Goal: Information Seeking & Learning: Learn about a topic

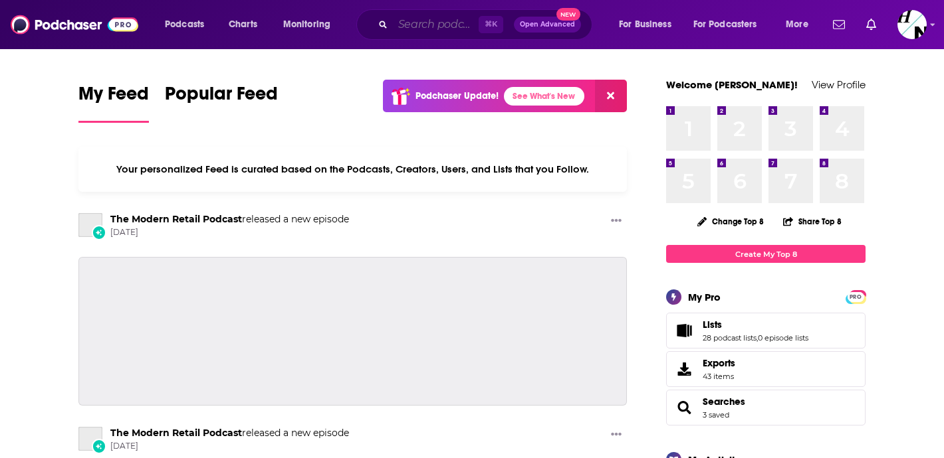
click at [433, 23] on input "Search podcasts, credits, & more..." at bounding box center [436, 24] width 86 height 21
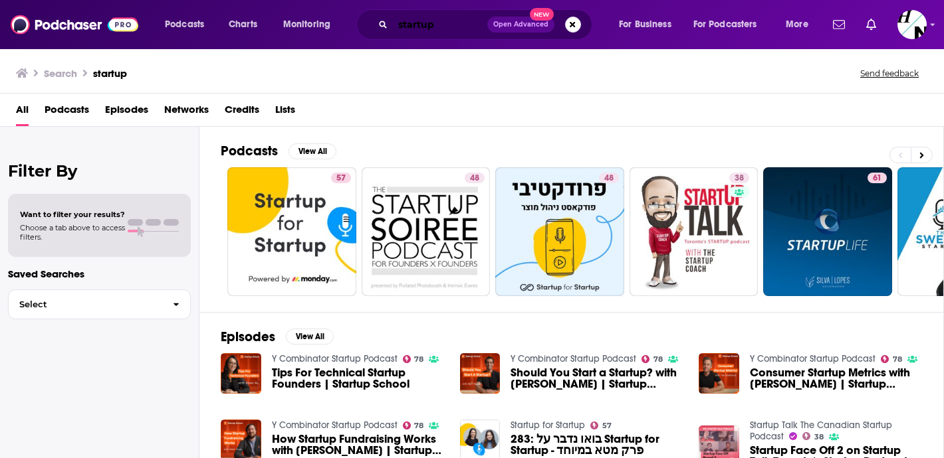
click at [435, 25] on input "startup" at bounding box center [440, 24] width 94 height 21
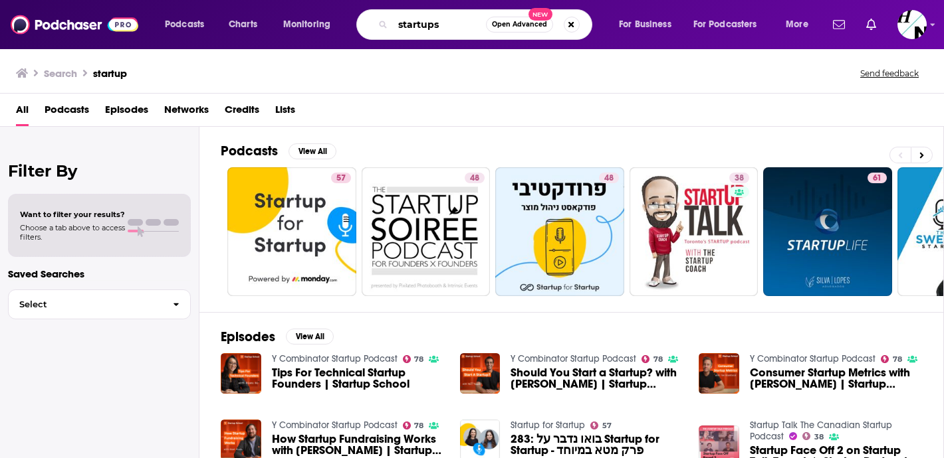
type input "startups"
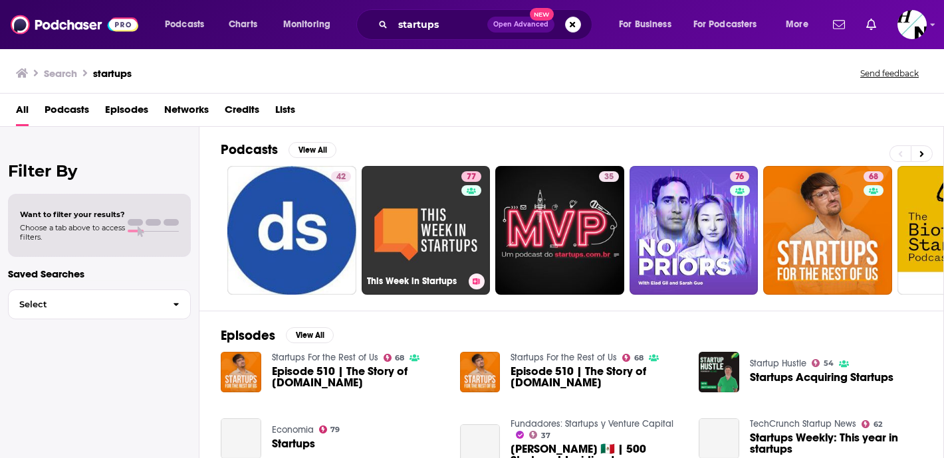
scroll to position [133, 0]
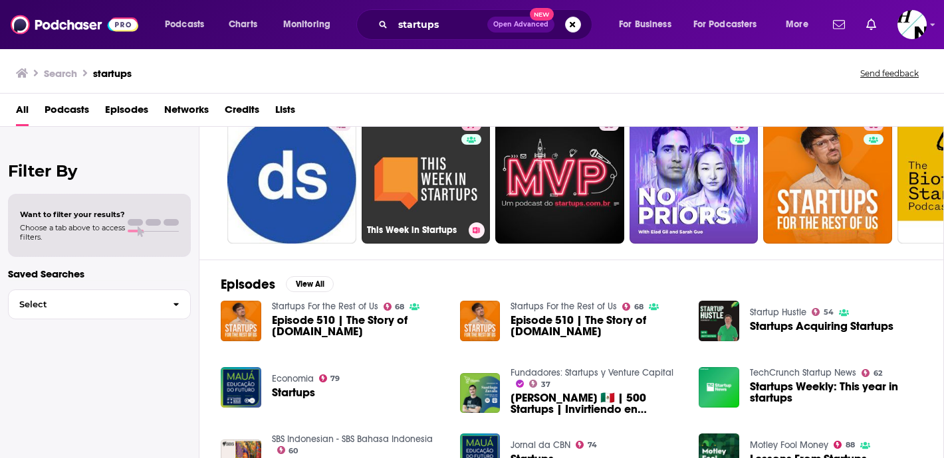
click at [431, 199] on link "77 This Week in Startups" at bounding box center [425, 179] width 129 height 129
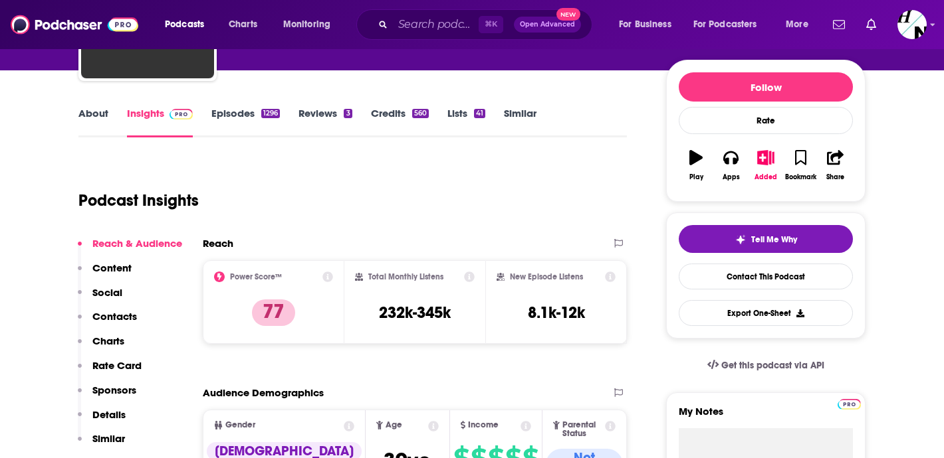
scroll to position [118, 0]
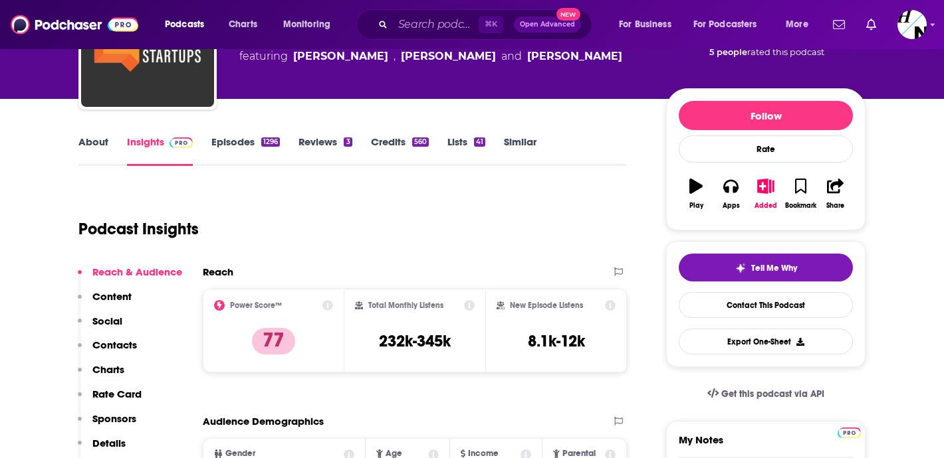
click at [96, 155] on link "About" at bounding box center [93, 151] width 30 height 31
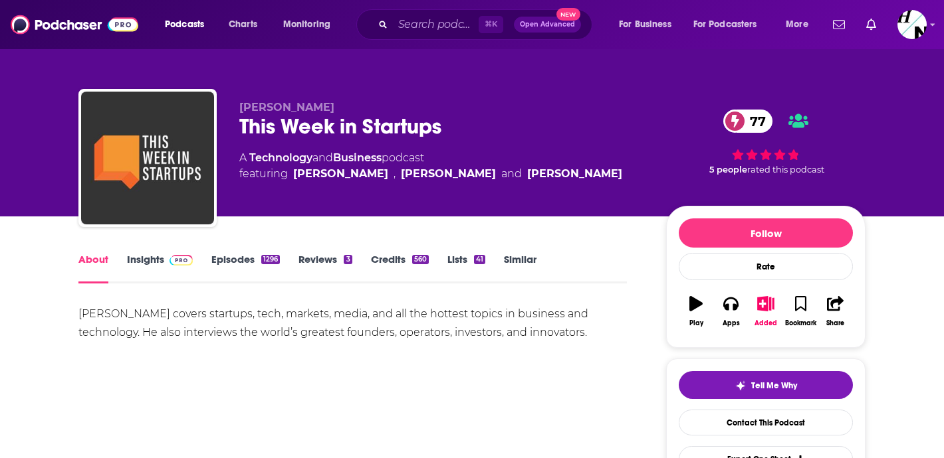
click at [255, 266] on link "Episodes 1296" at bounding box center [245, 268] width 68 height 31
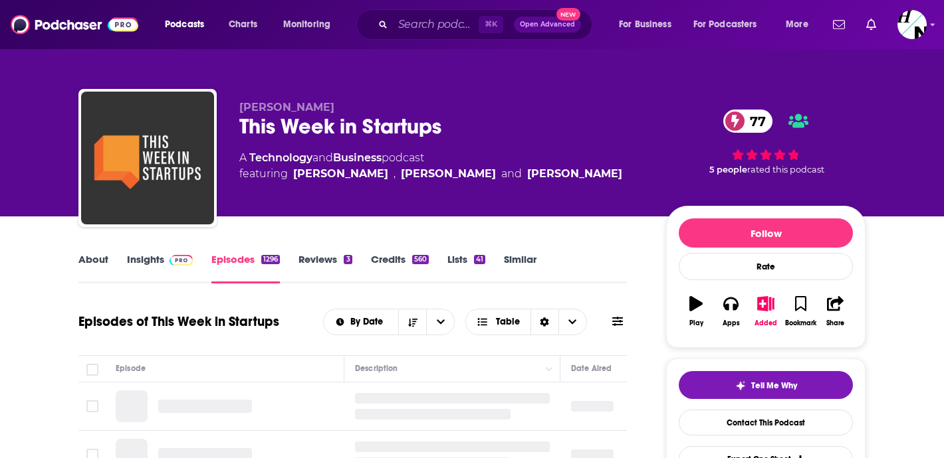
scroll to position [130, 0]
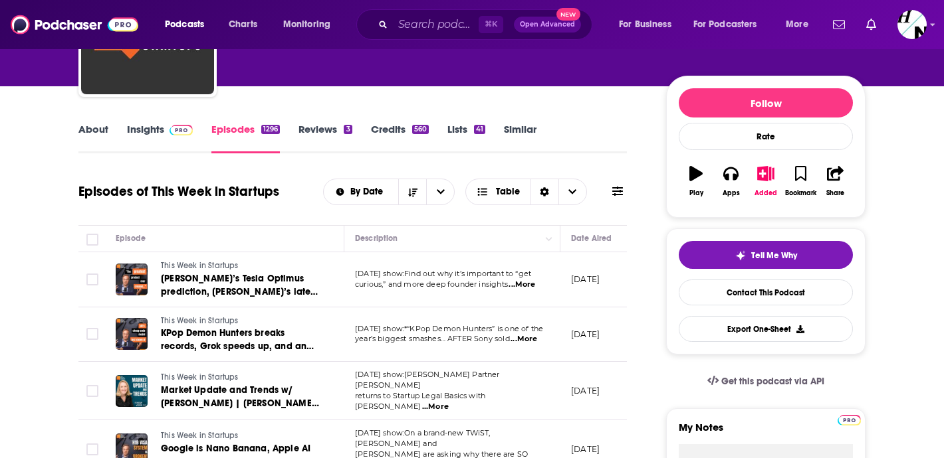
click at [526, 284] on span "...More" at bounding box center [521, 285] width 27 height 11
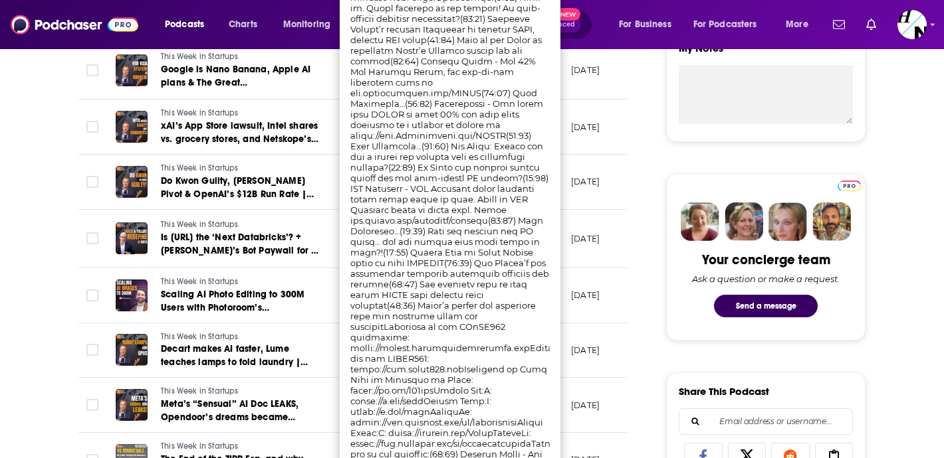
scroll to position [524, 0]
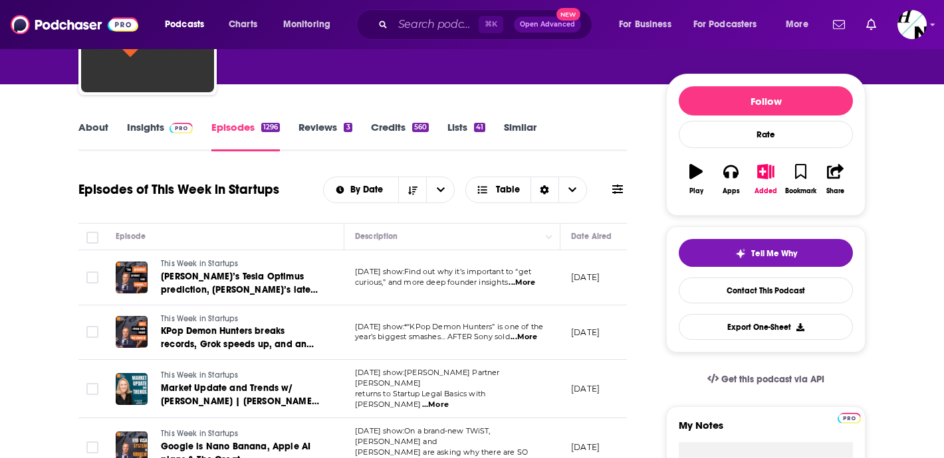
scroll to position [119, 0]
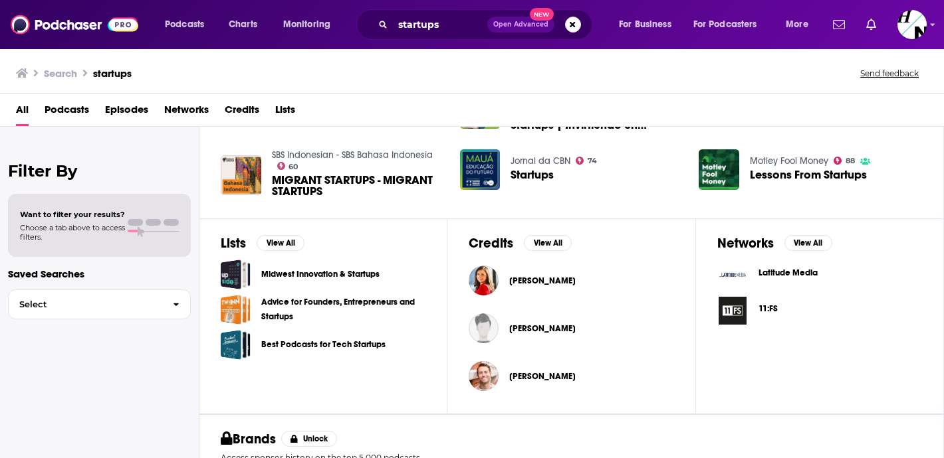
scroll to position [452, 0]
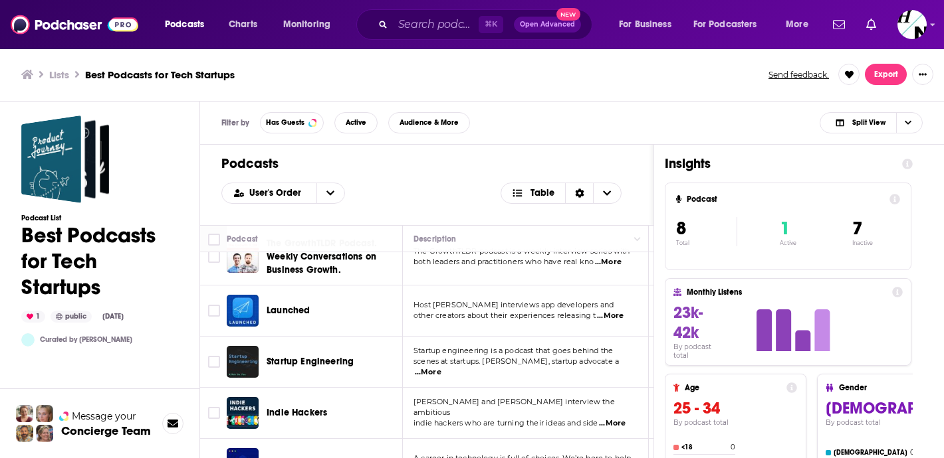
scroll to position [123, 0]
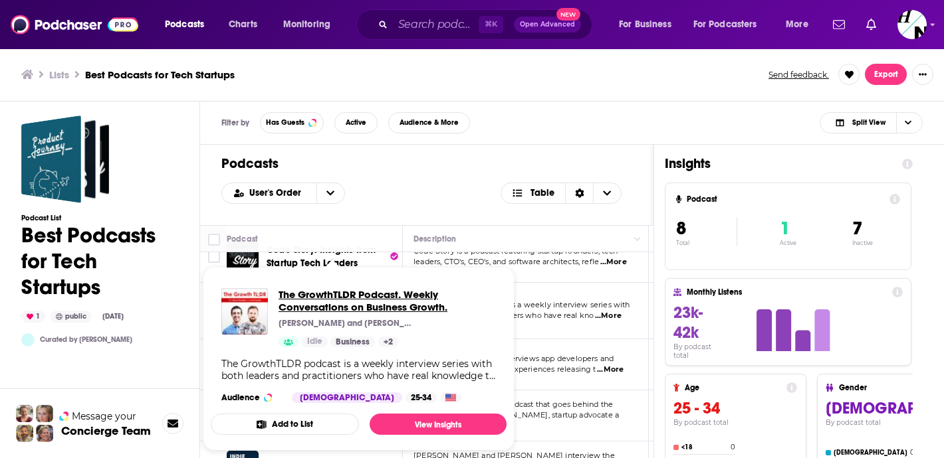
click at [333, 310] on span "The GrowthTLDR Podcast. Weekly Conversations on Business Growth." at bounding box center [386, 300] width 217 height 25
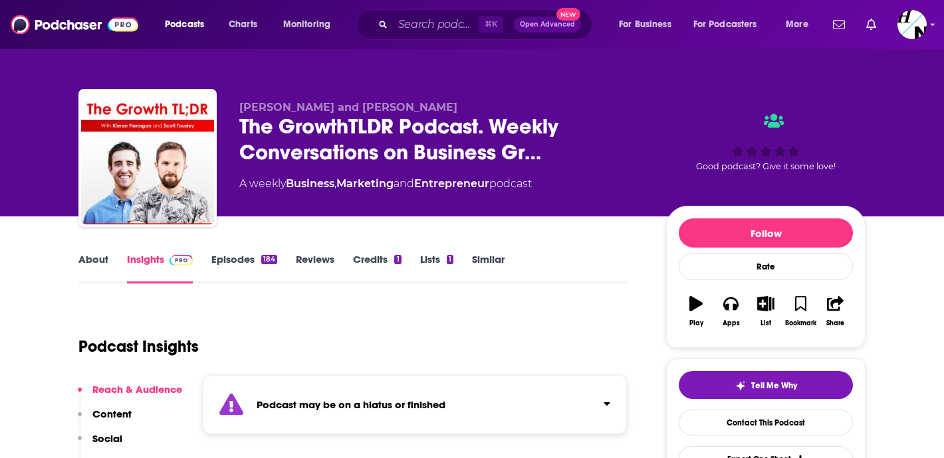
click at [378, 399] on strong "Podcast may be on a hiatus or finished" at bounding box center [350, 405] width 189 height 13
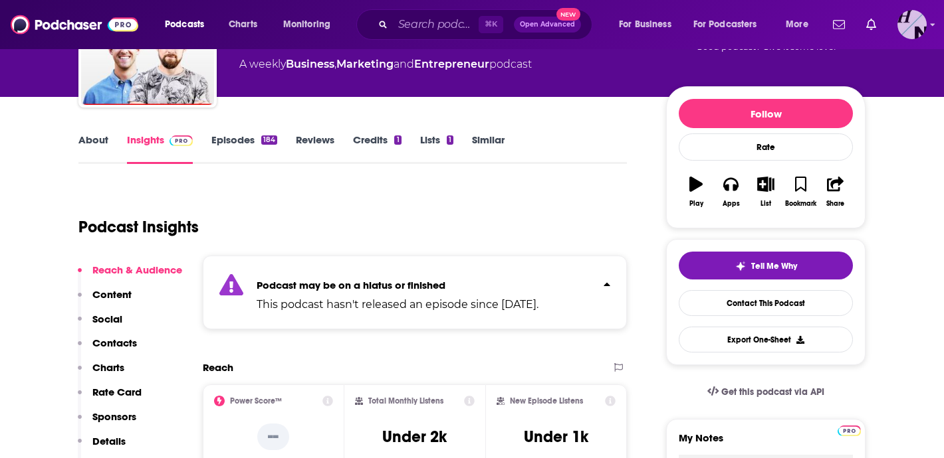
click at [914, 31] on img "Logged in as HardNumber5" at bounding box center [911, 24] width 29 height 29
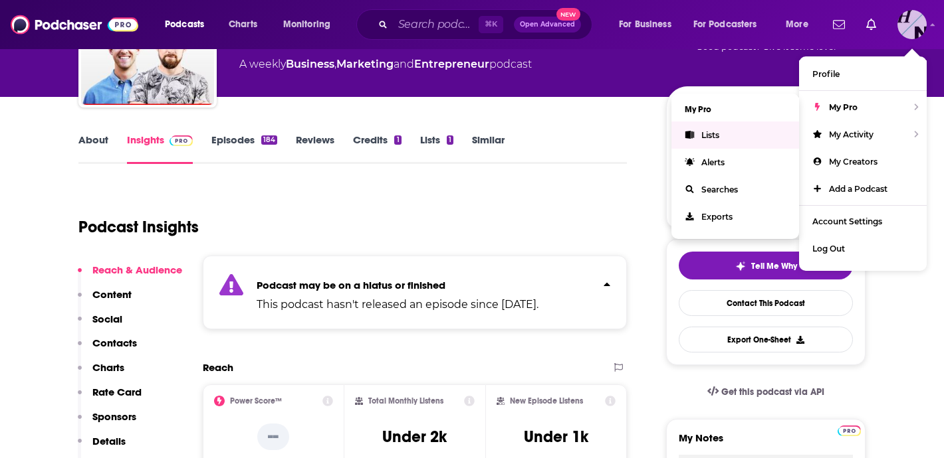
click at [716, 131] on span "Lists" at bounding box center [710, 135] width 18 height 10
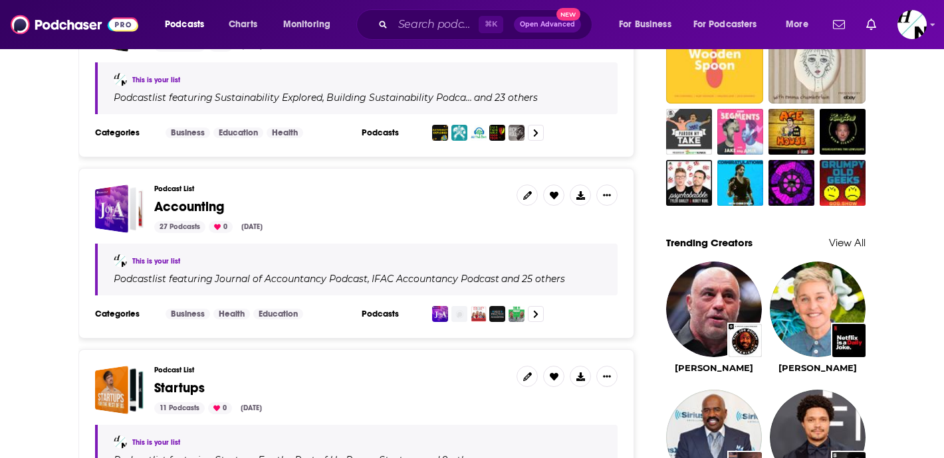
scroll to position [1187, 0]
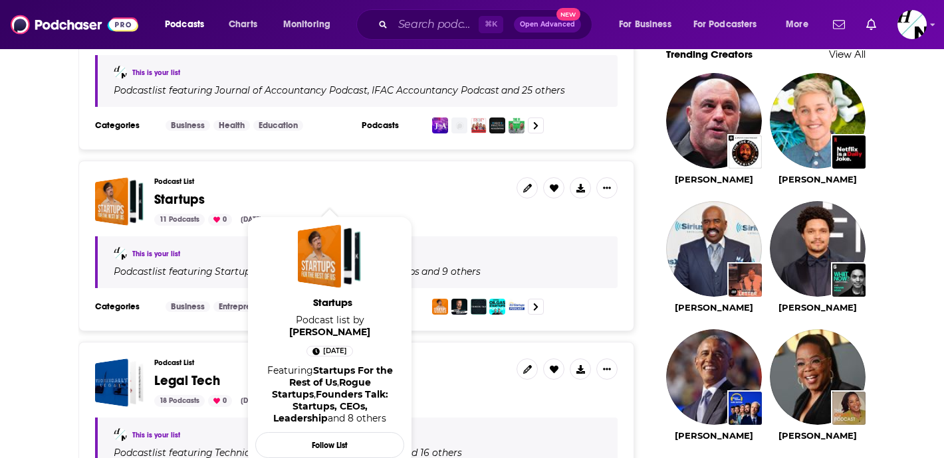
click at [185, 191] on span "Startups" at bounding box center [179, 199] width 50 height 17
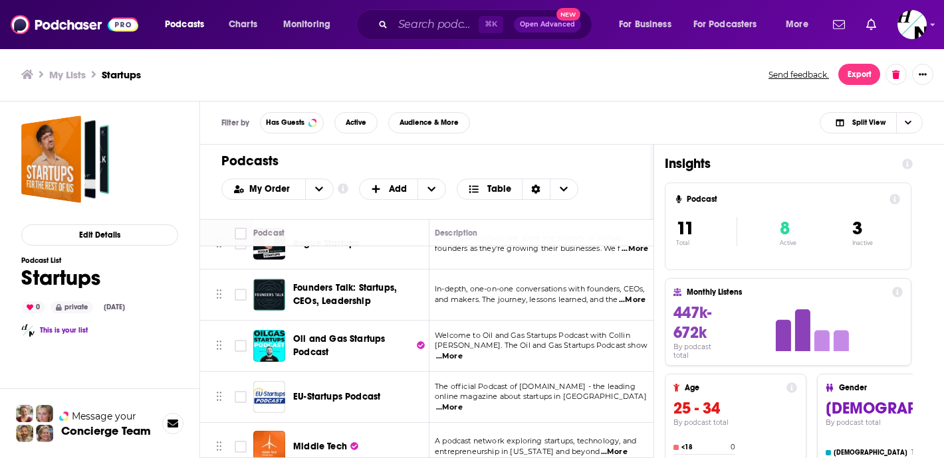
scroll to position [79, 0]
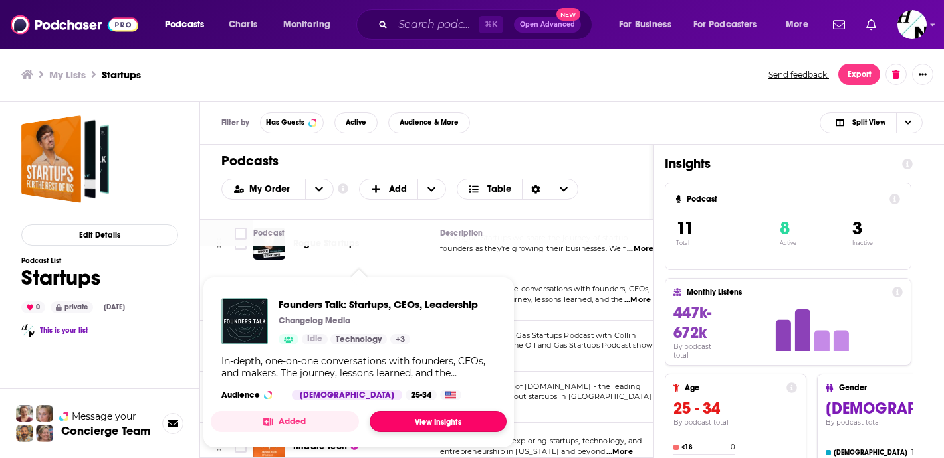
click at [429, 429] on link "View Insights" at bounding box center [437, 421] width 137 height 21
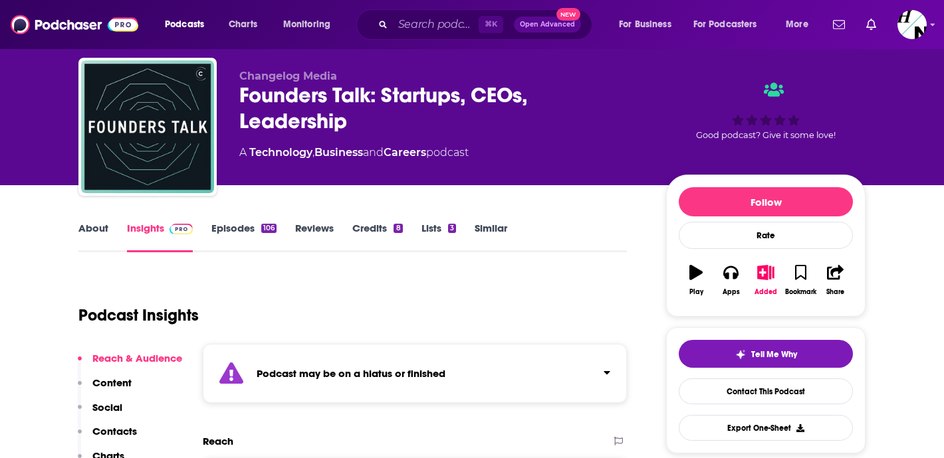
scroll to position [74, 0]
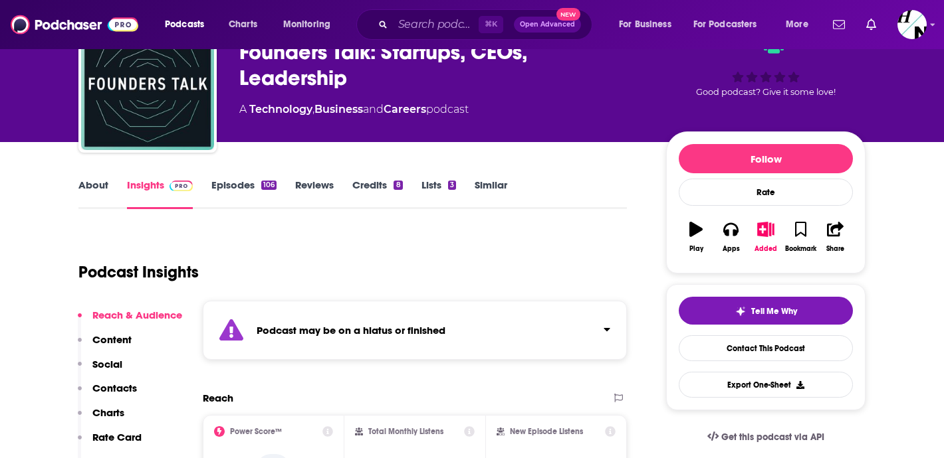
click at [319, 324] on strong "Podcast may be on a hiatus or finished" at bounding box center [350, 330] width 189 height 13
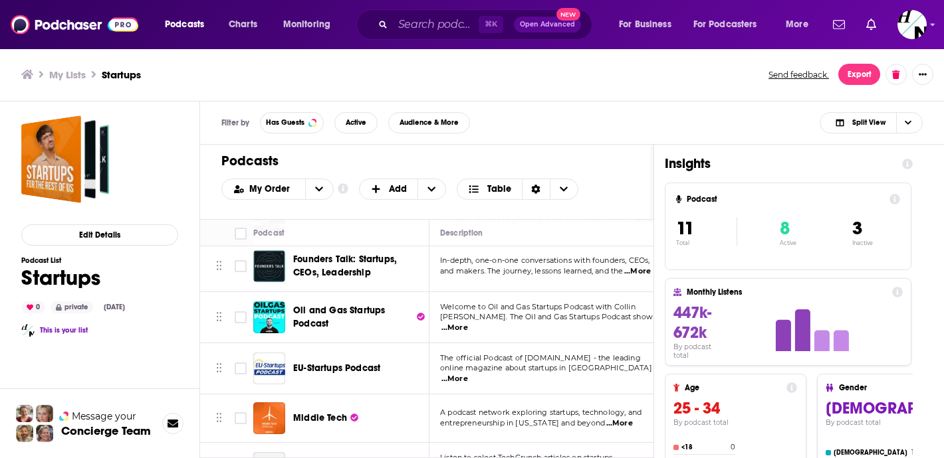
scroll to position [134, 0]
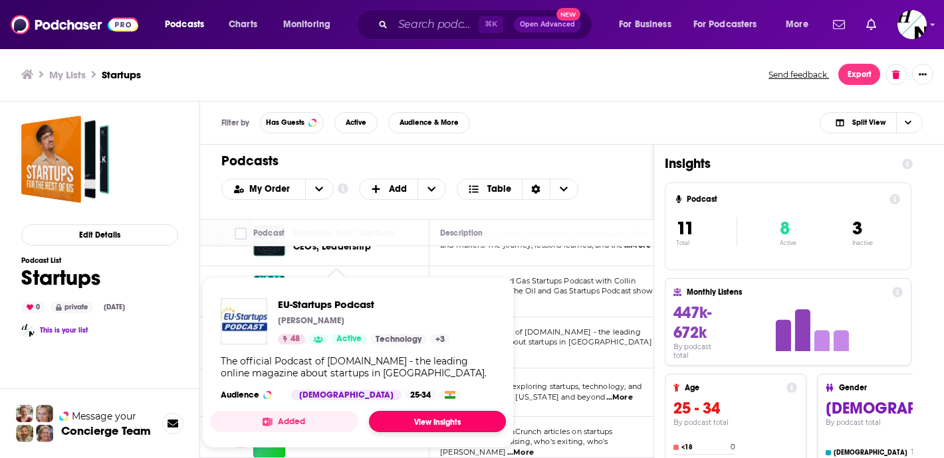
click at [411, 421] on link "View Insights" at bounding box center [437, 421] width 137 height 21
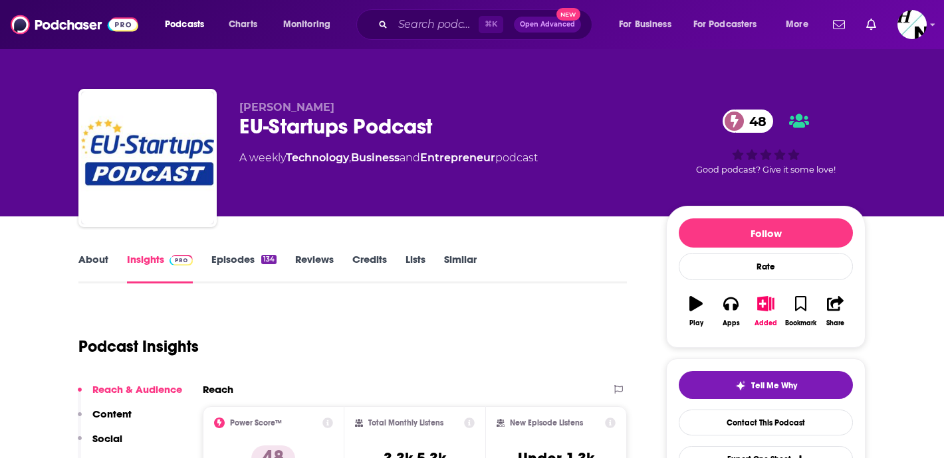
click at [245, 268] on link "Episodes 134" at bounding box center [243, 268] width 65 height 31
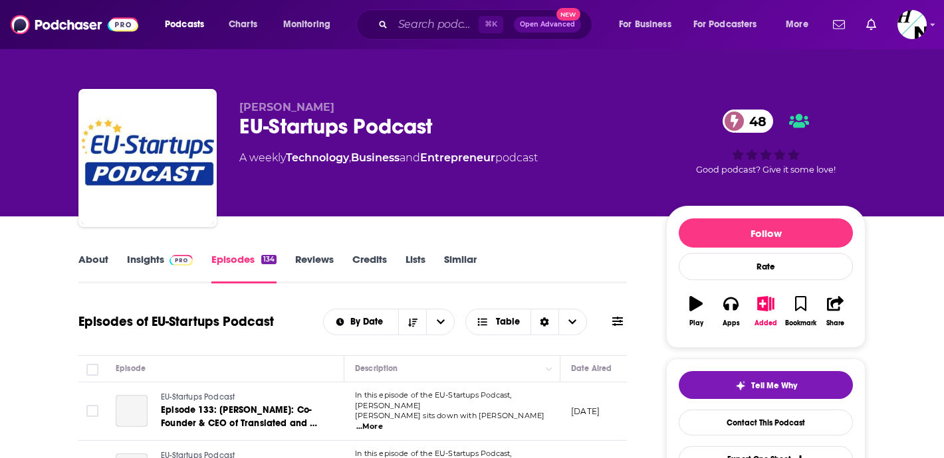
scroll to position [185, 0]
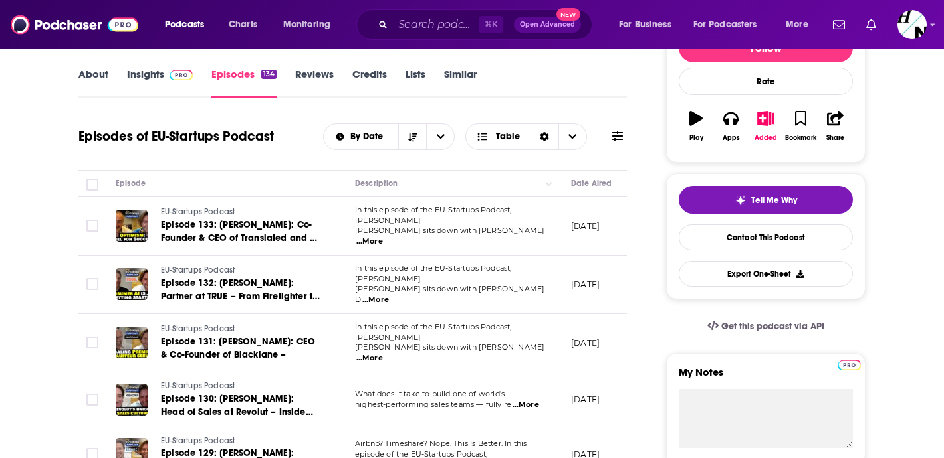
click at [383, 237] on span "...More" at bounding box center [369, 242] width 27 height 11
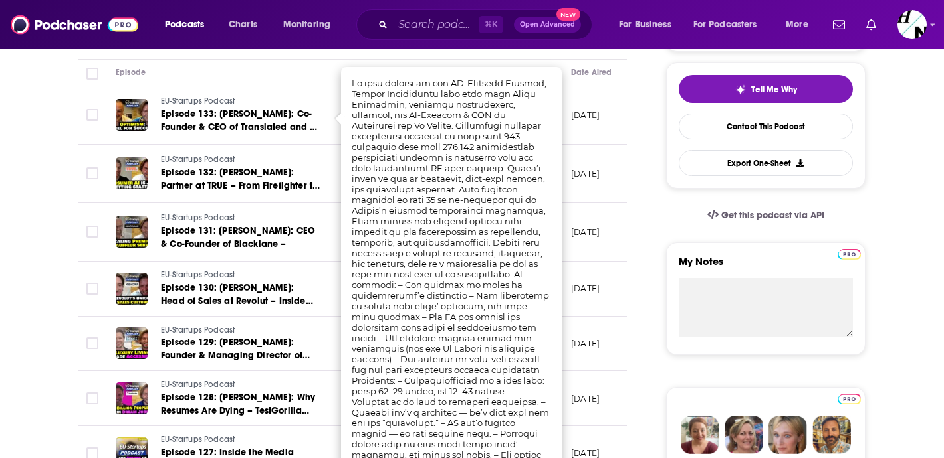
scroll to position [298, 0]
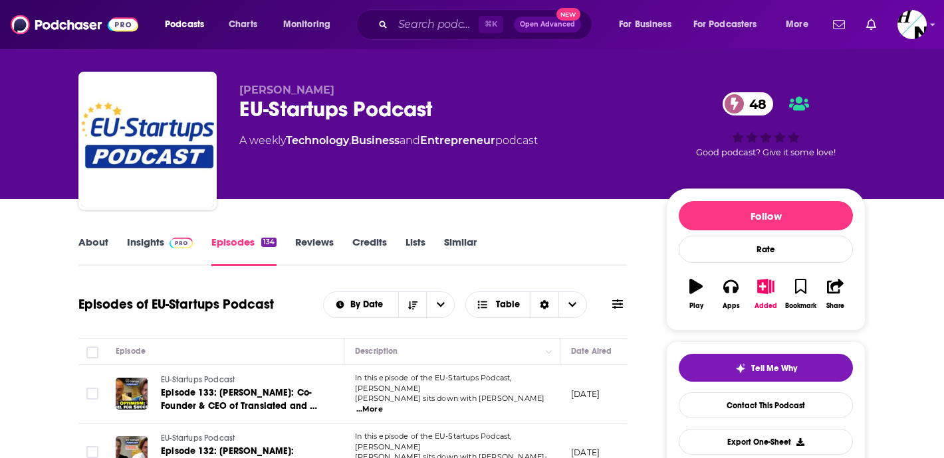
scroll to position [0, 0]
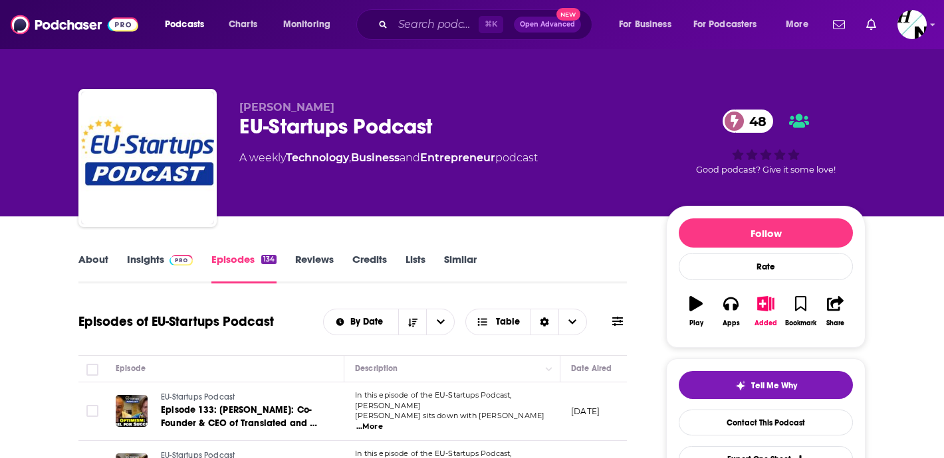
click at [104, 266] on link "About" at bounding box center [93, 268] width 30 height 31
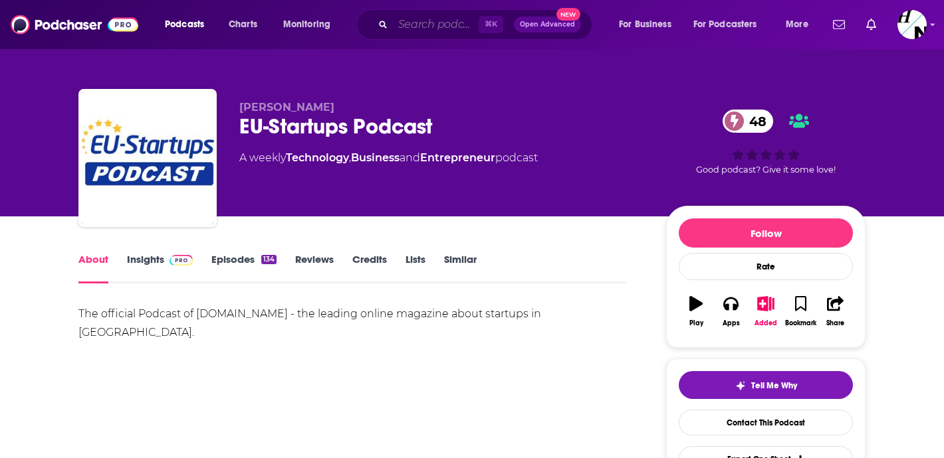
click at [417, 27] on input "Search podcasts, credits, & more..." at bounding box center [436, 24] width 86 height 21
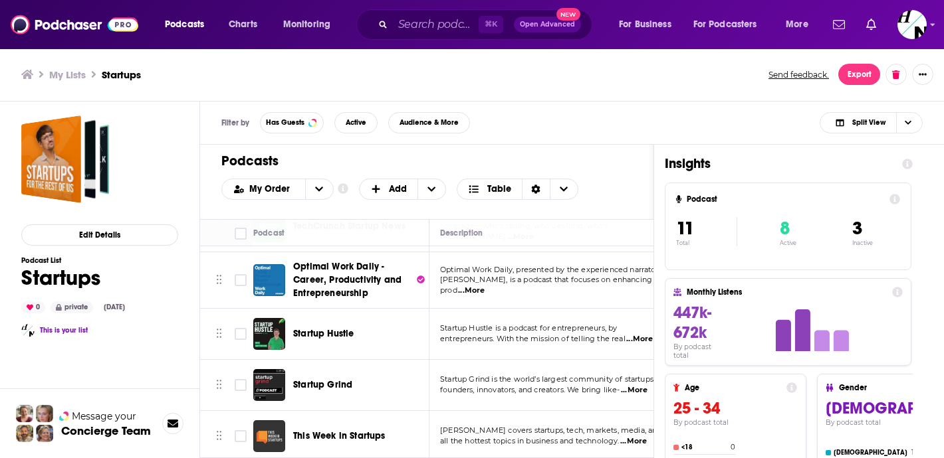
scroll to position [353, 0]
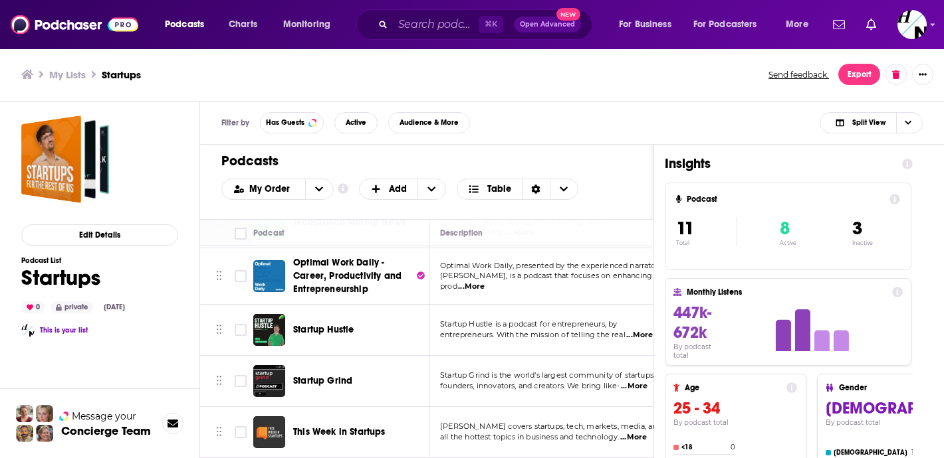
click at [313, 379] on span "Startup Grind" at bounding box center [322, 380] width 59 height 11
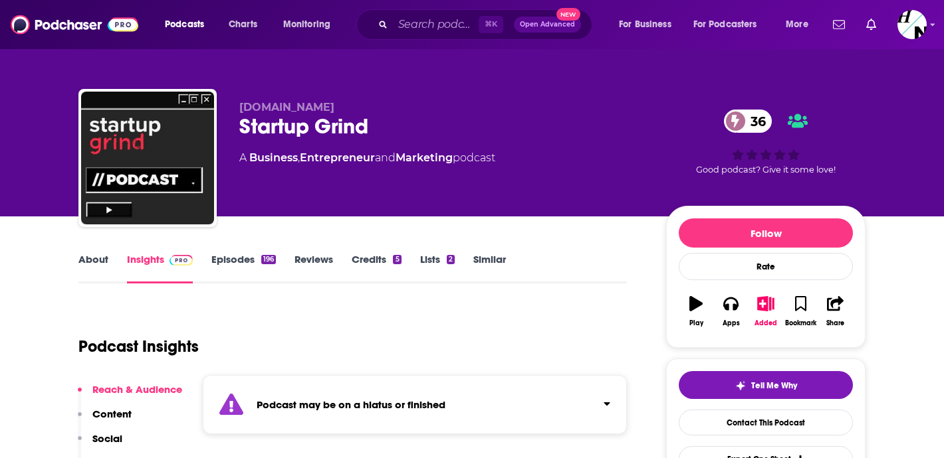
click at [313, 379] on div "Podcast may be on a hiatus or finished" at bounding box center [415, 404] width 424 height 59
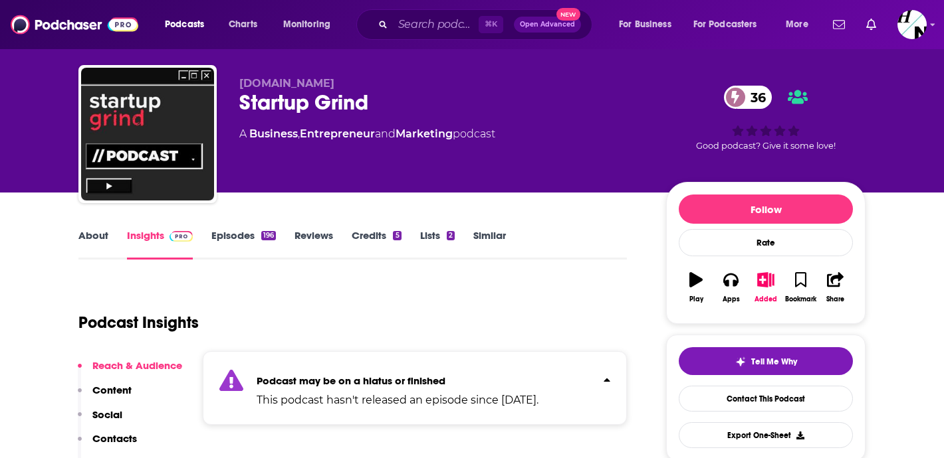
scroll to position [27, 0]
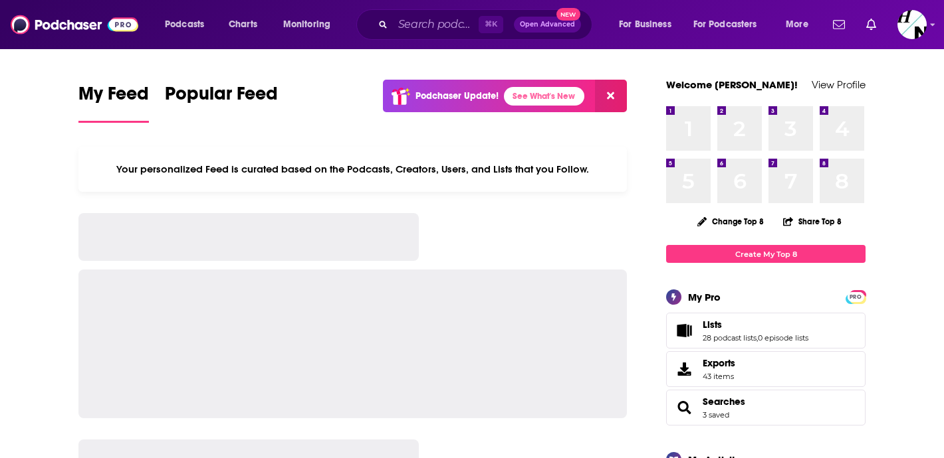
click at [420, 21] on input "Search podcasts, credits, & more..." at bounding box center [436, 24] width 86 height 21
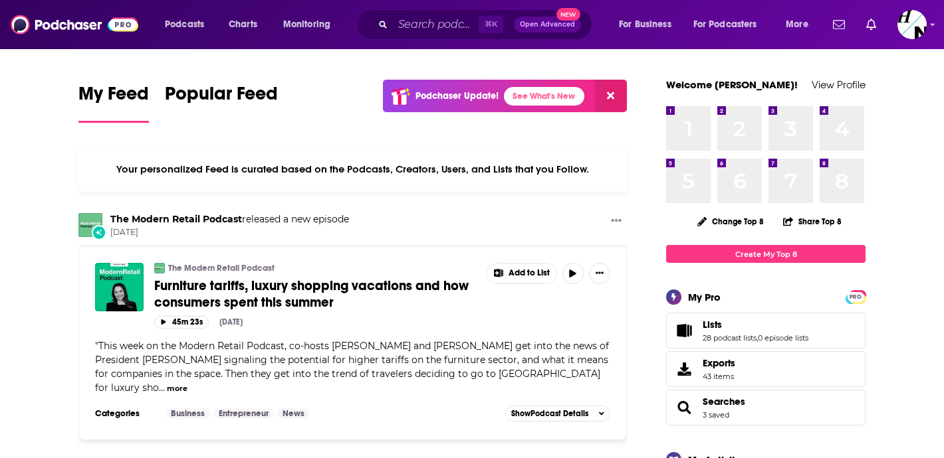
click at [420, 21] on input "Search podcasts, credits, & more..." at bounding box center [436, 24] width 86 height 21
click at [449, 23] on input "Search podcasts, credits, & more..." at bounding box center [436, 24] width 86 height 21
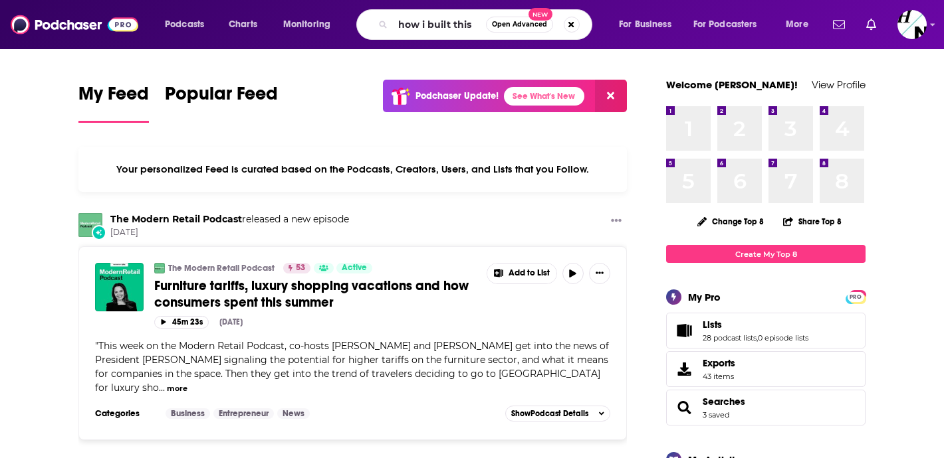
type input "how i built this"
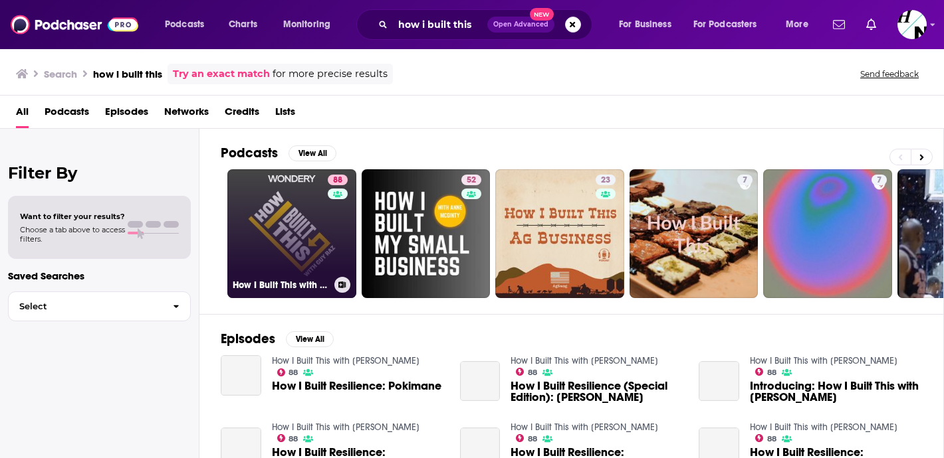
click at [298, 225] on link "88 How I Built This with Guy Raz" at bounding box center [291, 233] width 129 height 129
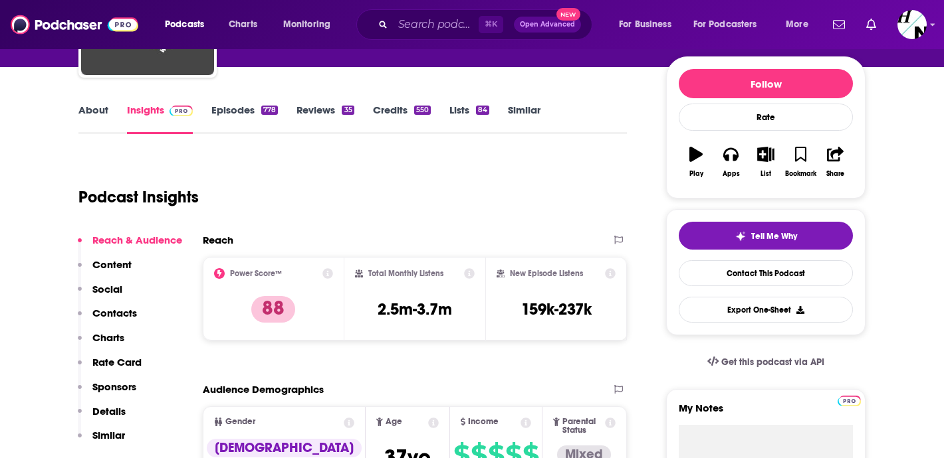
scroll to position [98, 0]
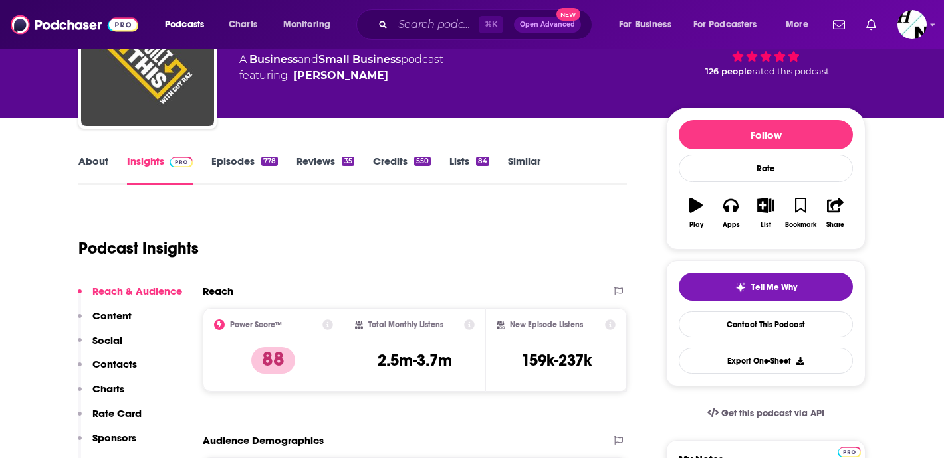
click at [91, 170] on link "About" at bounding box center [93, 170] width 30 height 31
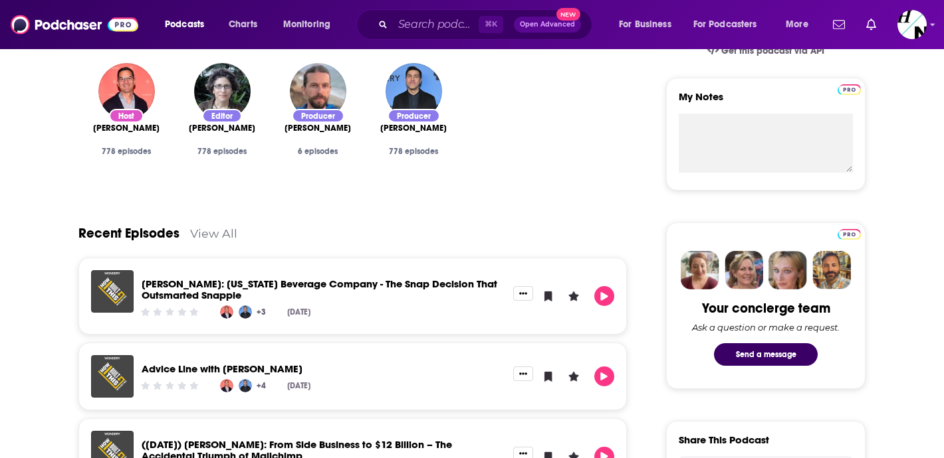
scroll to position [445, 0]
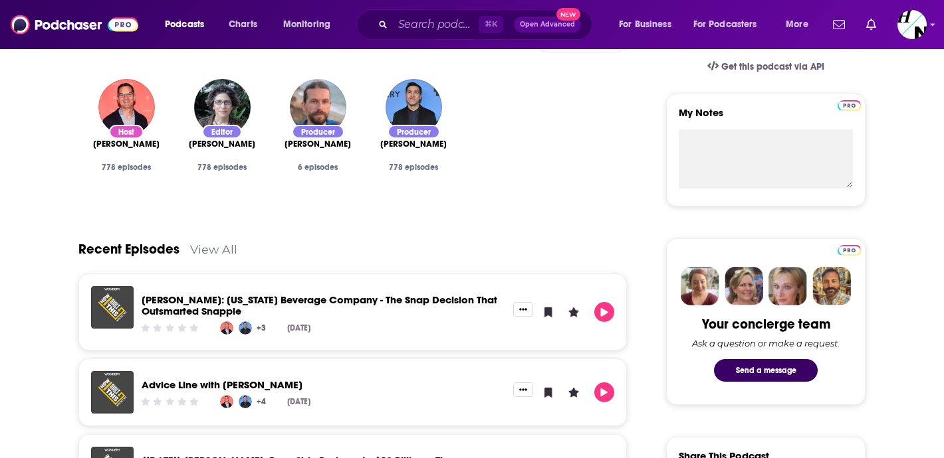
click at [224, 252] on link "View All" at bounding box center [213, 250] width 47 height 14
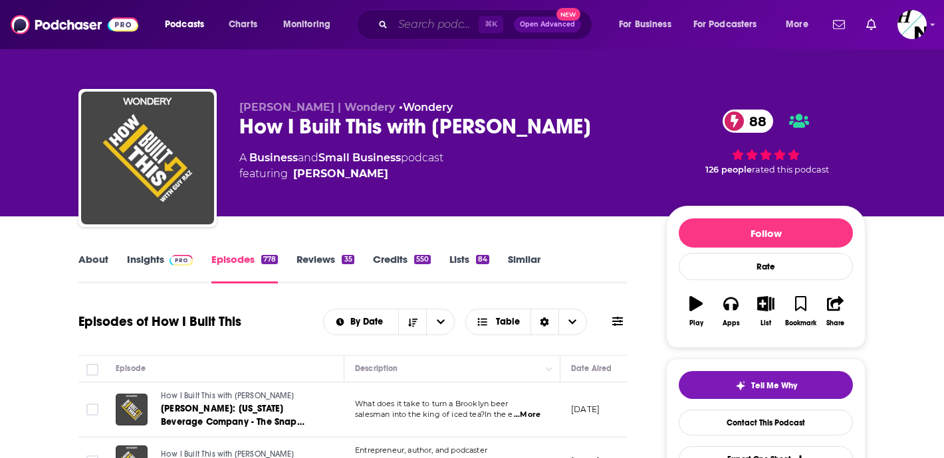
click at [430, 27] on input "Search podcasts, credits, & more..." at bounding box center [436, 24] width 86 height 21
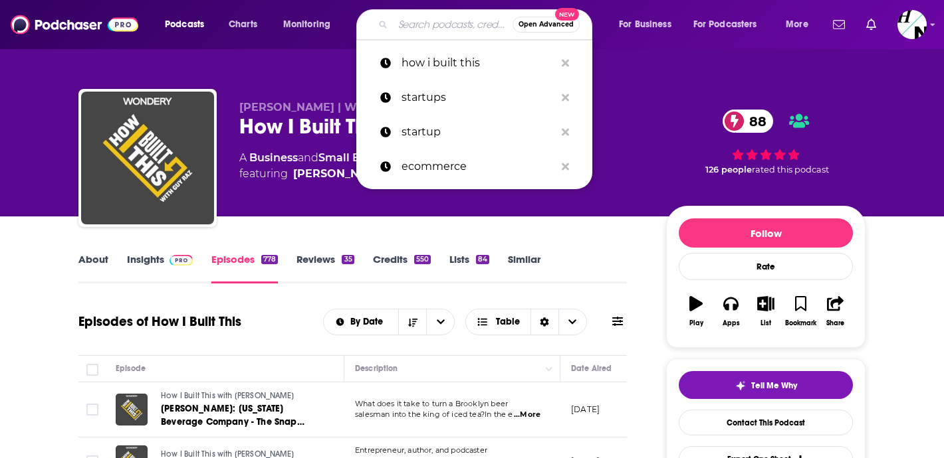
paste input "Entrepreneurs on Fire"
type input "Entrepreneurs on Fire"
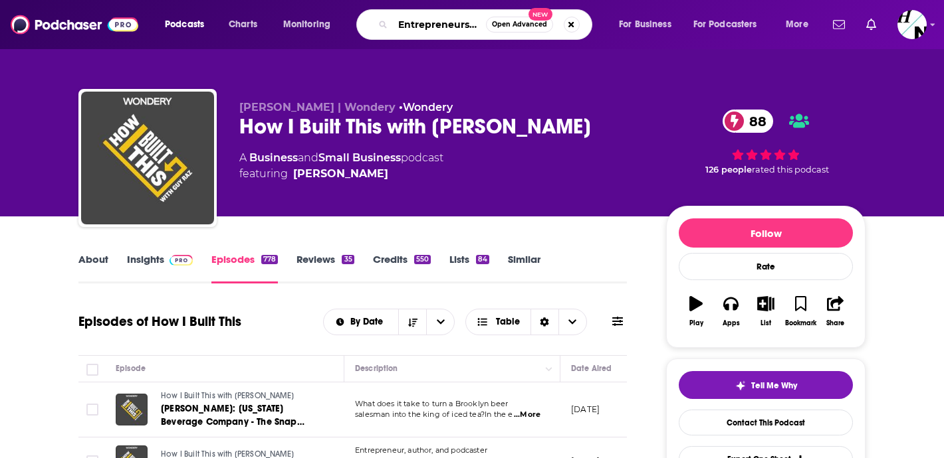
scroll to position [0, 25]
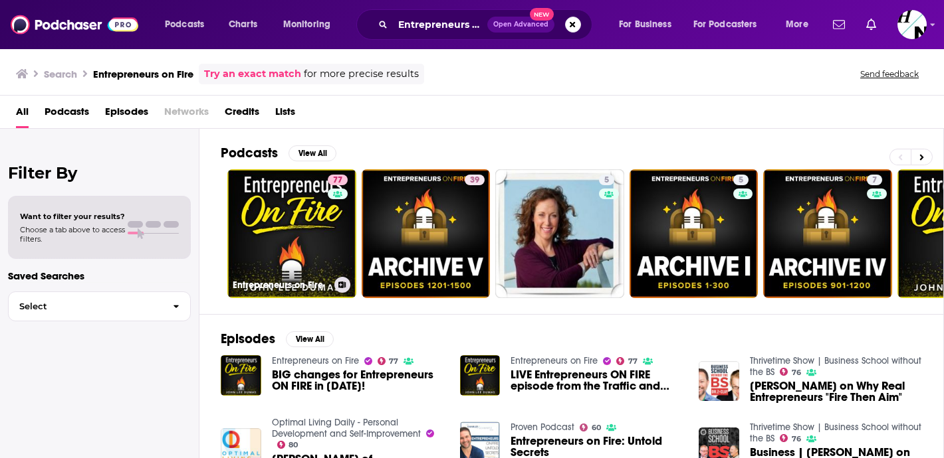
click at [326, 205] on link "77 Entrepreneurs on Fire" at bounding box center [291, 233] width 129 height 129
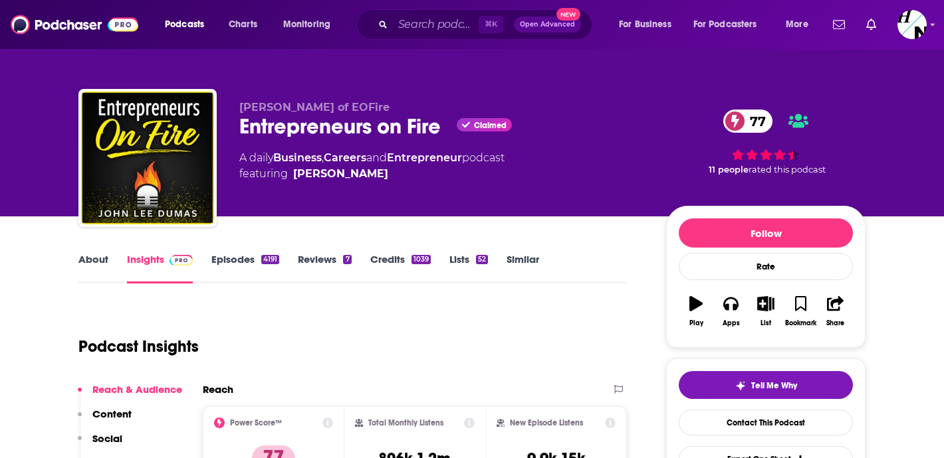
click at [105, 256] on link "About" at bounding box center [93, 268] width 30 height 31
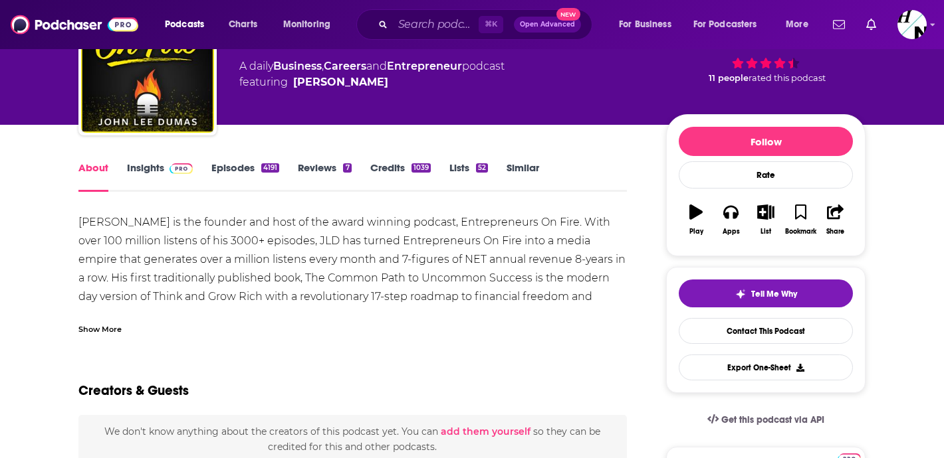
scroll to position [96, 0]
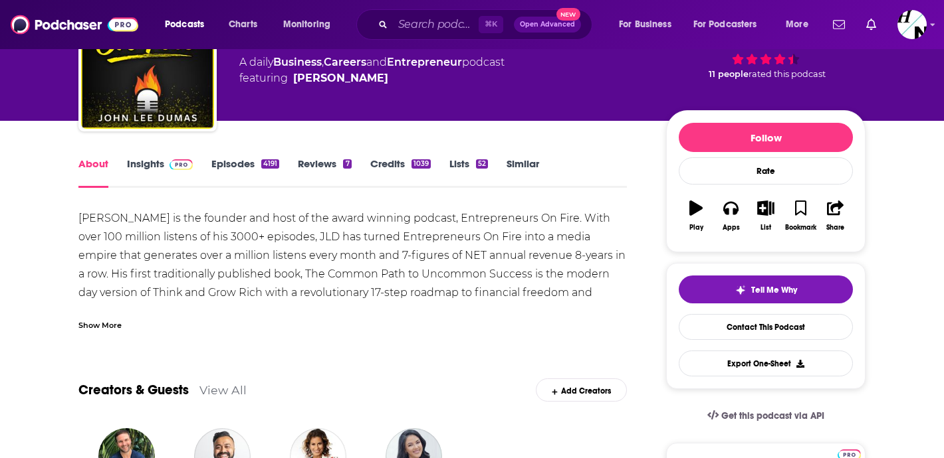
click at [110, 324] on div "Show More" at bounding box center [99, 324] width 43 height 13
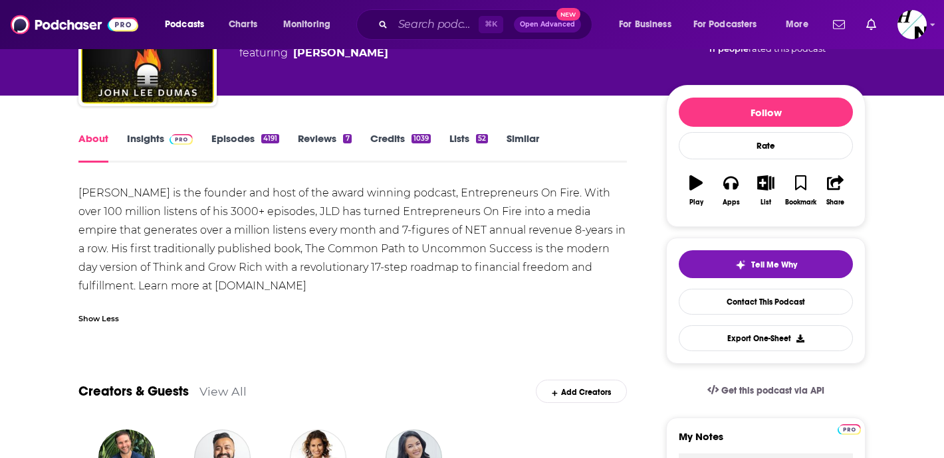
scroll to position [120, 0]
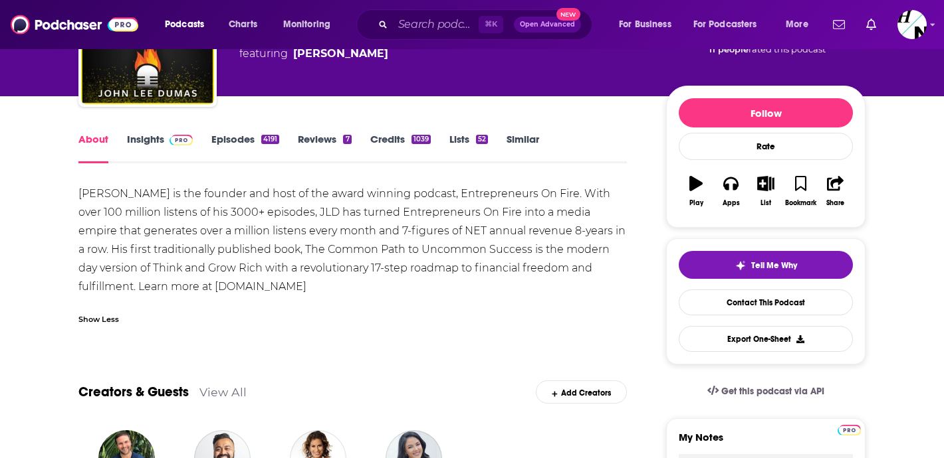
click at [141, 146] on link "Insights" at bounding box center [160, 148] width 66 height 31
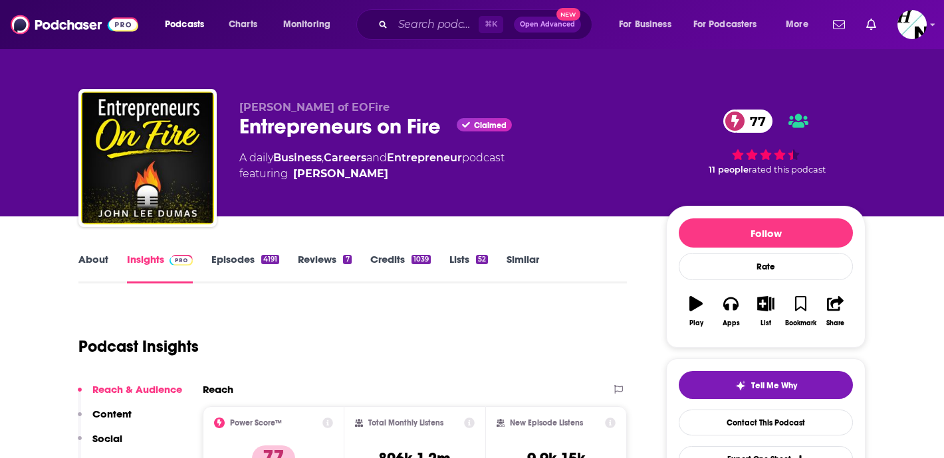
click at [239, 264] on link "Episodes 4191" at bounding box center [245, 268] width 68 height 31
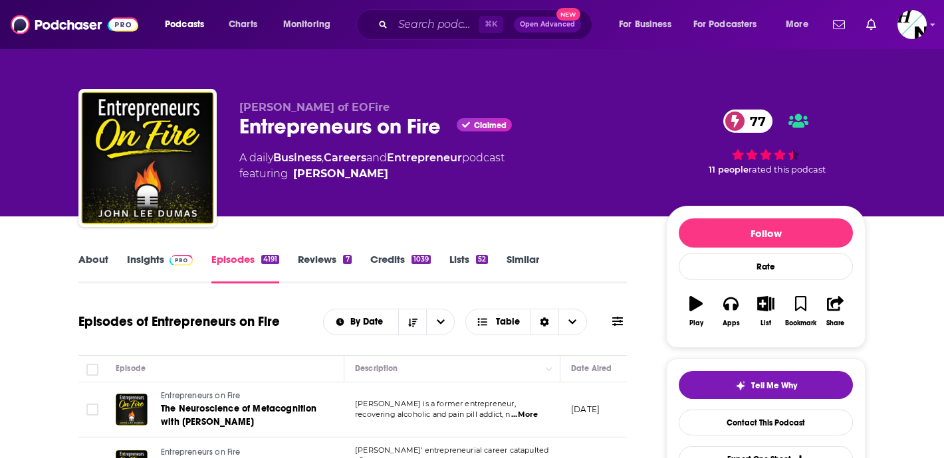
click at [165, 257] on span at bounding box center [178, 259] width 29 height 13
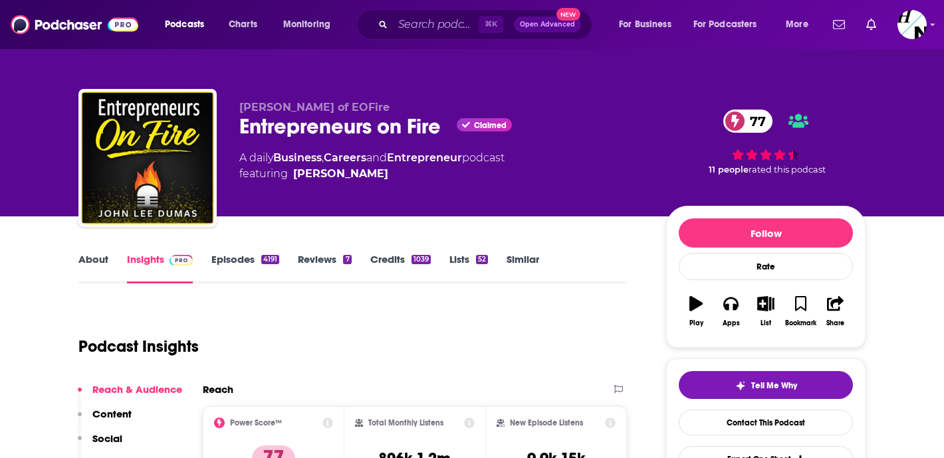
scroll to position [17, 0]
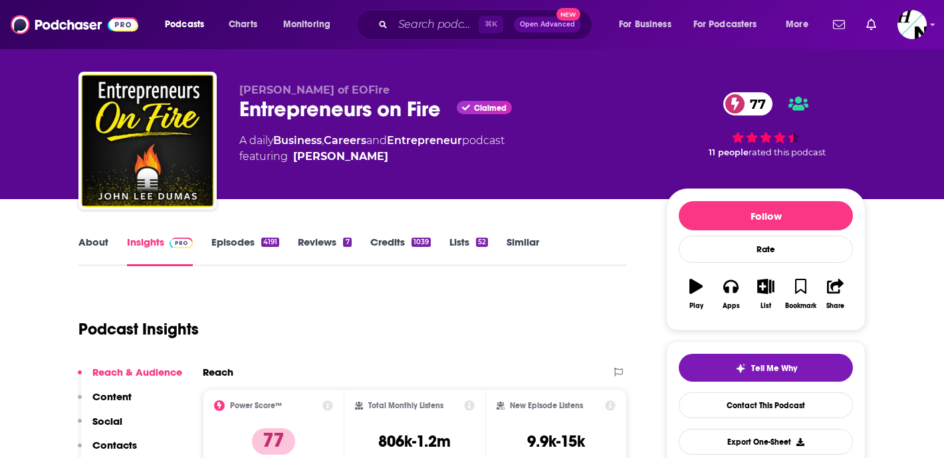
click at [91, 251] on link "About" at bounding box center [93, 251] width 30 height 31
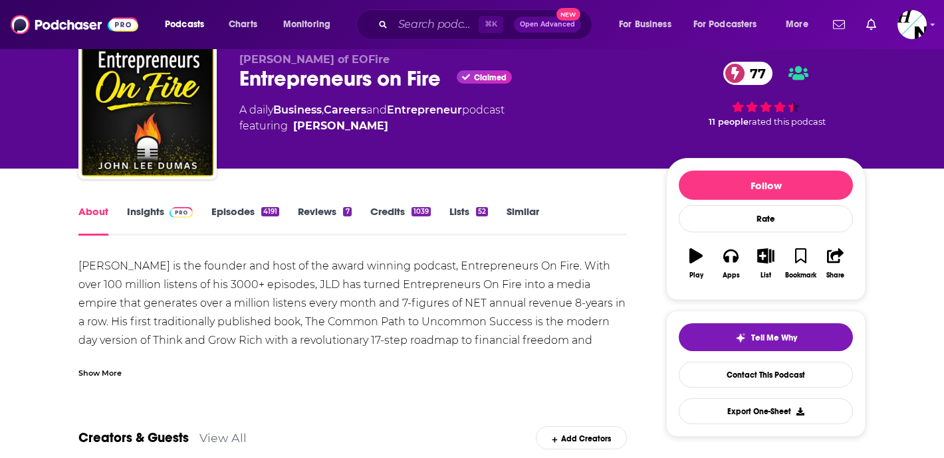
scroll to position [74, 0]
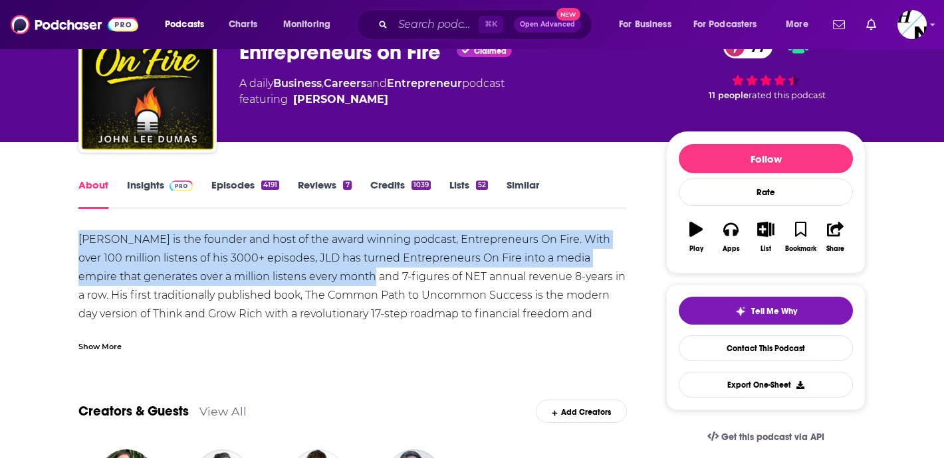
drag, startPoint x: 77, startPoint y: 243, endPoint x: 371, endPoint y: 274, distance: 295.3
click at [371, 274] on div "John Lee Dumas is the founder and host of the award winning podcast, Entreprene…" at bounding box center [352, 287] width 548 height 112
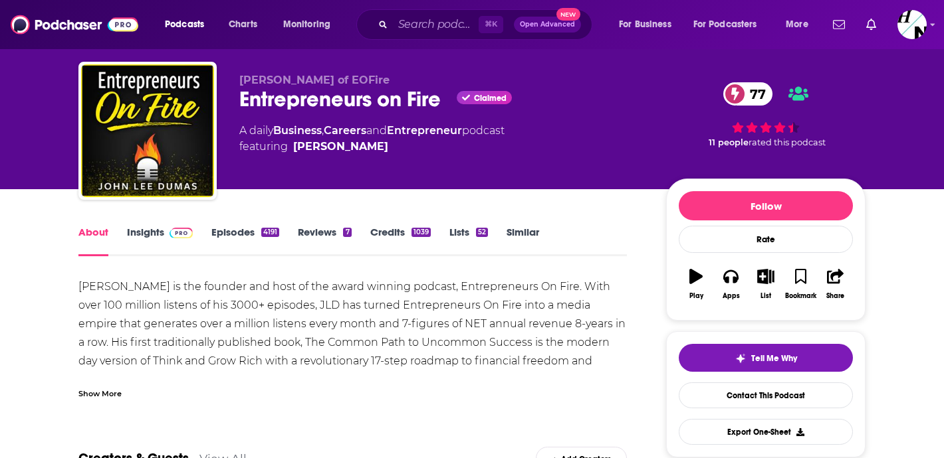
scroll to position [0, 0]
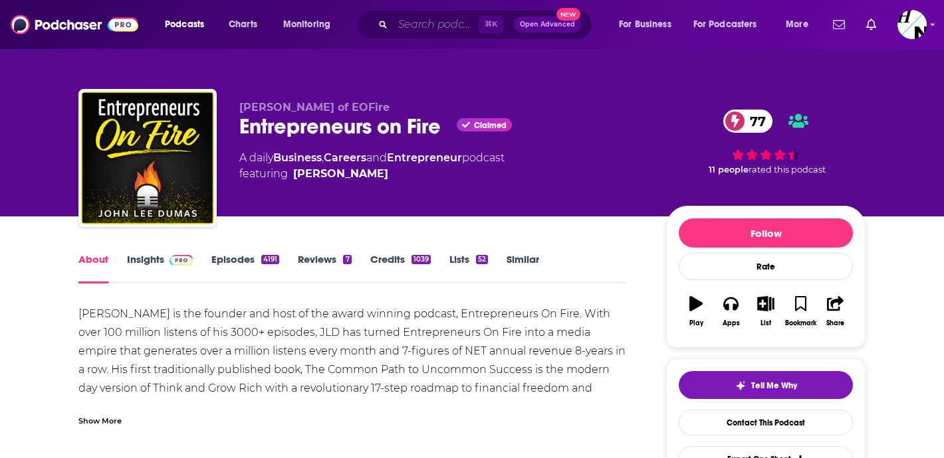
click at [438, 29] on input "Search podcasts, credits, & more..." at bounding box center [436, 24] width 86 height 21
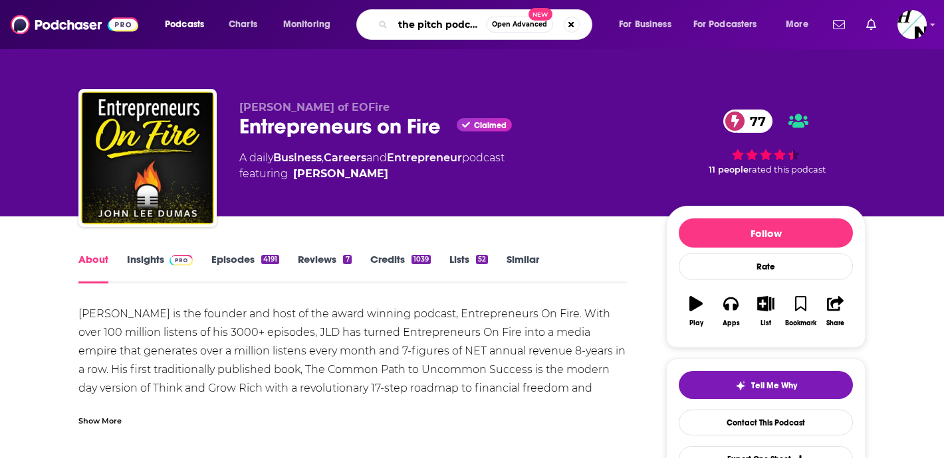
type input "the pitch podcast"
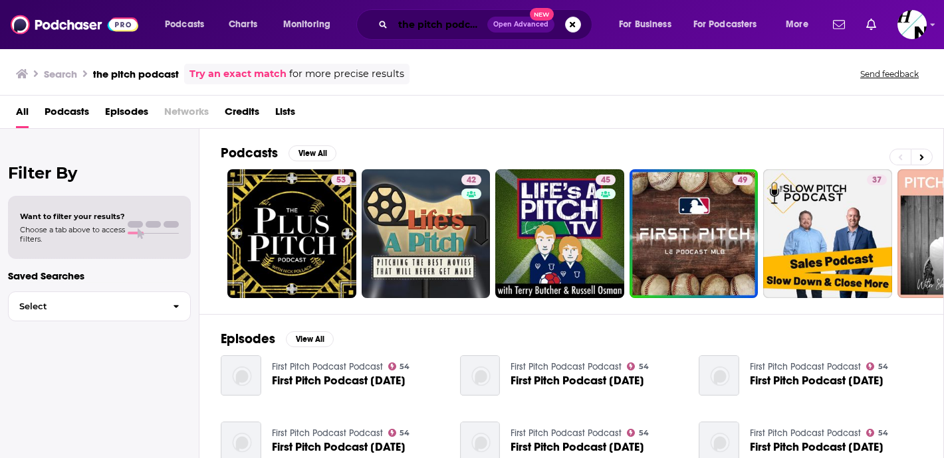
click at [439, 25] on input "the pitch podcast" at bounding box center [440, 24] width 94 height 21
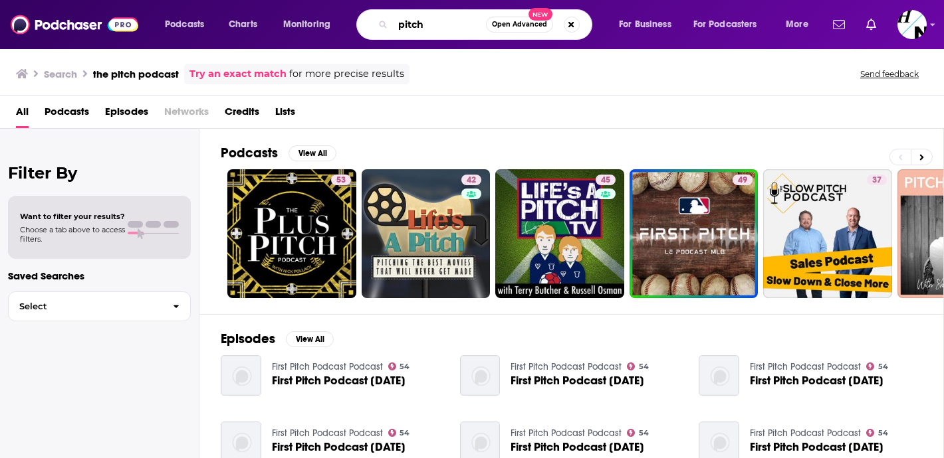
type input "pitch"
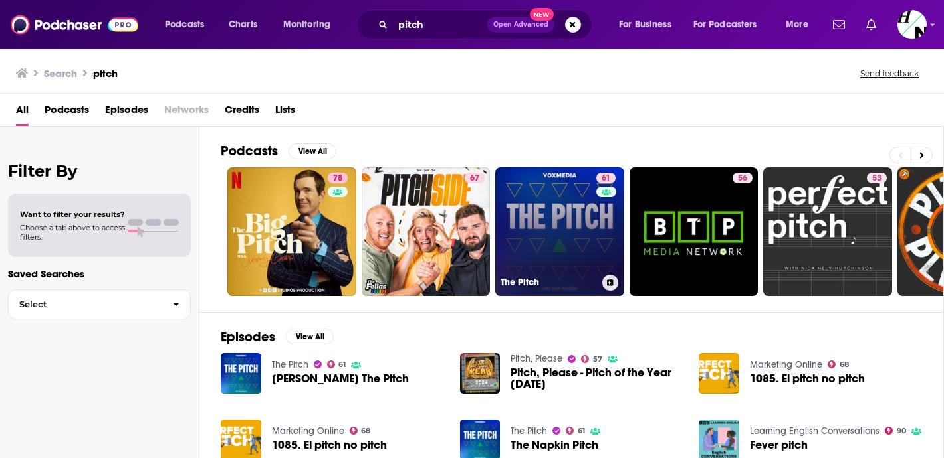
click at [559, 243] on link "61 The Pitch" at bounding box center [559, 231] width 129 height 129
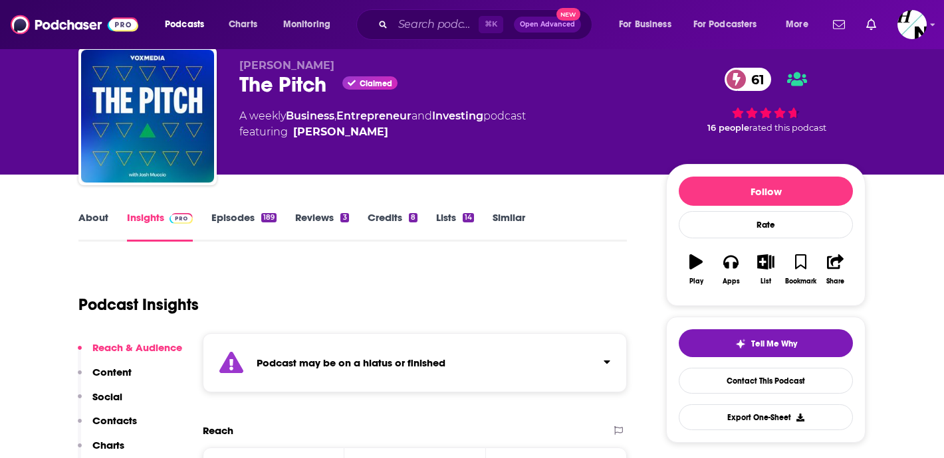
scroll to position [104, 0]
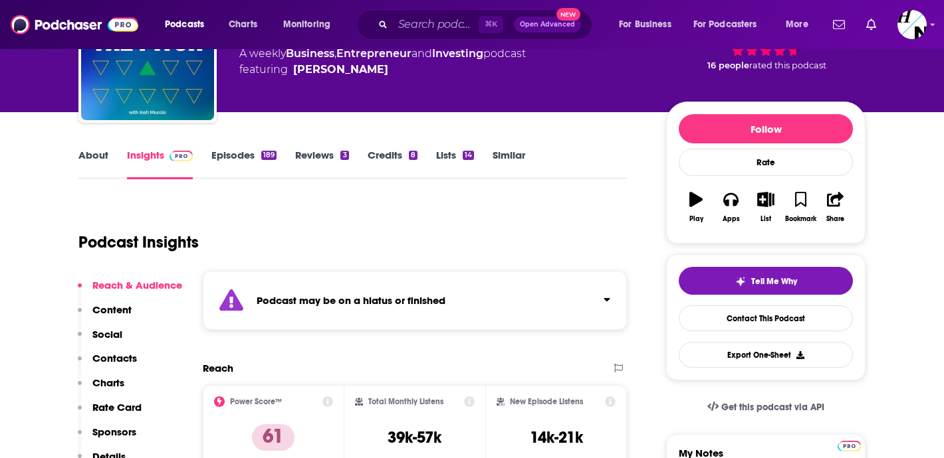
click at [385, 306] on strong "Podcast may be on a hiatus or finished" at bounding box center [350, 300] width 189 height 13
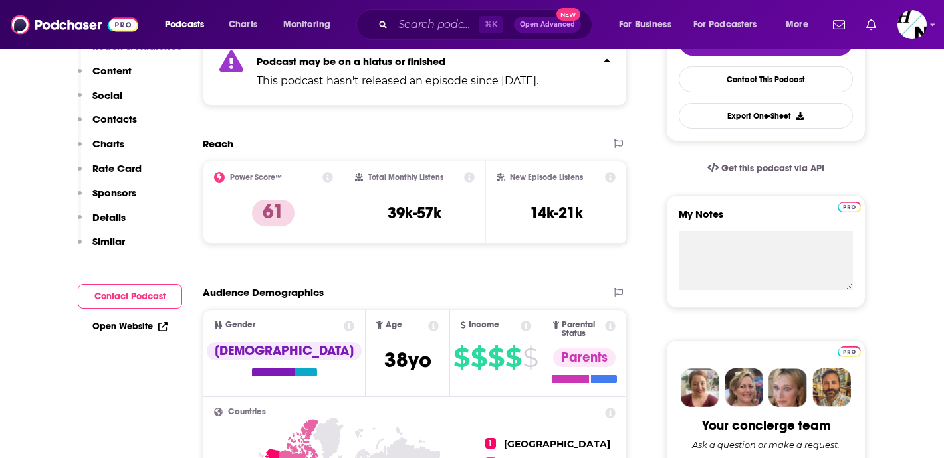
scroll to position [62, 0]
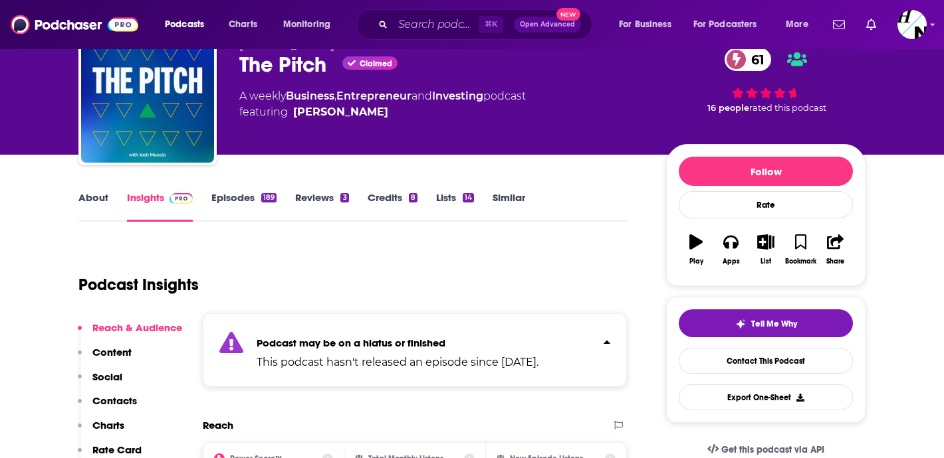
click at [242, 195] on link "Episodes 189" at bounding box center [243, 206] width 65 height 31
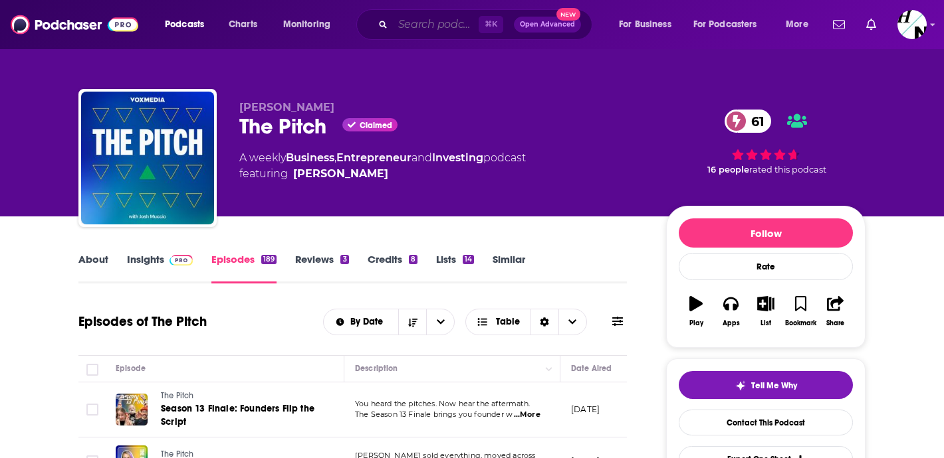
click at [405, 25] on input "Search podcasts, credits, & more..." at bounding box center [436, 24] width 86 height 21
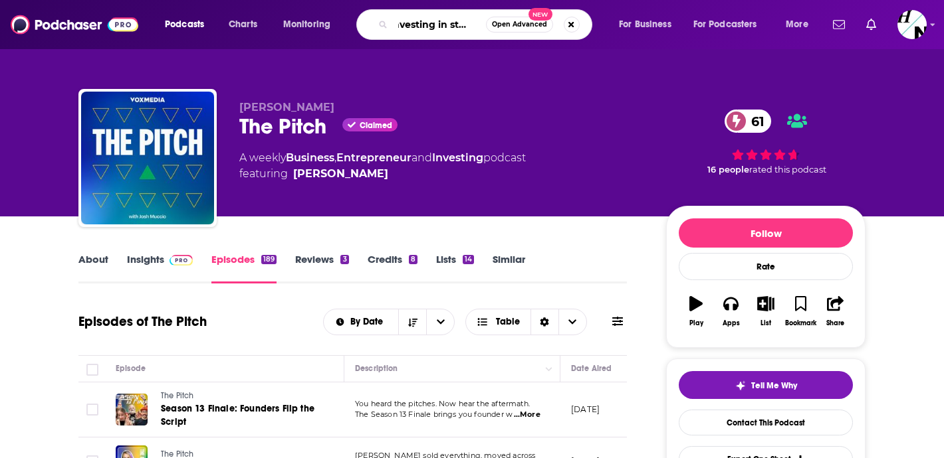
type input "investing in startups"
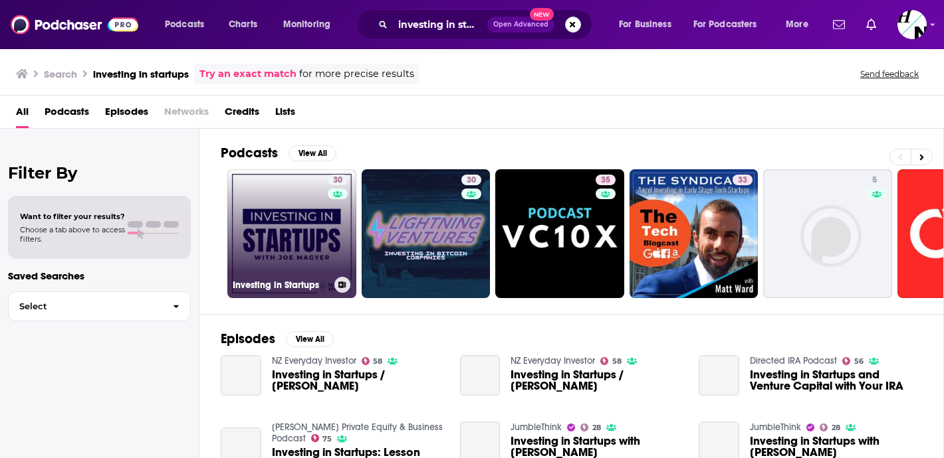
click at [306, 203] on link "30 Investing in Startups" at bounding box center [291, 233] width 129 height 129
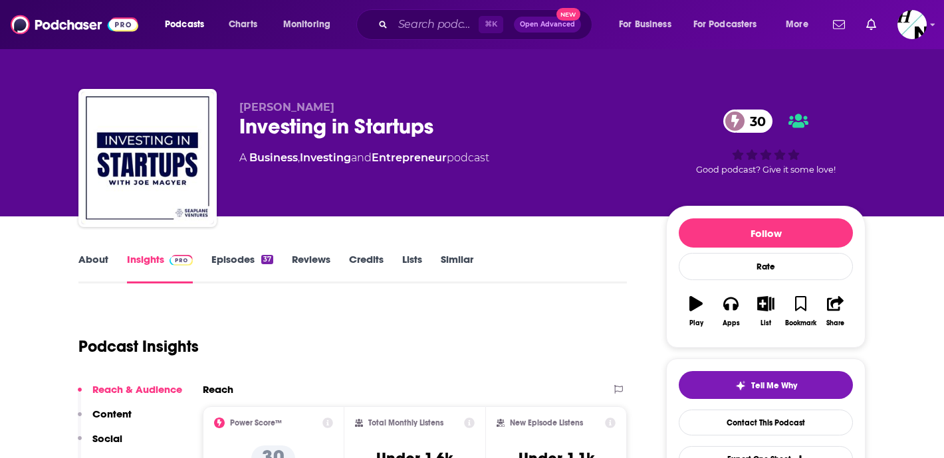
click at [100, 262] on link "About" at bounding box center [93, 268] width 30 height 31
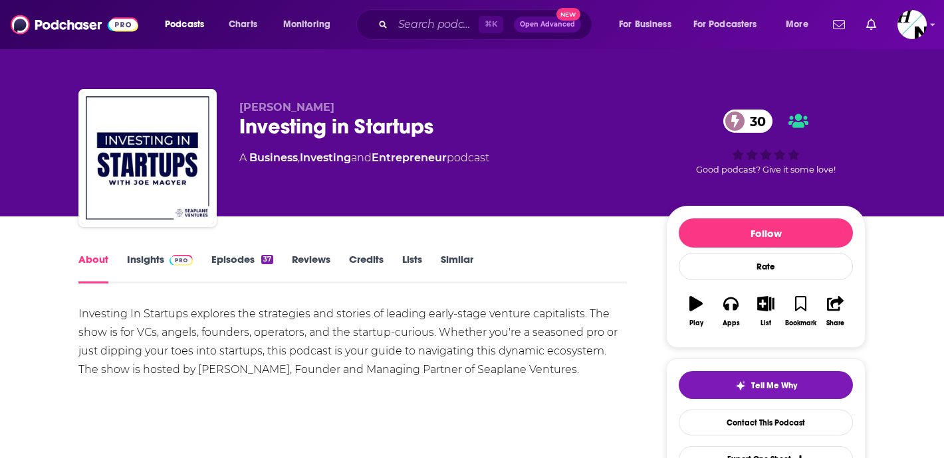
click at [239, 268] on link "Episodes 37" at bounding box center [242, 268] width 62 height 31
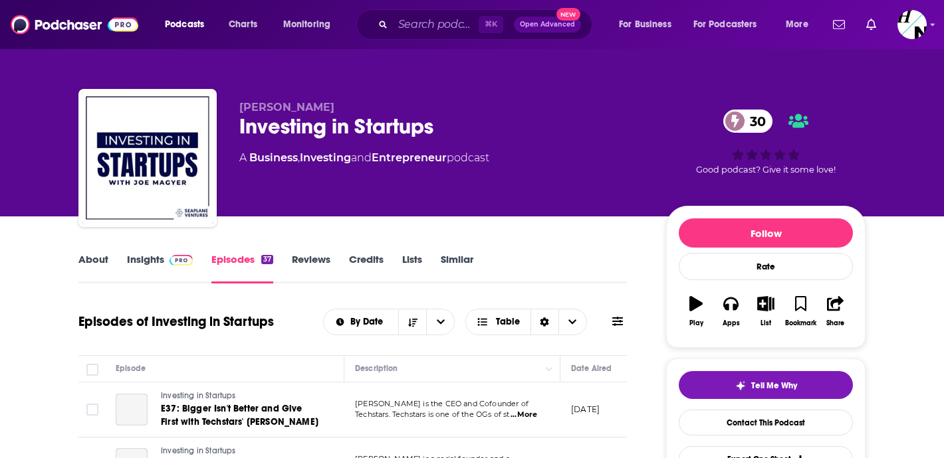
scroll to position [144, 0]
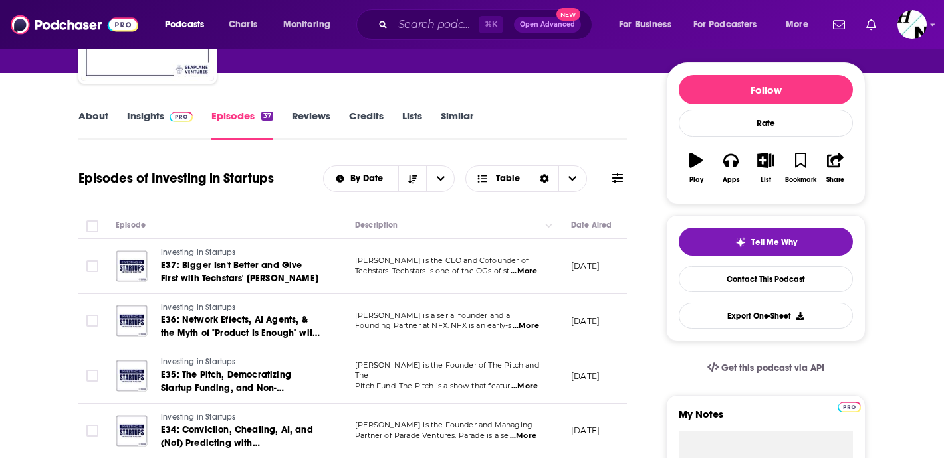
click at [532, 271] on span "...More" at bounding box center [523, 271] width 27 height 11
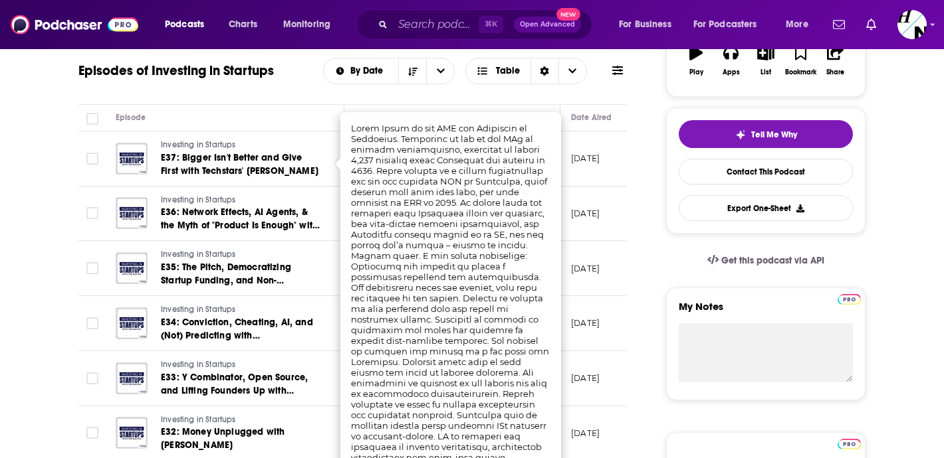
scroll to position [256, 0]
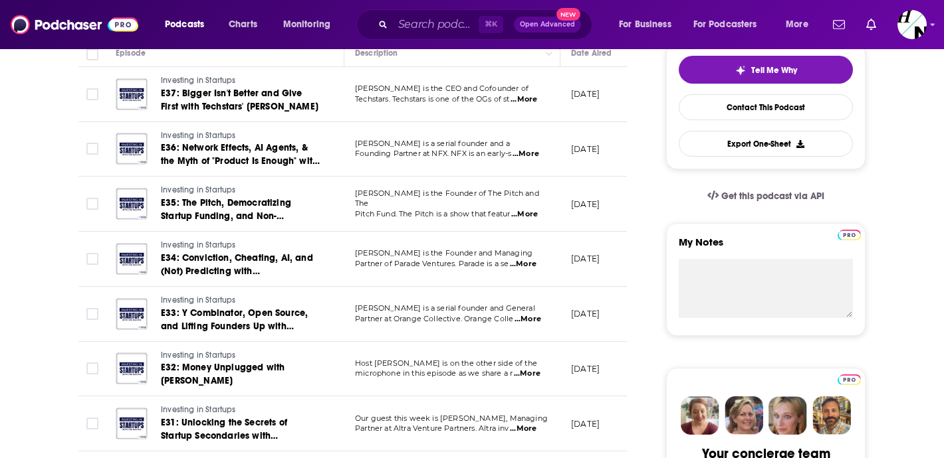
scroll to position [317, 0]
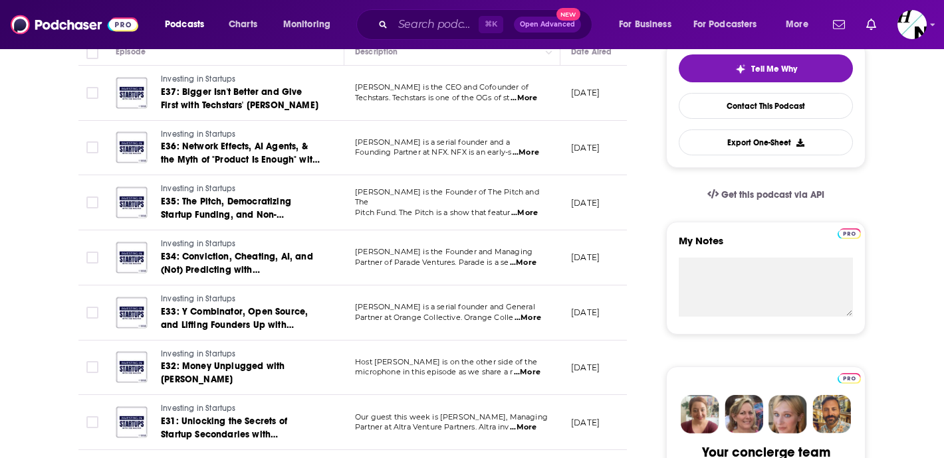
click at [526, 208] on span "...More" at bounding box center [524, 213] width 27 height 11
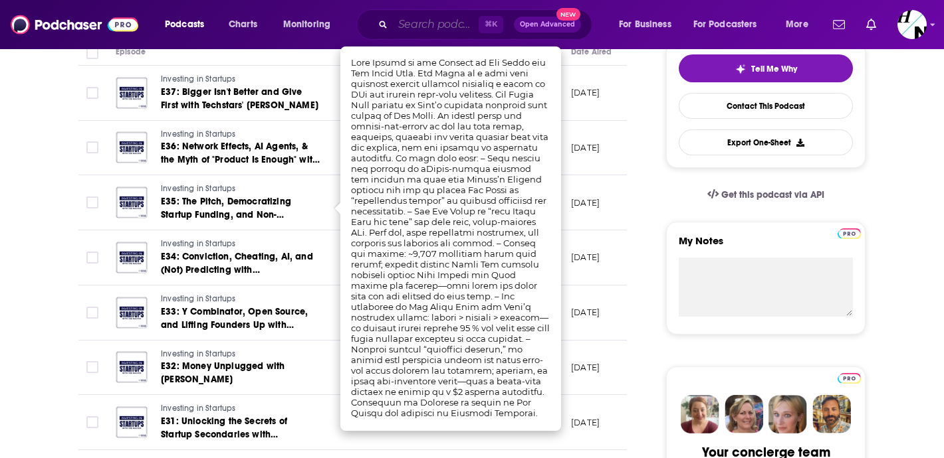
click at [449, 17] on input "Search podcasts, credits, & more..." at bounding box center [436, 24] width 86 height 21
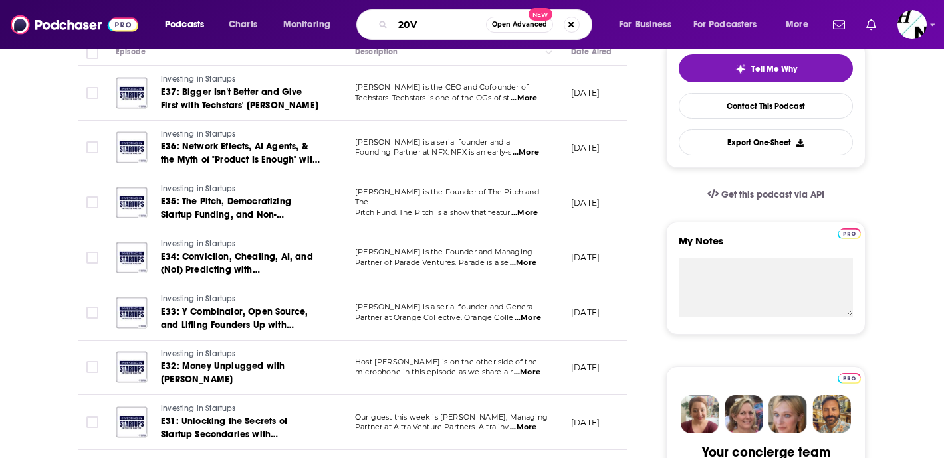
type input "20VC"
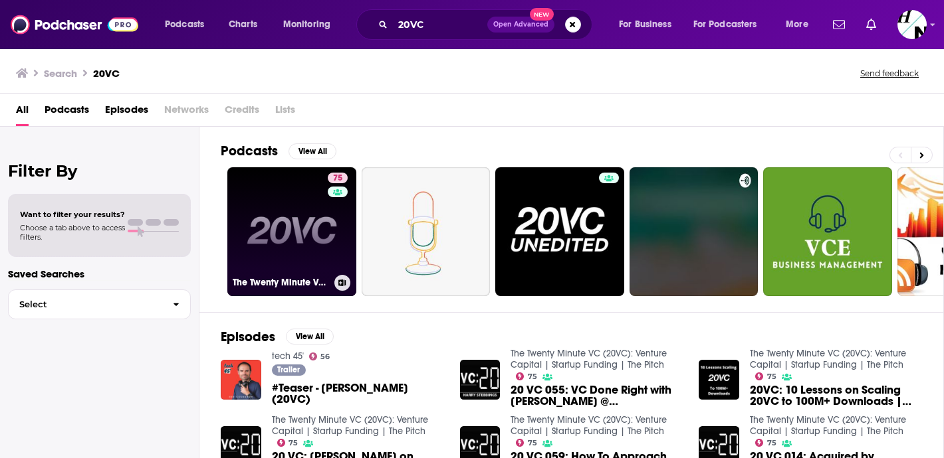
click at [292, 227] on link "75 The Twenty Minute VC (20VC): Venture Capital | Startup Funding | The Pitch" at bounding box center [291, 231] width 129 height 129
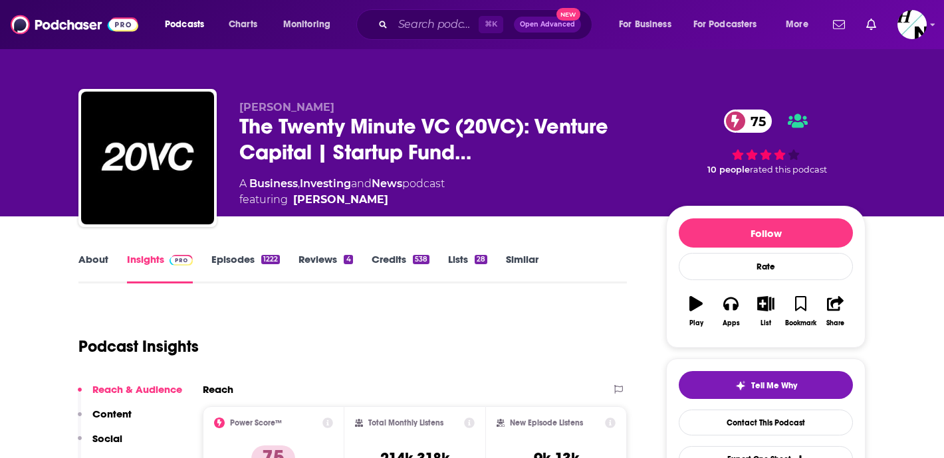
click at [80, 255] on link "About" at bounding box center [93, 268] width 30 height 31
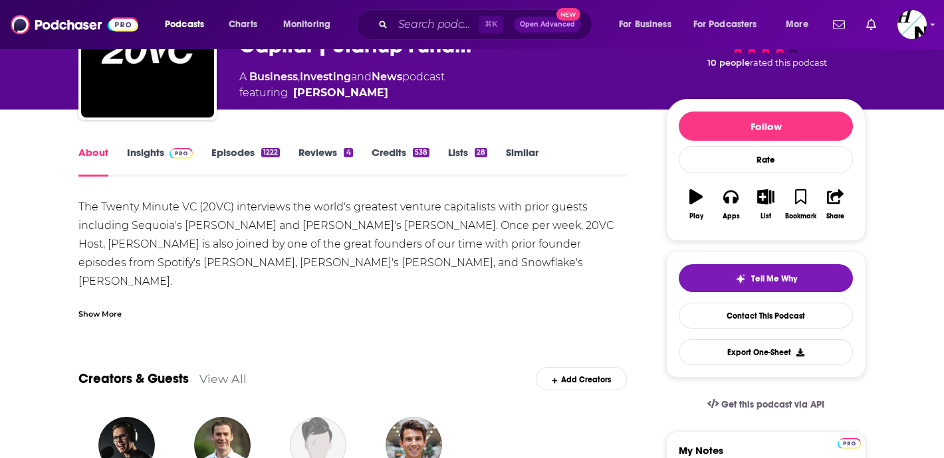
scroll to position [106, 0]
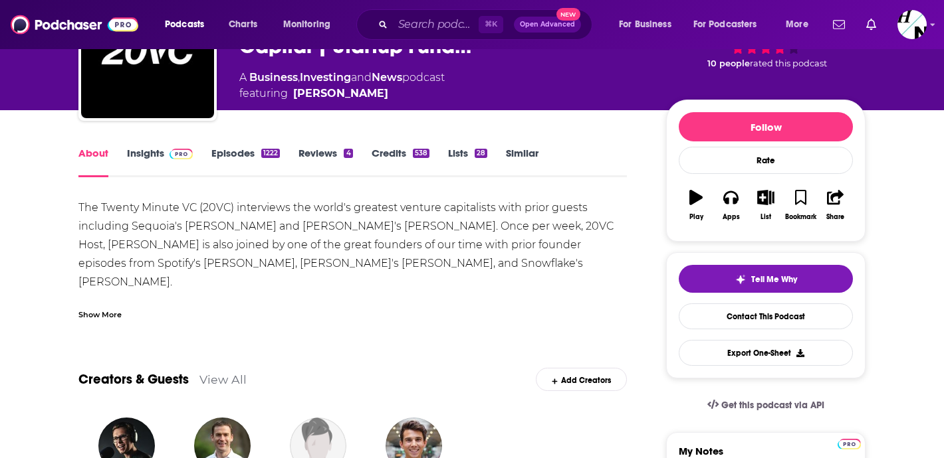
click at [235, 156] on link "Episodes 1222" at bounding box center [245, 162] width 68 height 31
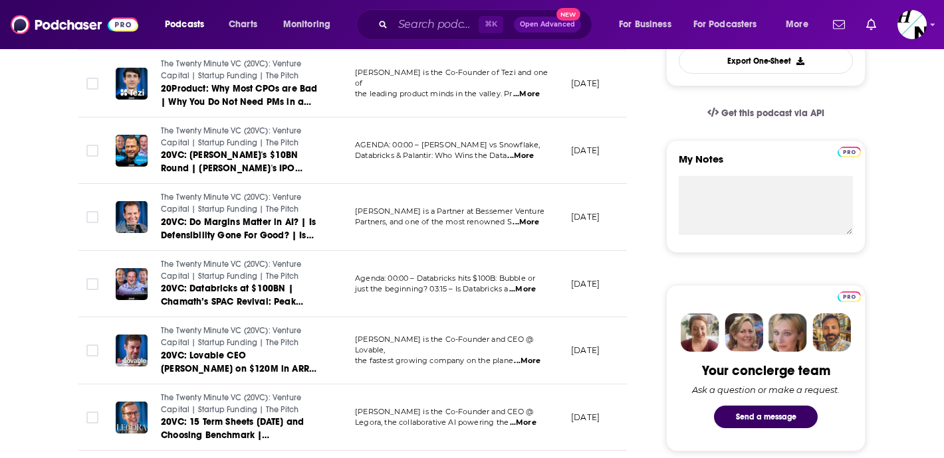
scroll to position [403, 0]
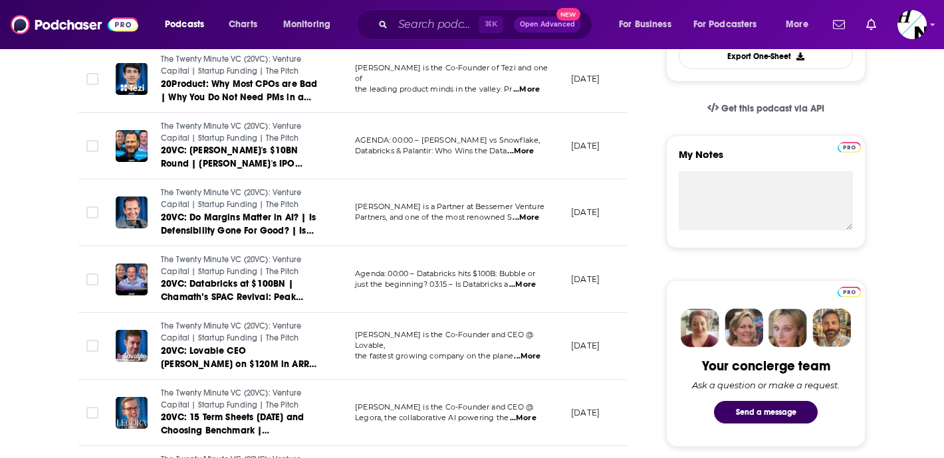
click at [529, 351] on span "...More" at bounding box center [527, 356] width 27 height 11
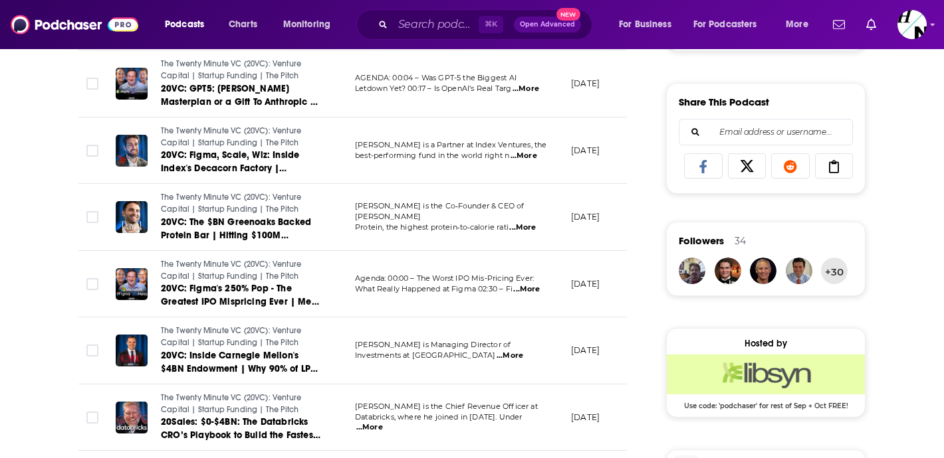
scroll to position [0, 0]
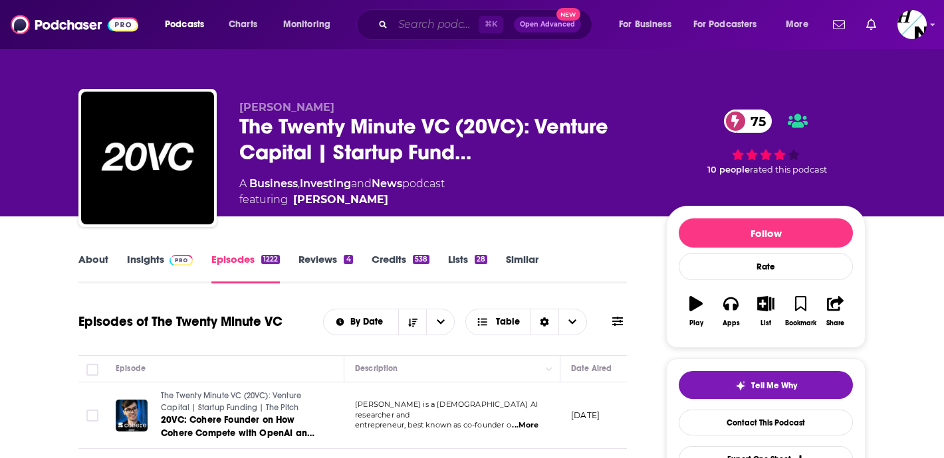
click at [453, 28] on input "Search podcasts, credits, & more..." at bounding box center [436, 24] width 86 height 21
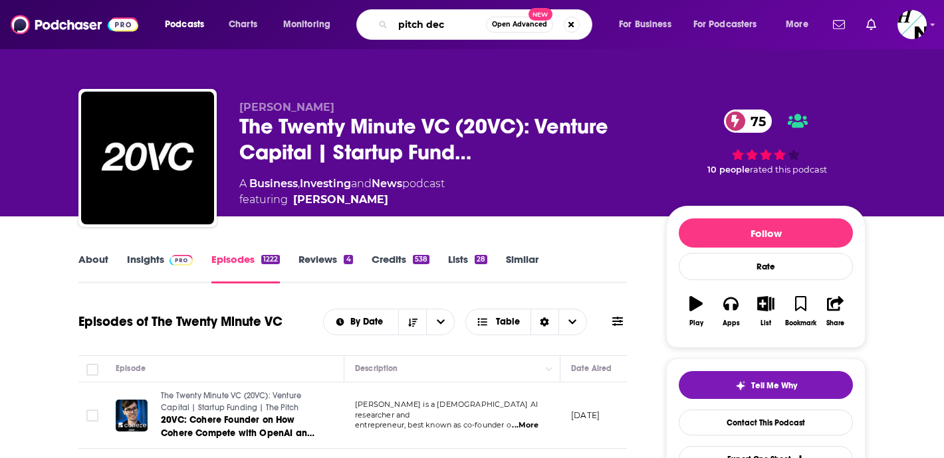
type input "pitch deck"
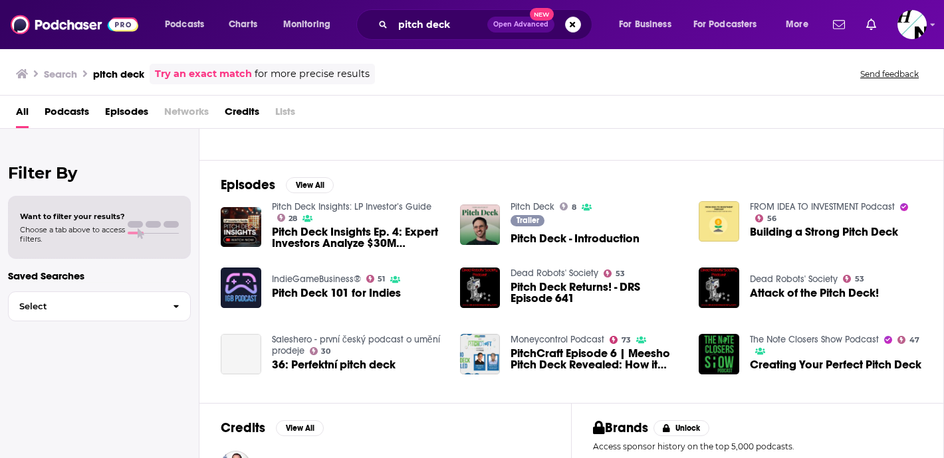
scroll to position [248, 0]
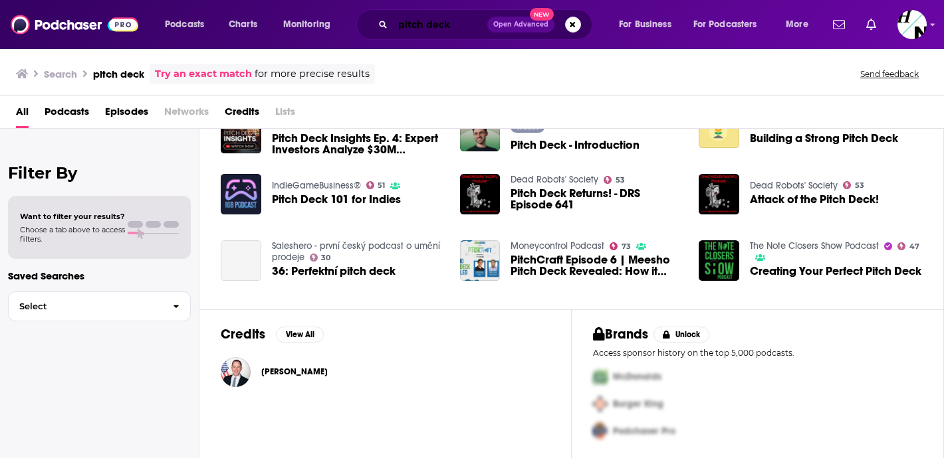
click at [455, 31] on input "pitch deck" at bounding box center [440, 24] width 94 height 21
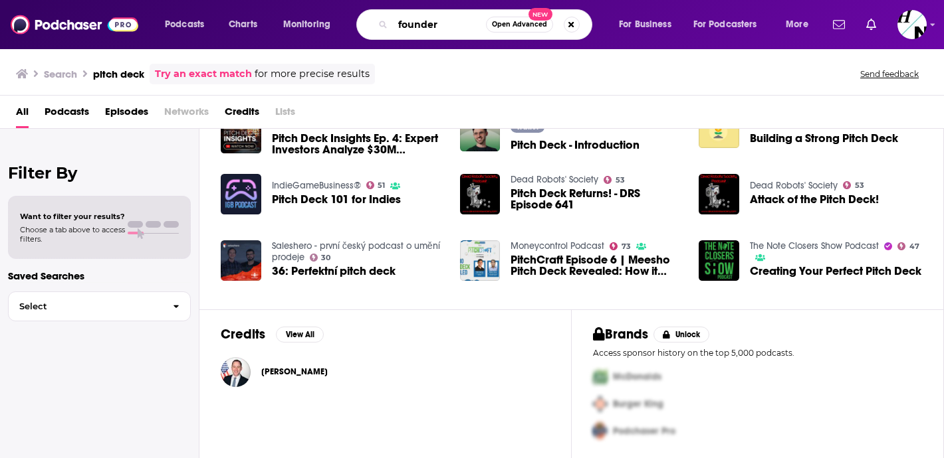
type input "founder"
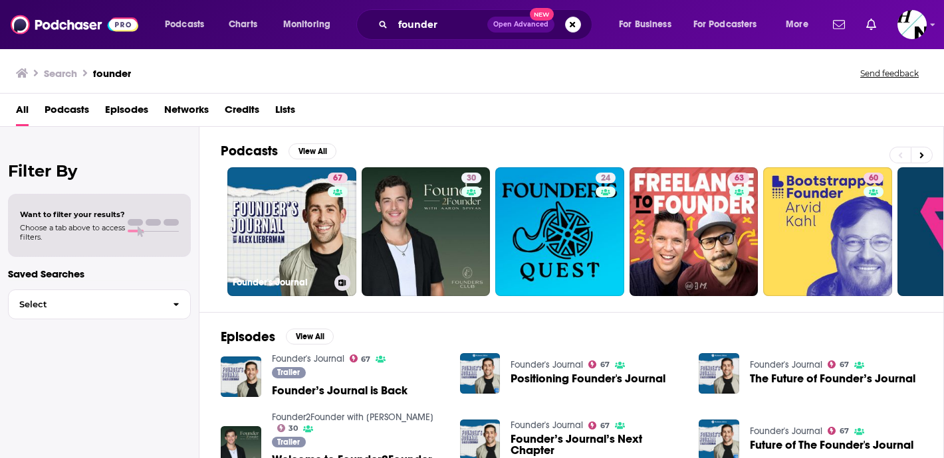
click at [302, 237] on link "67 Founder's Journal" at bounding box center [291, 231] width 129 height 129
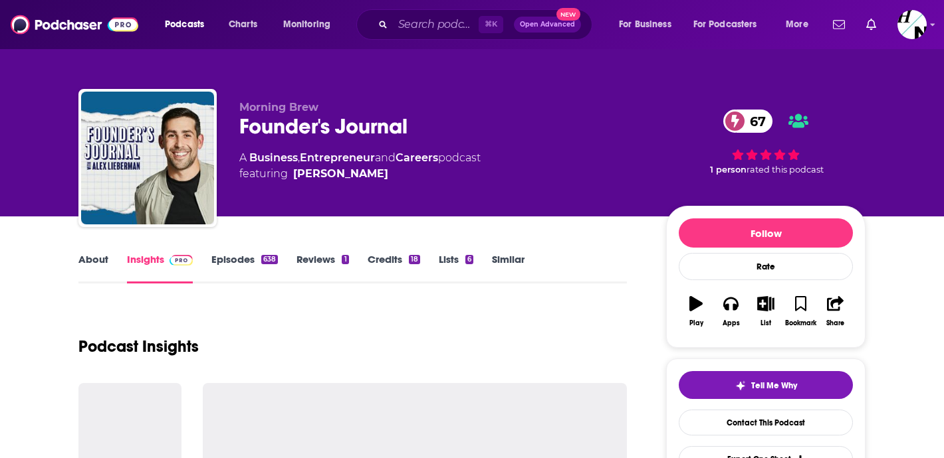
click at [78, 259] on link "About" at bounding box center [93, 268] width 30 height 31
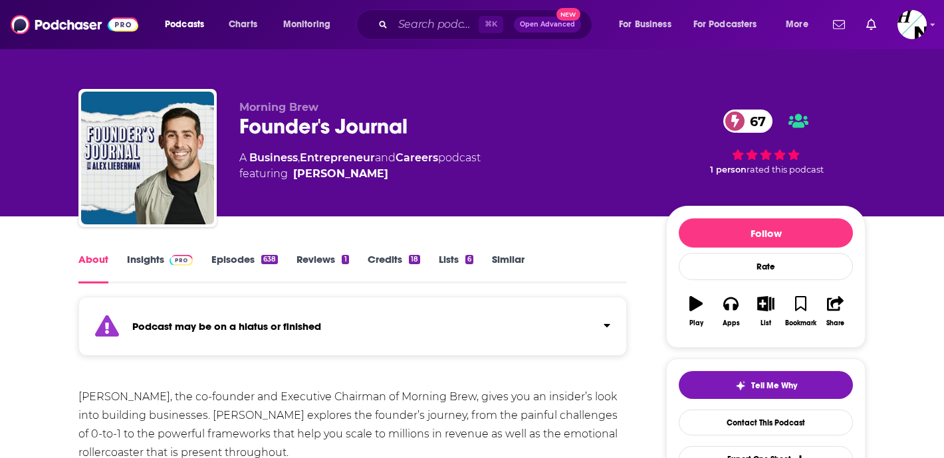
click at [219, 327] on strong "Podcast may be on a hiatus or finished" at bounding box center [226, 326] width 189 height 13
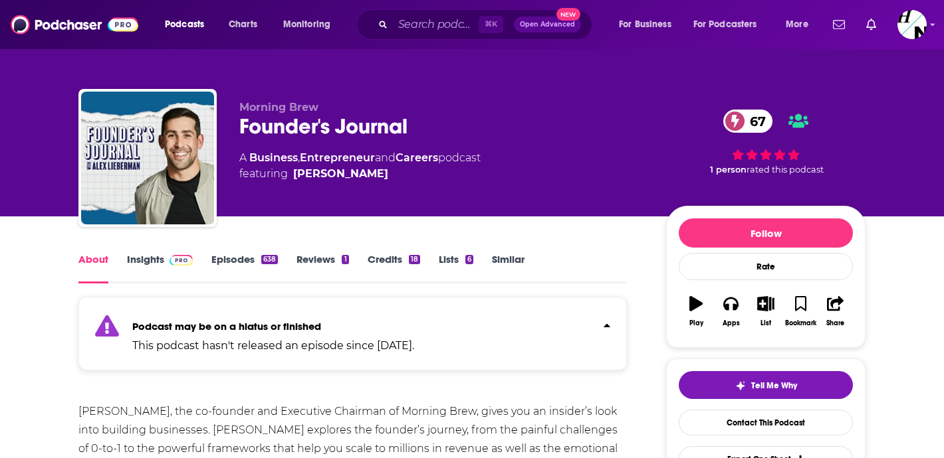
click at [219, 327] on strong "Podcast may be on a hiatus or finished" at bounding box center [226, 326] width 189 height 13
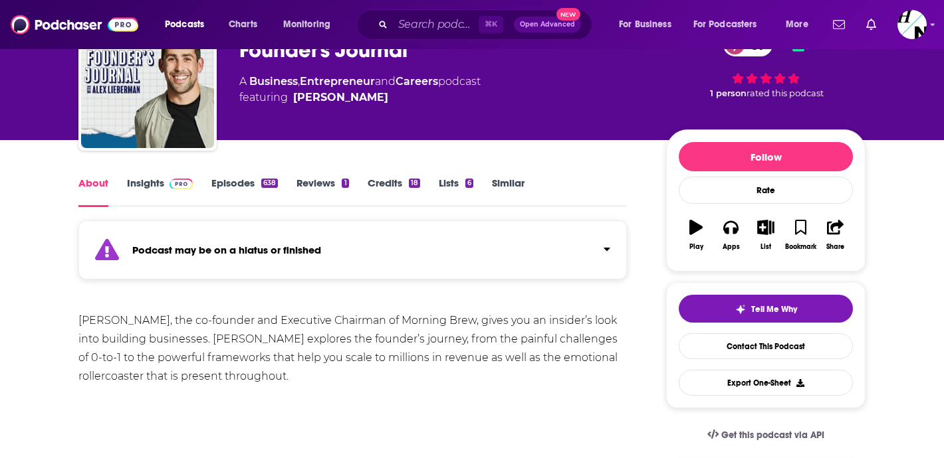
scroll to position [78, 0]
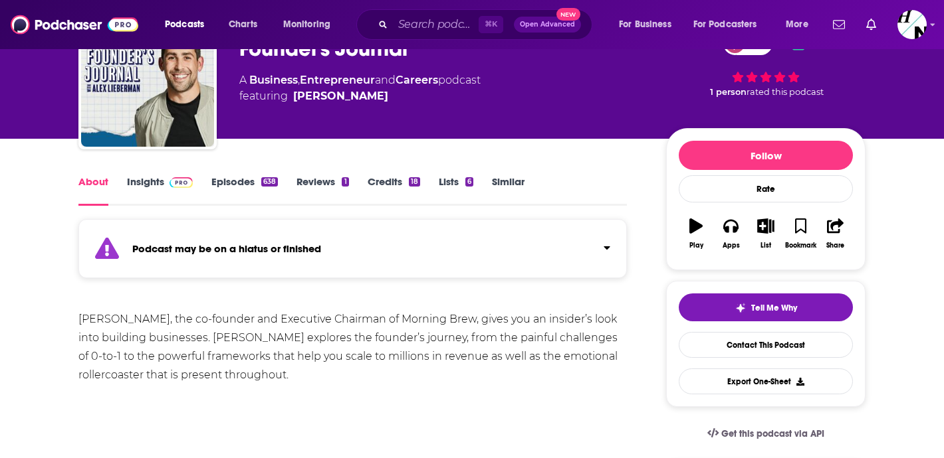
click at [241, 183] on link "Episodes 638" at bounding box center [244, 190] width 66 height 31
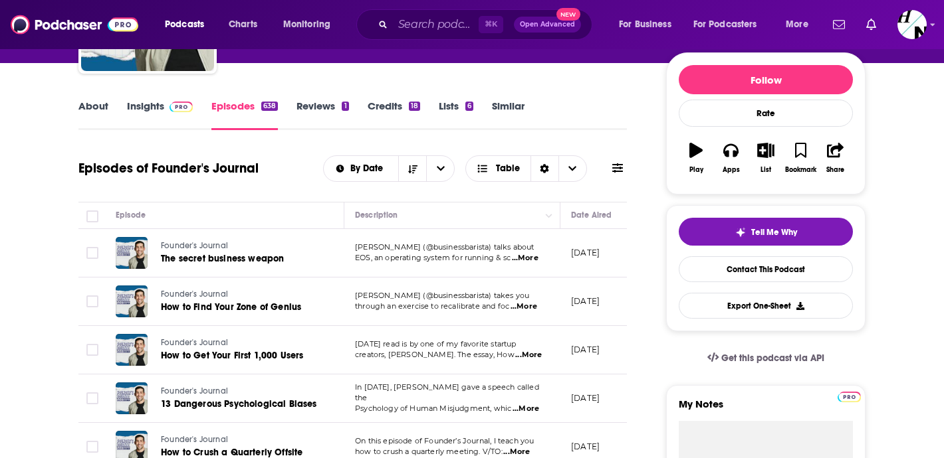
scroll to position [156, 0]
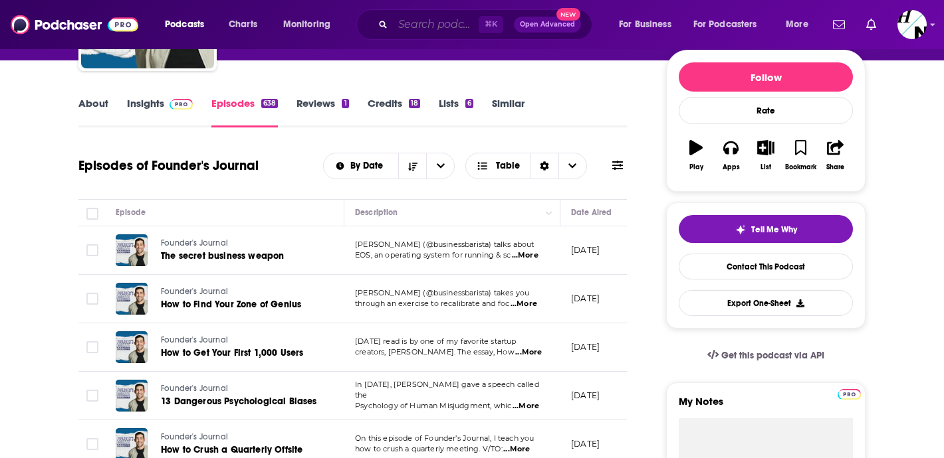
click at [418, 17] on input "Search podcasts, credits, & more..." at bounding box center [436, 24] width 86 height 21
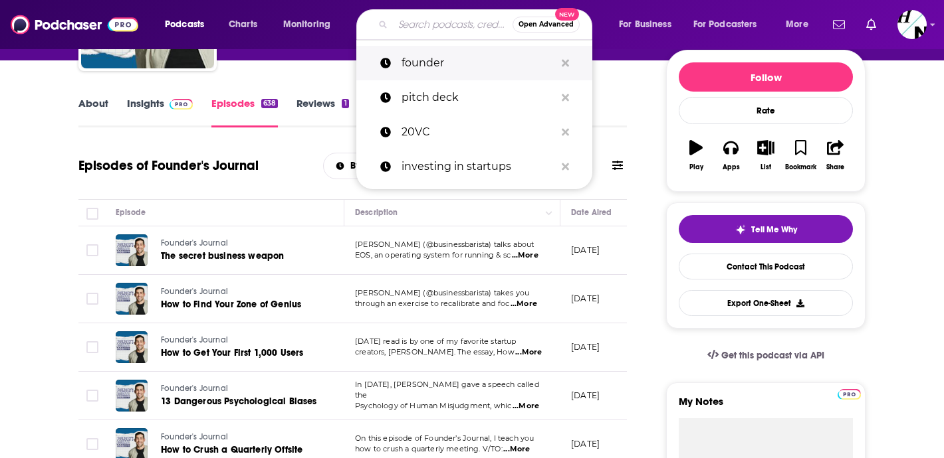
click at [437, 57] on p "founder" at bounding box center [477, 63] width 153 height 35
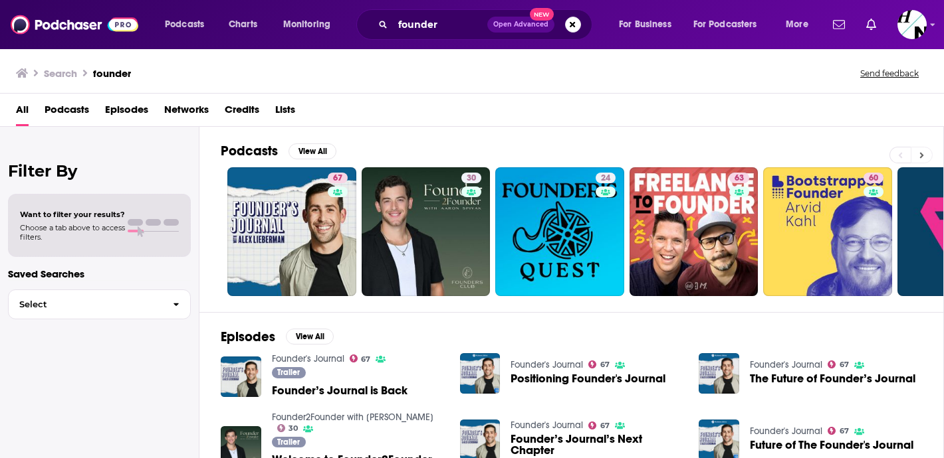
click at [923, 156] on icon at bounding box center [921, 155] width 5 height 9
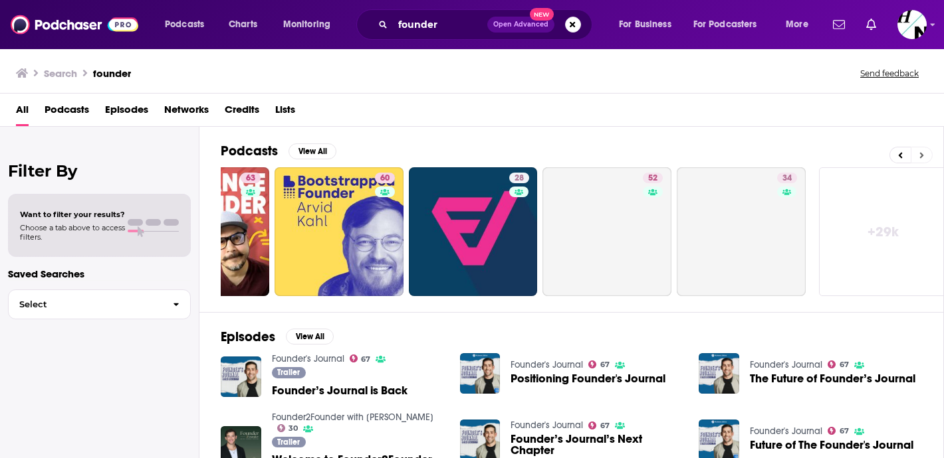
scroll to position [0, 498]
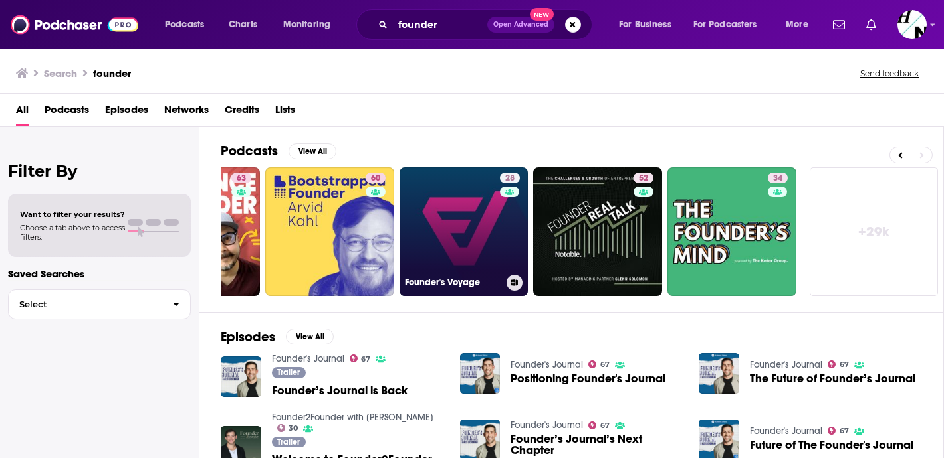
click at [451, 258] on link "28 Founder's Voyage" at bounding box center [463, 231] width 129 height 129
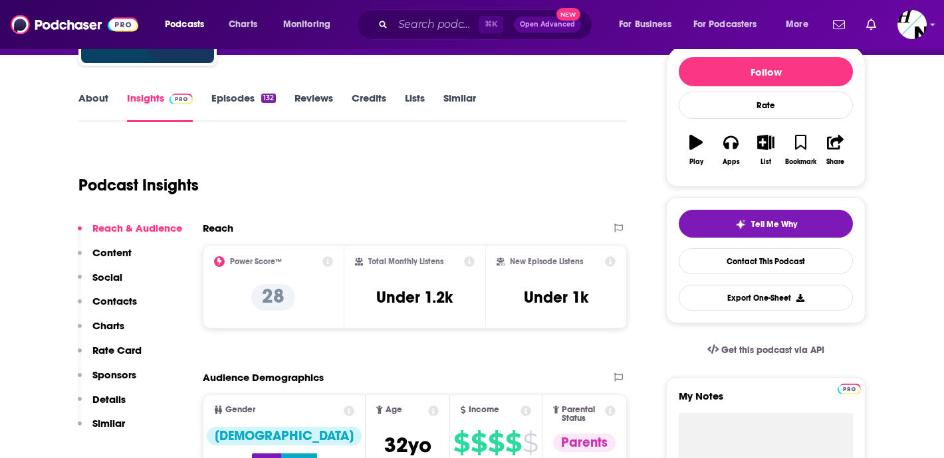
scroll to position [81, 0]
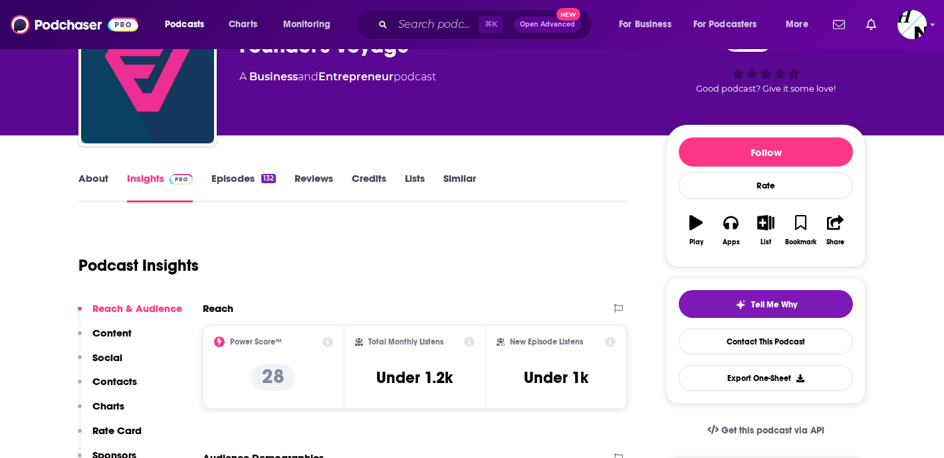
click at [94, 176] on link "About" at bounding box center [93, 187] width 30 height 31
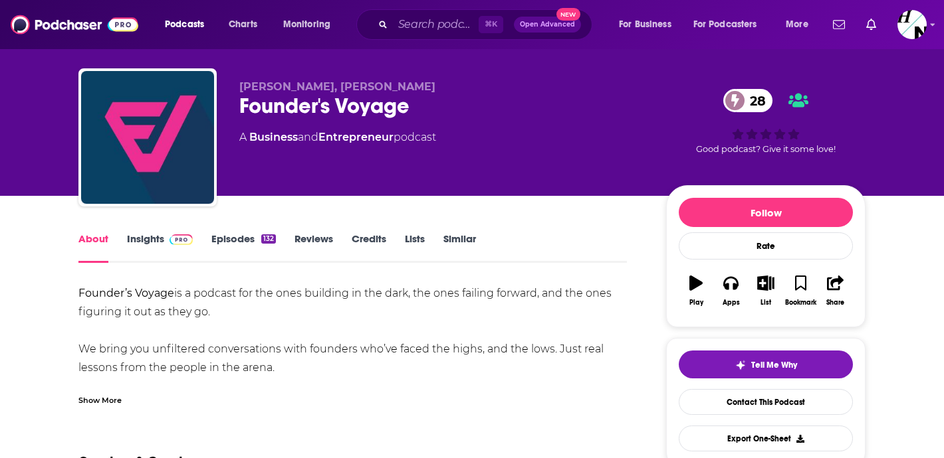
scroll to position [40, 0]
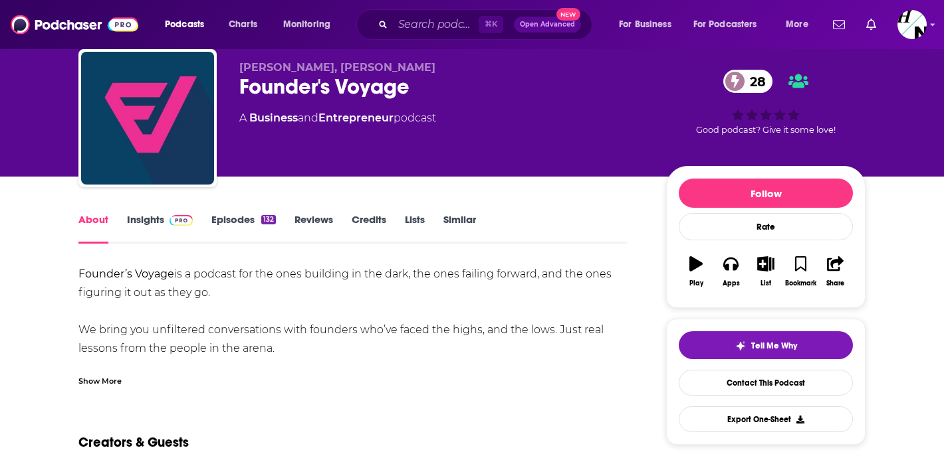
click at [109, 384] on div "Show More" at bounding box center [99, 380] width 43 height 13
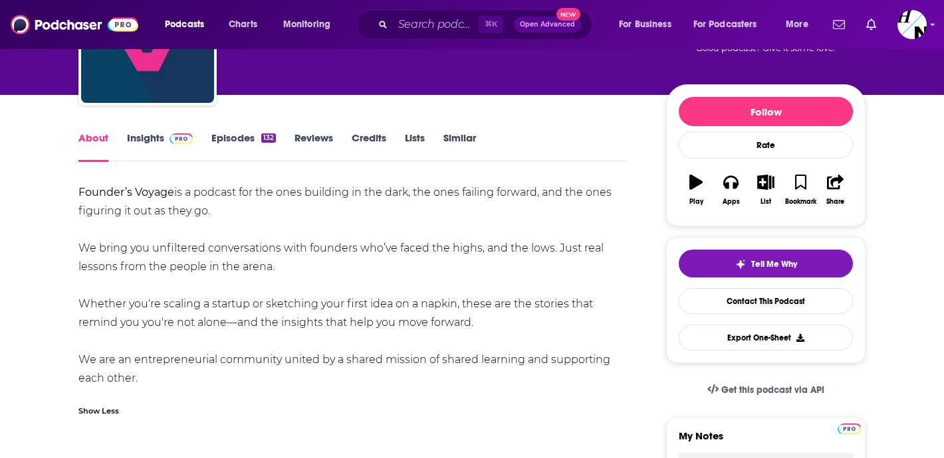
scroll to position [138, 0]
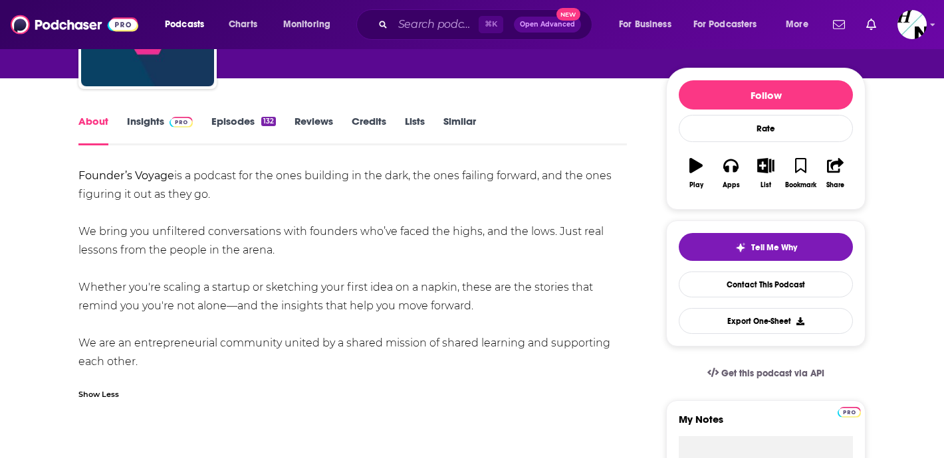
click at [243, 114] on div "About Insights Episodes 132 Reviews Credits Lists Similar" at bounding box center [352, 129] width 548 height 33
click at [243, 122] on link "Episodes 132" at bounding box center [243, 130] width 64 height 31
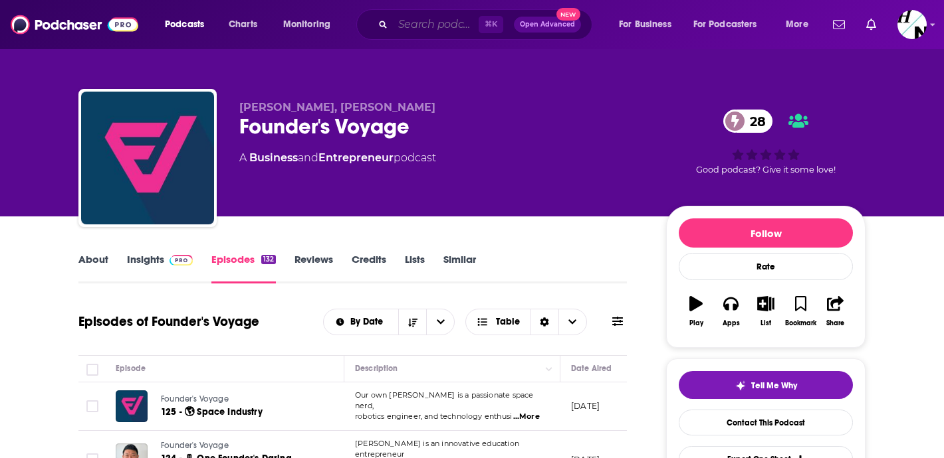
click at [439, 29] on input "Search podcasts, credits, & more..." at bounding box center [436, 24] width 86 height 21
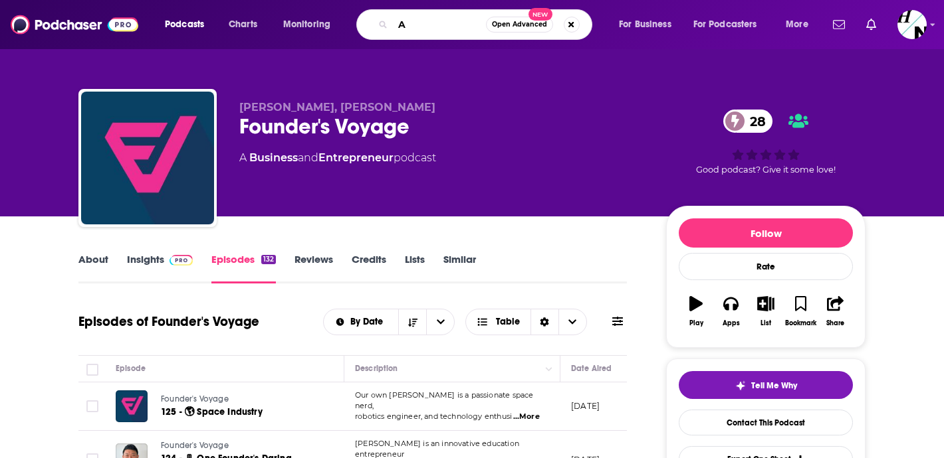
type input "AI"
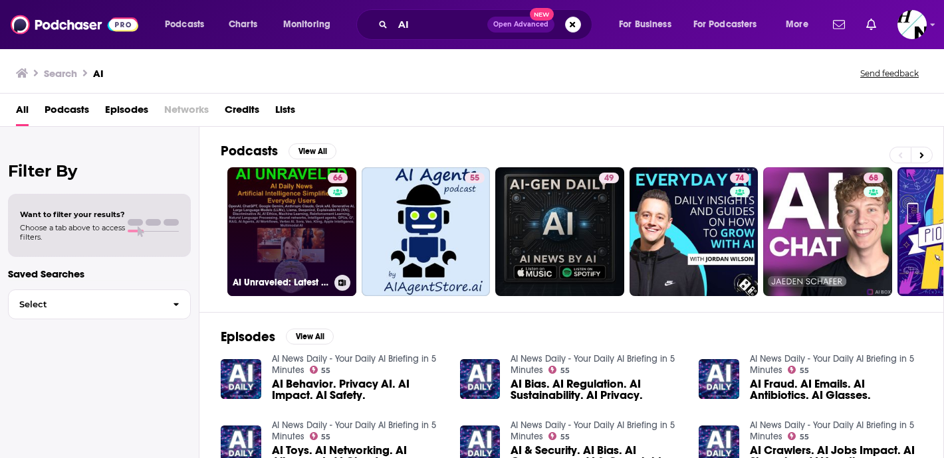
click at [308, 230] on link "66 AI Unraveled: Latest AI News & Trends, ChatGPT, Gemini, DeepSeek, Gen AI, LL…" at bounding box center [291, 231] width 129 height 129
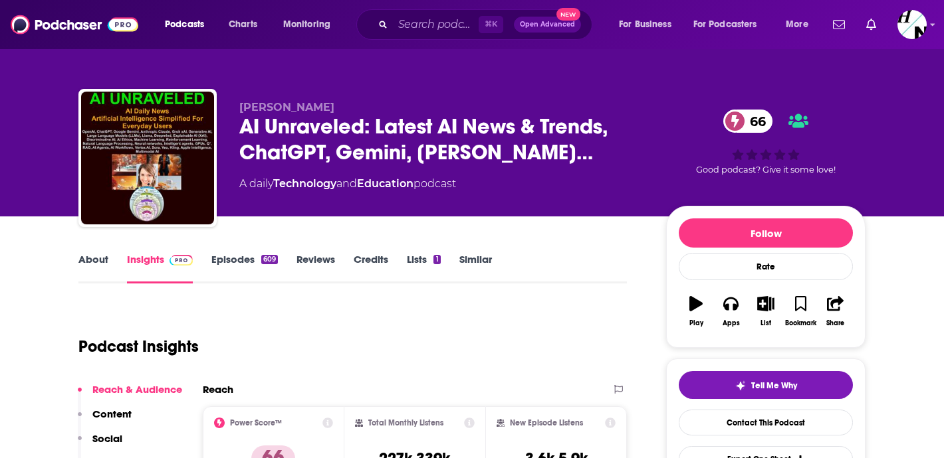
click at [96, 260] on link "About" at bounding box center [93, 268] width 30 height 31
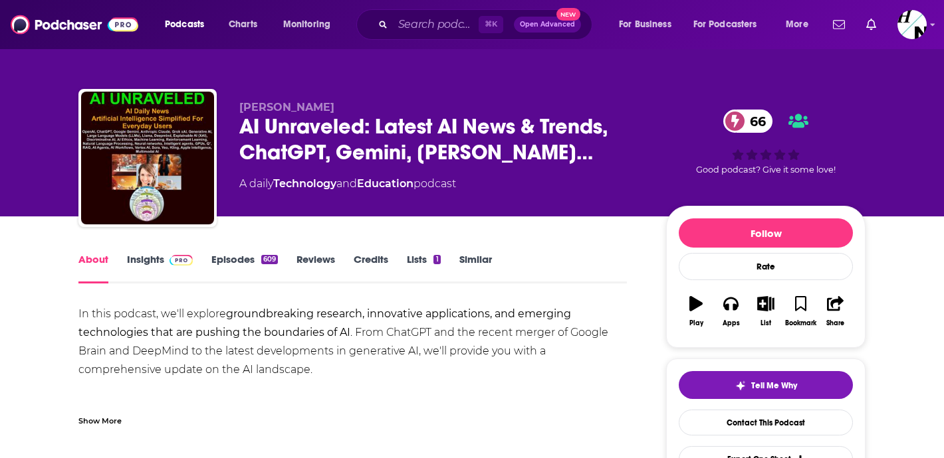
click at [249, 261] on link "Episodes 609" at bounding box center [244, 268] width 66 height 31
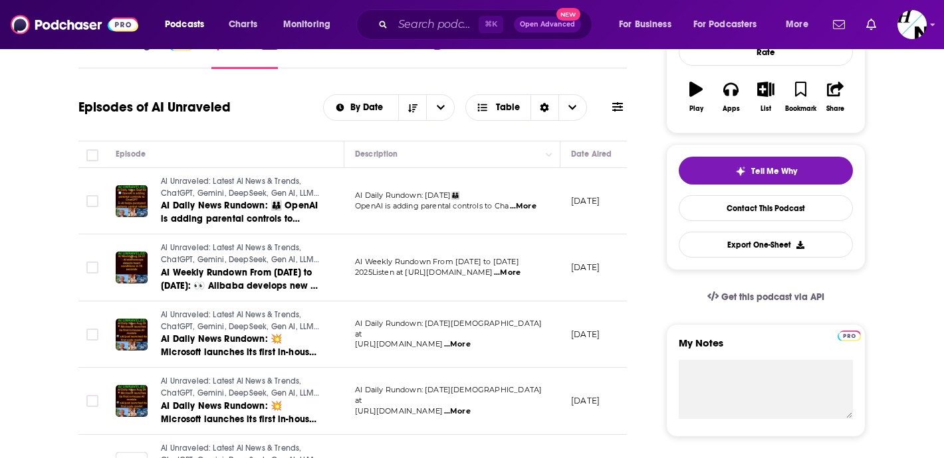
scroll to position [219, 0]
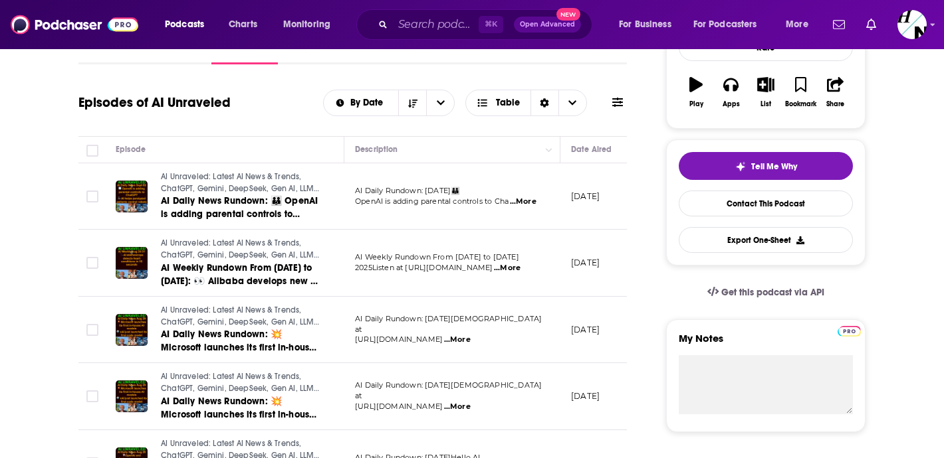
click at [531, 199] on span "...More" at bounding box center [523, 202] width 27 height 11
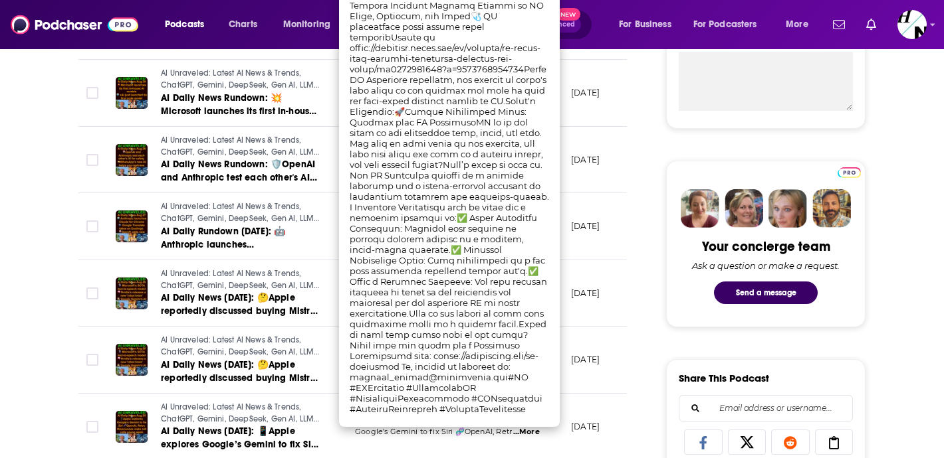
scroll to position [530, 0]
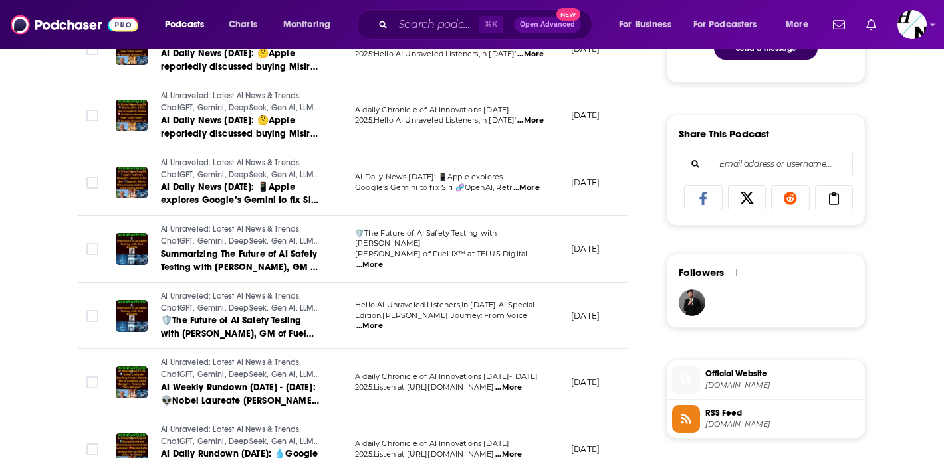
scroll to position [781, 0]
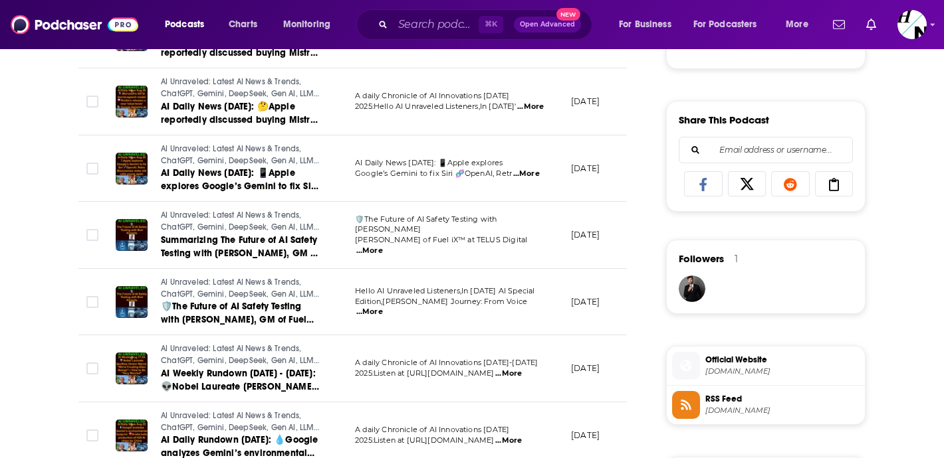
click at [383, 246] on span "...More" at bounding box center [369, 251] width 27 height 11
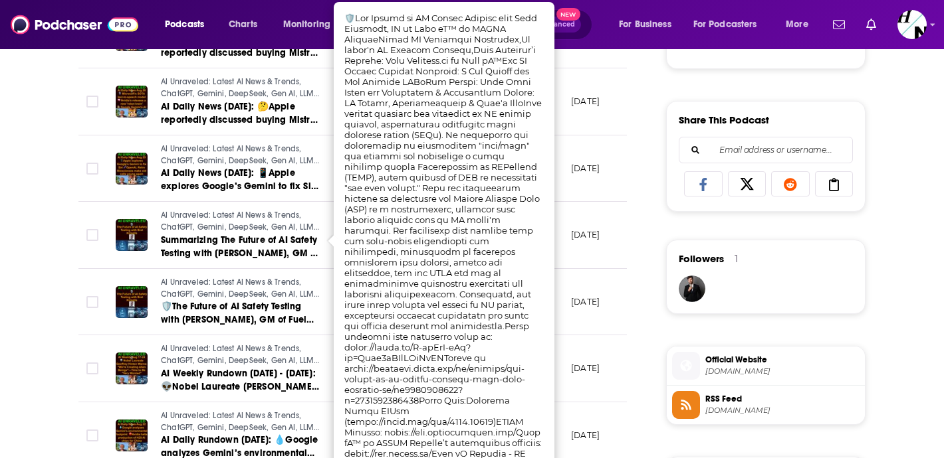
click at [41, 324] on div "About Insights Episodes 609 Reviews Credits Lists 1 Similar Episodes of AI Unra…" at bounding box center [472, 386] width 944 height 1902
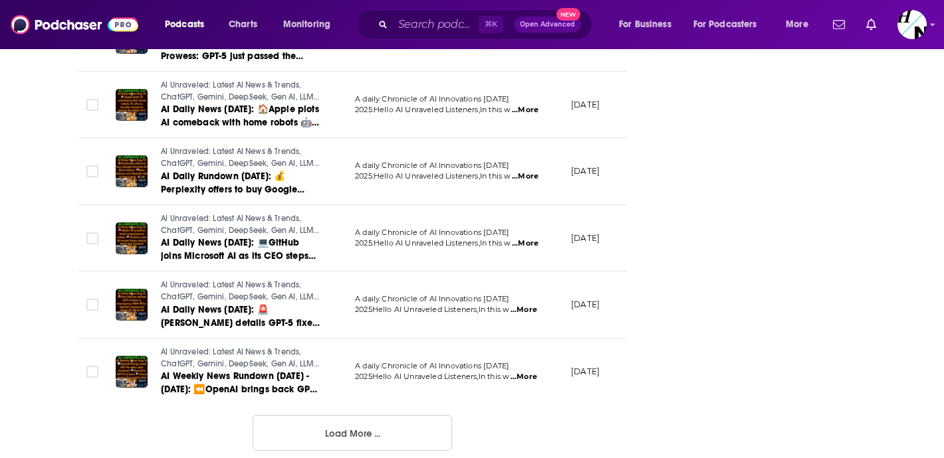
scroll to position [1662, 0]
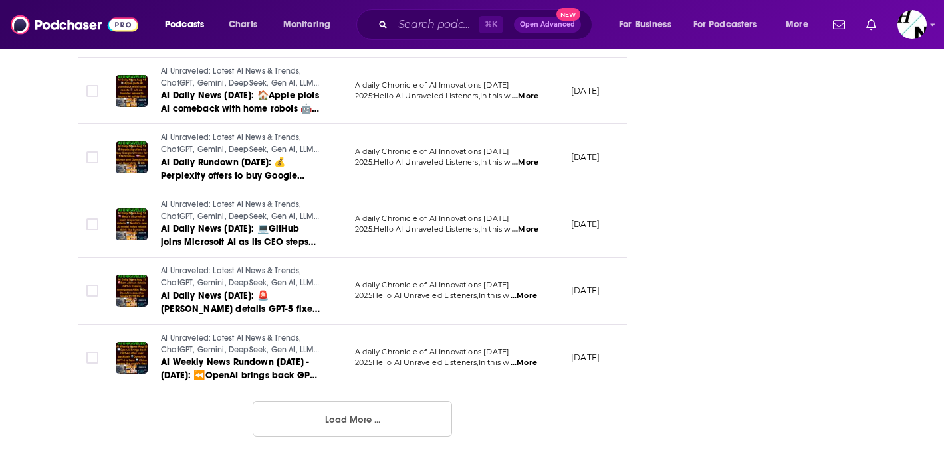
click at [316, 421] on button "Load More ..." at bounding box center [351, 419] width 199 height 36
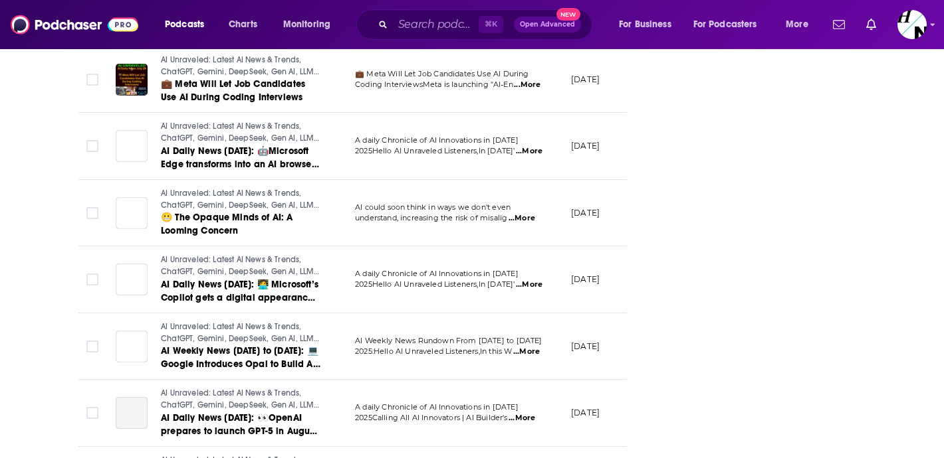
scroll to position [3106, 0]
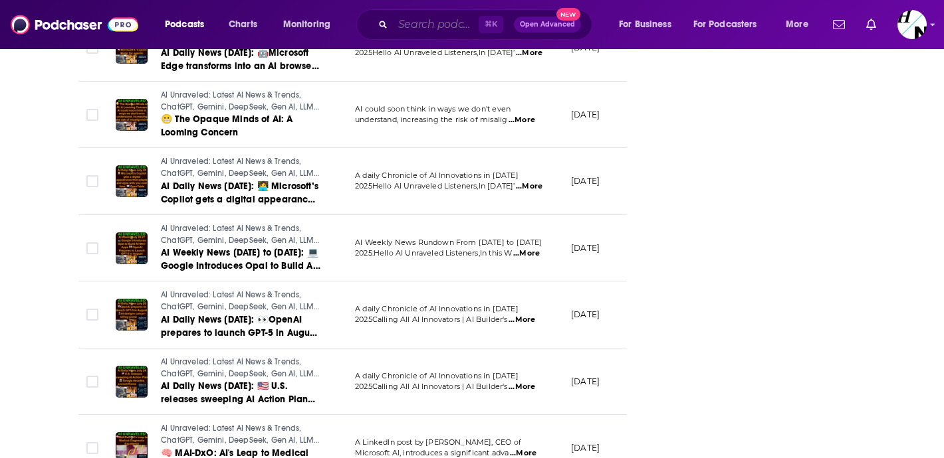
click at [437, 23] on input "Search podcasts, credits, & more..." at bounding box center [436, 24] width 86 height 21
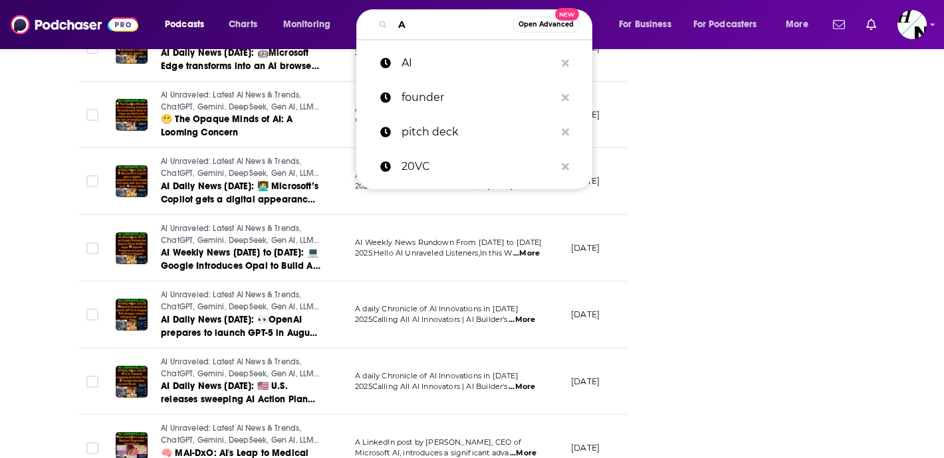
type input "AI"
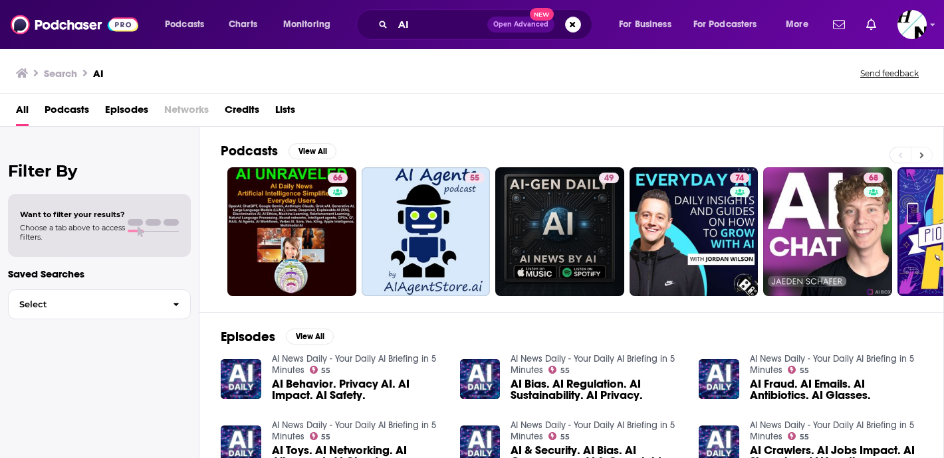
click at [924, 156] on button at bounding box center [921, 155] width 22 height 17
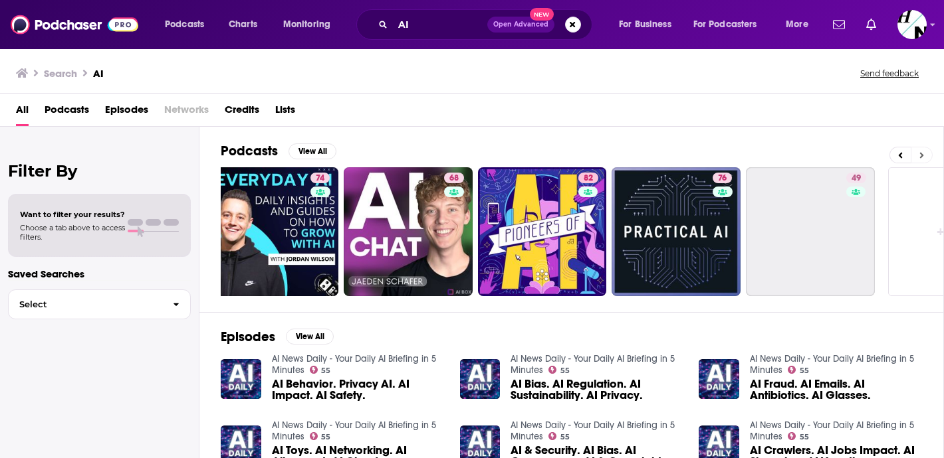
scroll to position [0, 498]
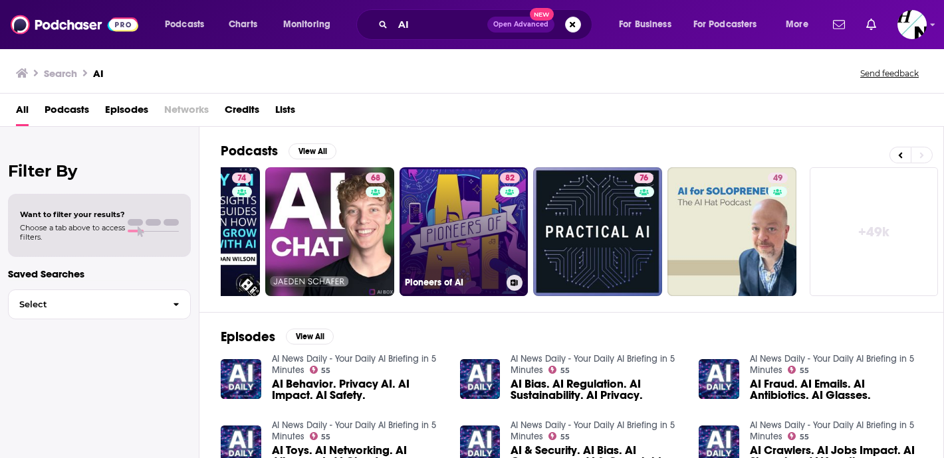
click at [475, 241] on link "82 Pioneers of AI" at bounding box center [463, 231] width 129 height 129
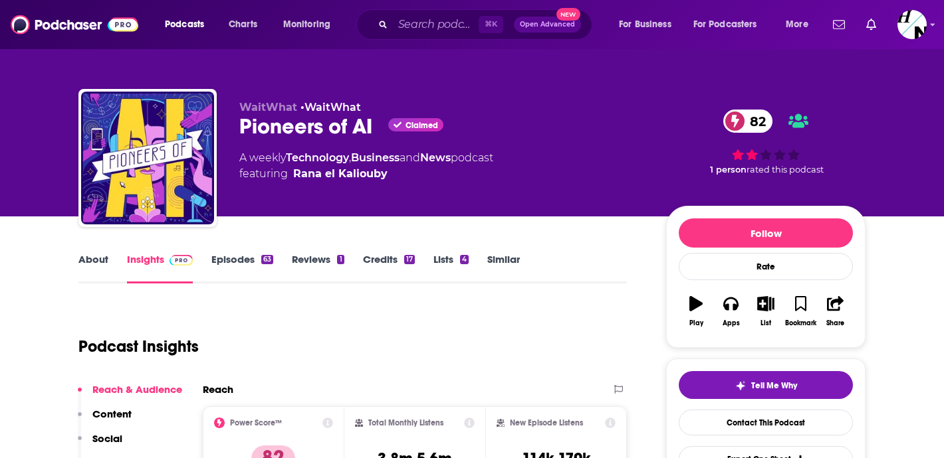
click at [106, 252] on div "About Insights Episodes 63 Reviews 1 Credits 17 Lists 4 Similar" at bounding box center [352, 267] width 548 height 33
click at [92, 257] on link "About" at bounding box center [93, 268] width 30 height 31
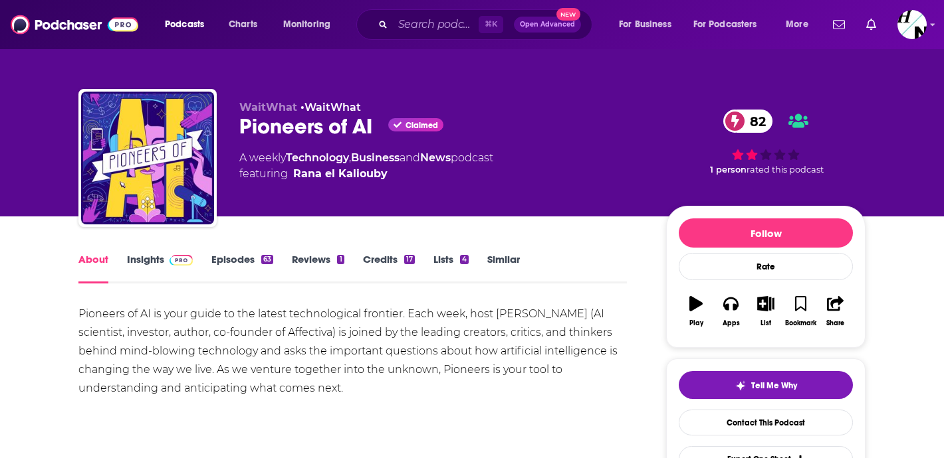
click at [246, 260] on link "Episodes 63" at bounding box center [242, 268] width 62 height 31
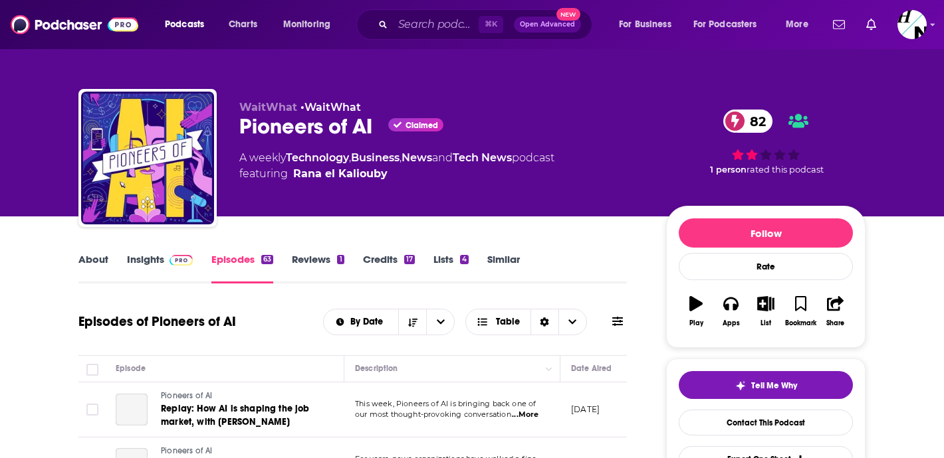
scroll to position [110, 0]
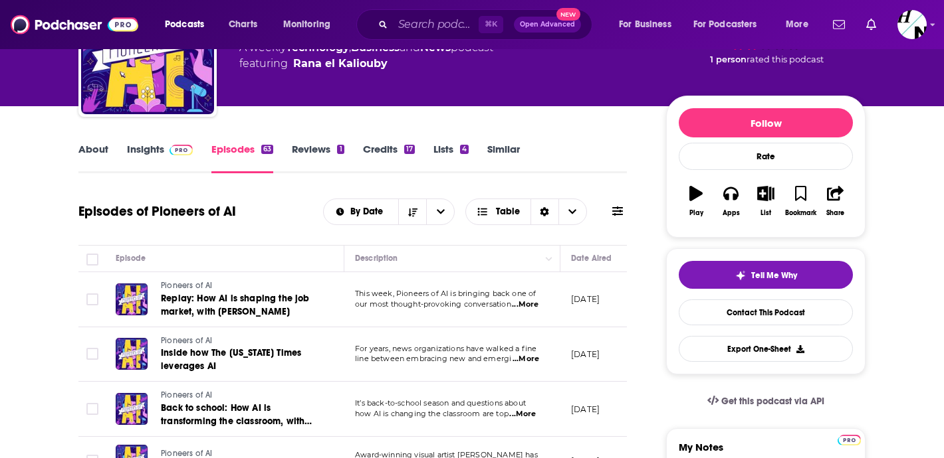
click at [536, 306] on span "...More" at bounding box center [525, 305] width 27 height 11
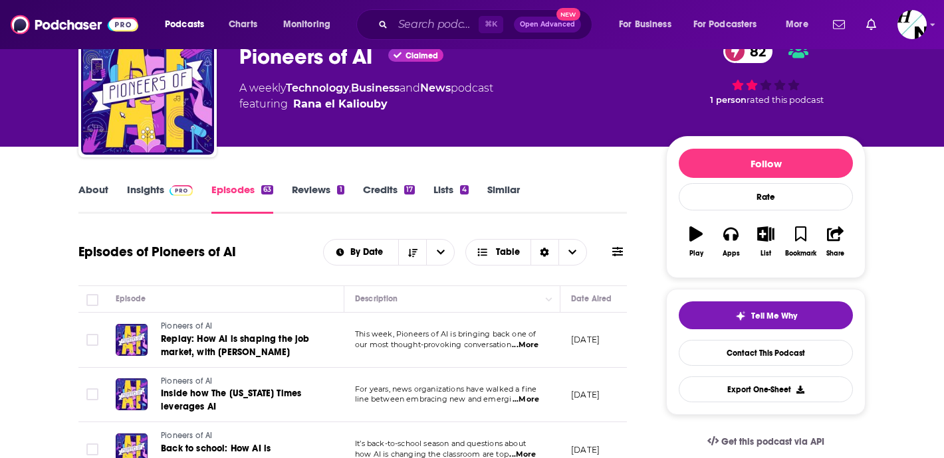
scroll to position [40, 0]
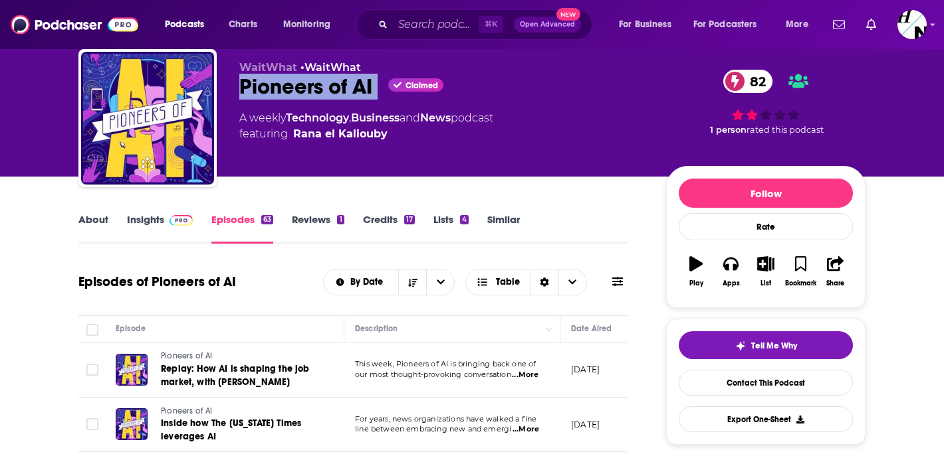
drag, startPoint x: 237, startPoint y: 90, endPoint x: 378, endPoint y: 90, distance: 140.9
click at [378, 90] on div "WaitWhat • WaitWhat Pioneers of AI Claimed 82 A weekly Technology , Business an…" at bounding box center [471, 121] width 787 height 144
copy div "Pioneers of AI"
click at [94, 223] on link "About" at bounding box center [93, 228] width 30 height 31
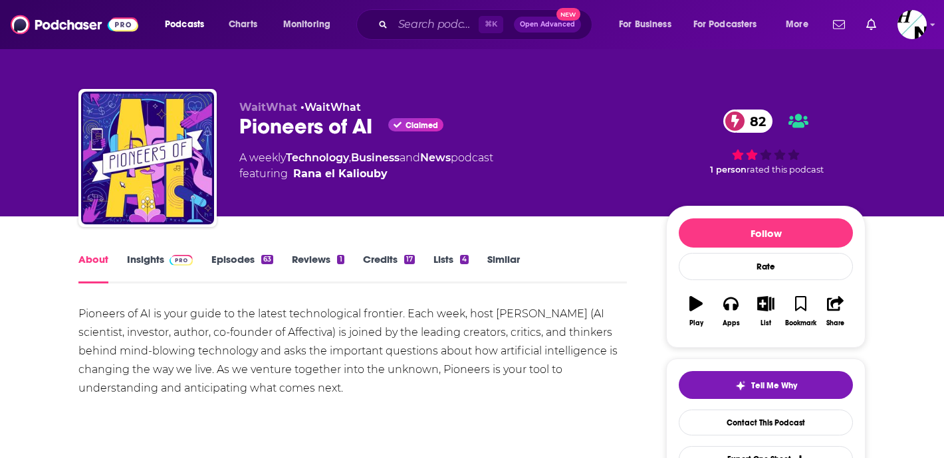
drag, startPoint x: 76, startPoint y: 319, endPoint x: 416, endPoint y: 387, distance: 346.9
copy div "Pioneers of AI is your guide to the latest technological frontier. Each week, h…"
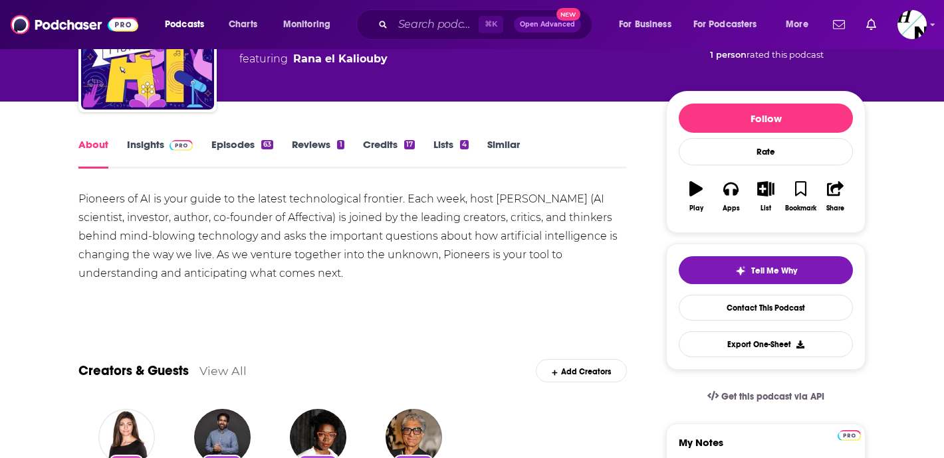
click at [389, 310] on div "Show More" at bounding box center [352, 301] width 548 height 23
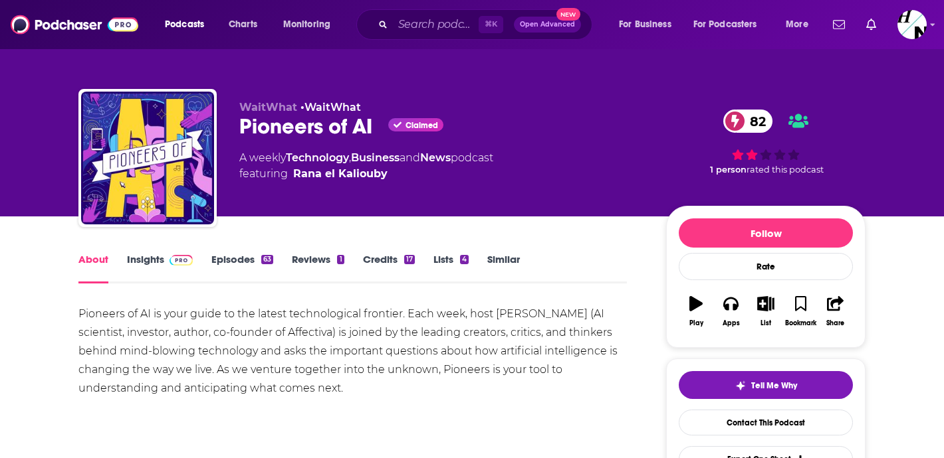
click at [157, 262] on link "Insights" at bounding box center [160, 268] width 66 height 31
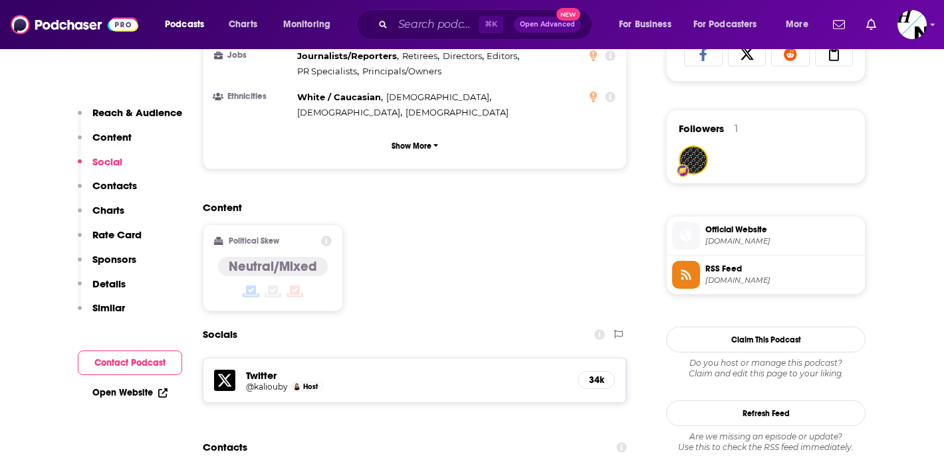
click at [130, 365] on button "Contact Podcast" at bounding box center [130, 363] width 104 height 25
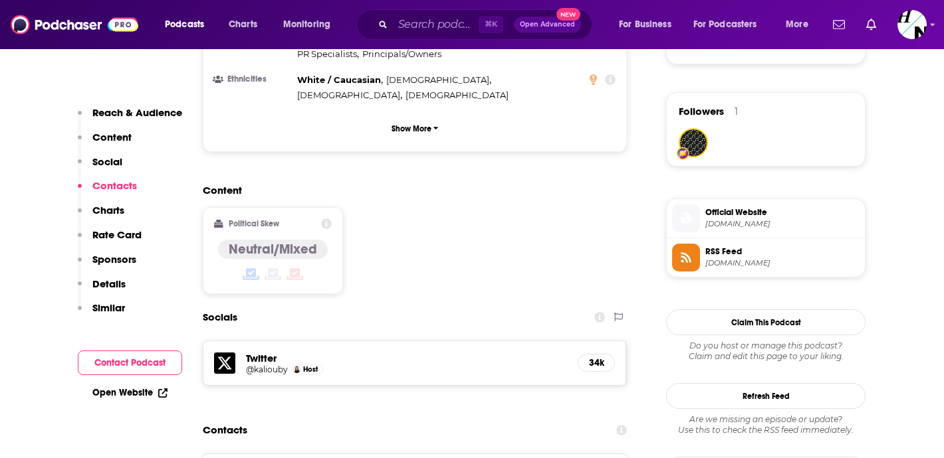
scroll to position [1082, 0]
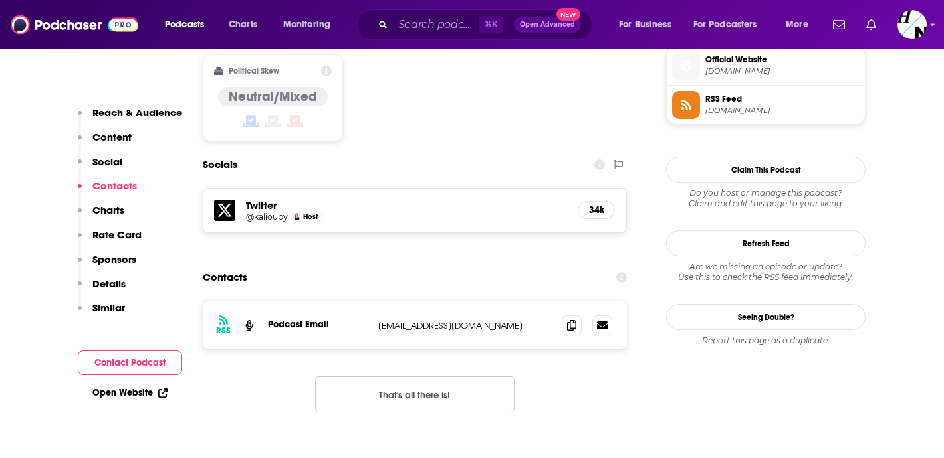
click at [130, 365] on button "Contact Podcast" at bounding box center [130, 363] width 104 height 25
drag, startPoint x: 377, startPoint y: 242, endPoint x: 464, endPoint y: 245, distance: 86.4
click at [464, 320] on p "hello@waitwhat.com" at bounding box center [464, 325] width 173 height 11
copy p "hello@waitwhat.com"
click at [449, 30] on input "Search podcasts, credits, & more..." at bounding box center [436, 24] width 86 height 21
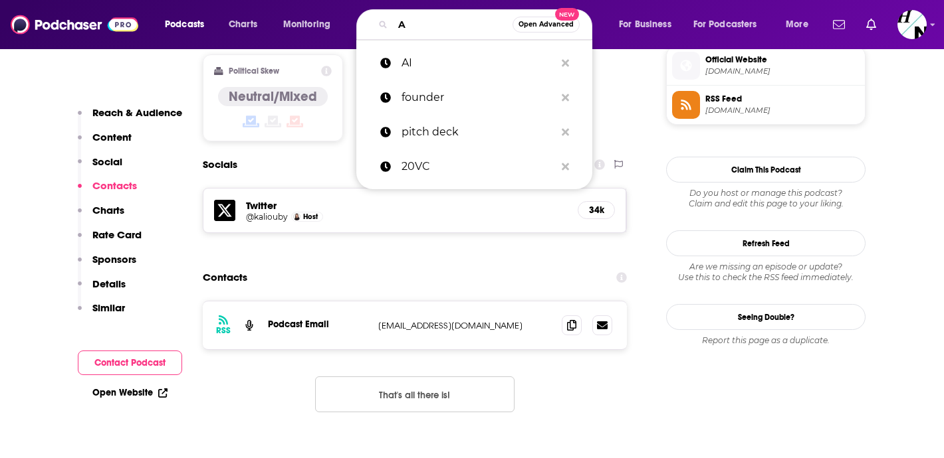
type input "AI"
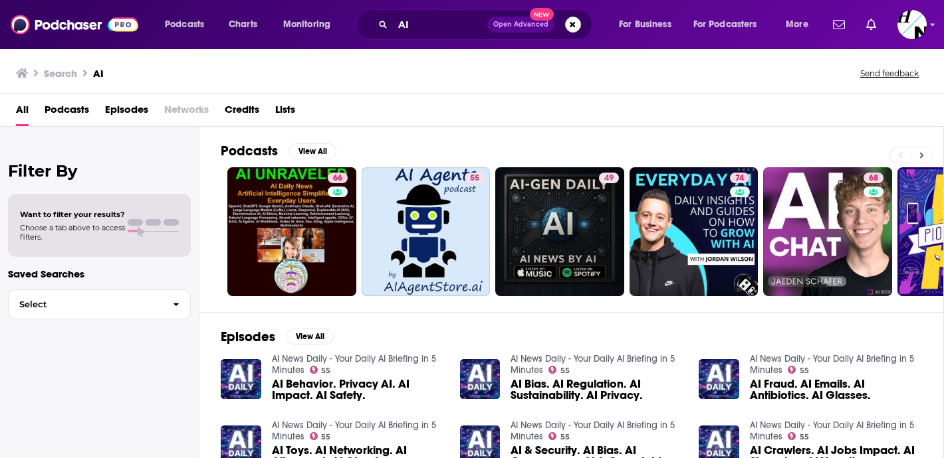
click at [928, 150] on button at bounding box center [921, 155] width 22 height 17
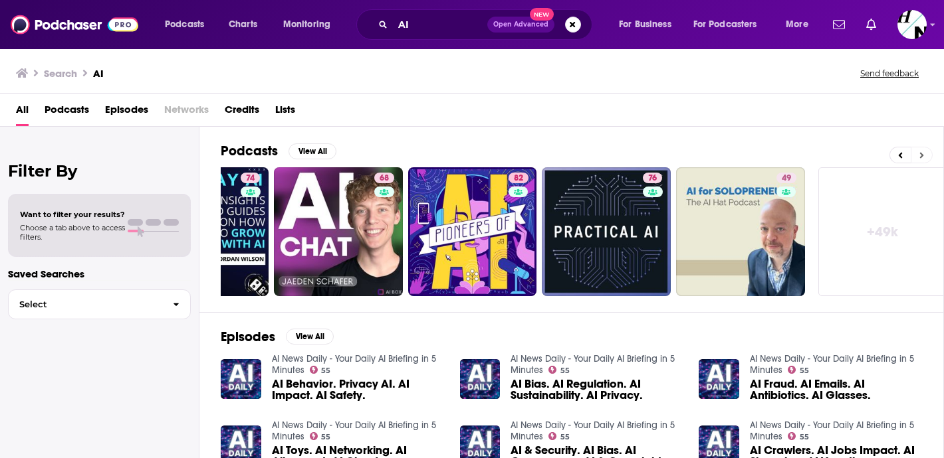
scroll to position [0, 498]
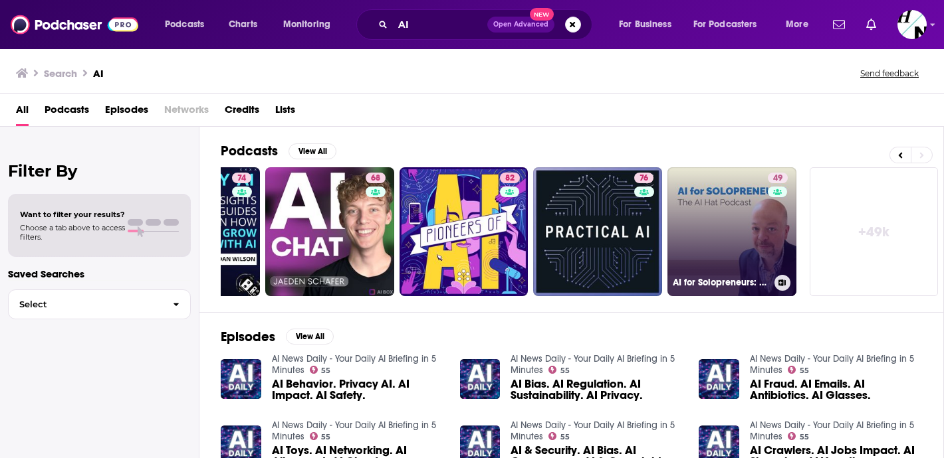
click at [744, 239] on link "49 AI for Solopreneurs: The AI Hat Podcast" at bounding box center [731, 231] width 129 height 129
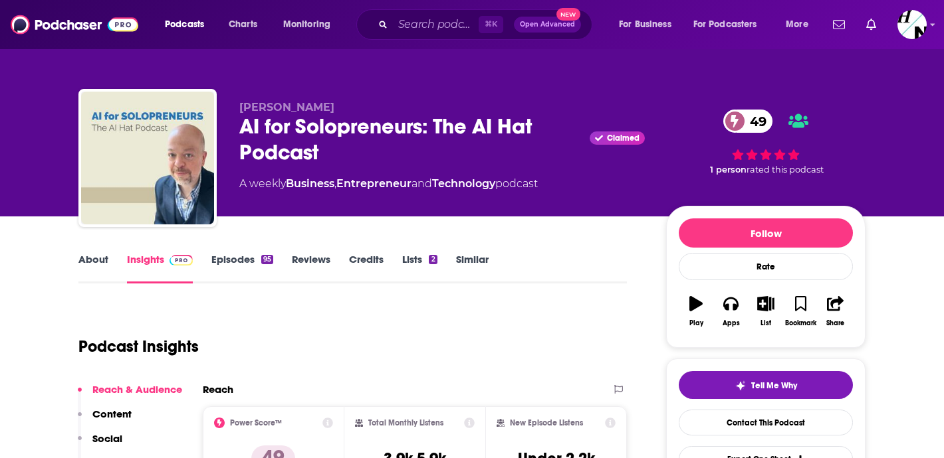
scroll to position [74, 0]
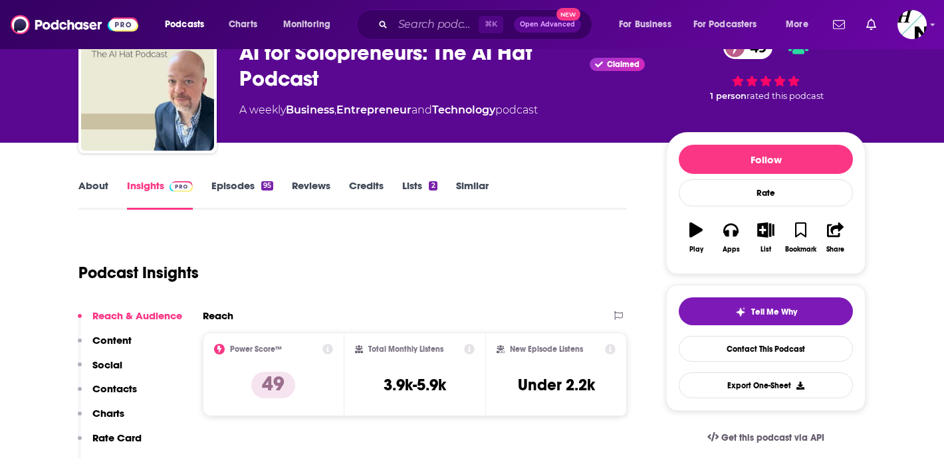
click at [82, 179] on link "About" at bounding box center [93, 194] width 30 height 31
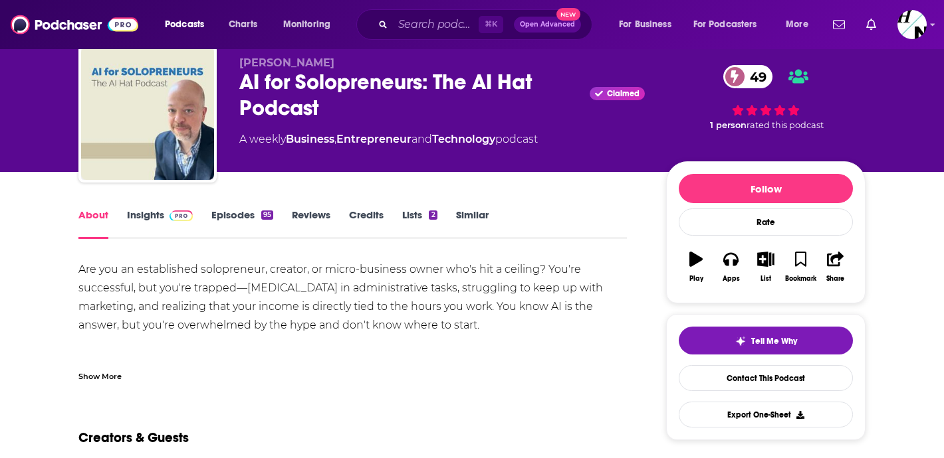
scroll to position [50, 0]
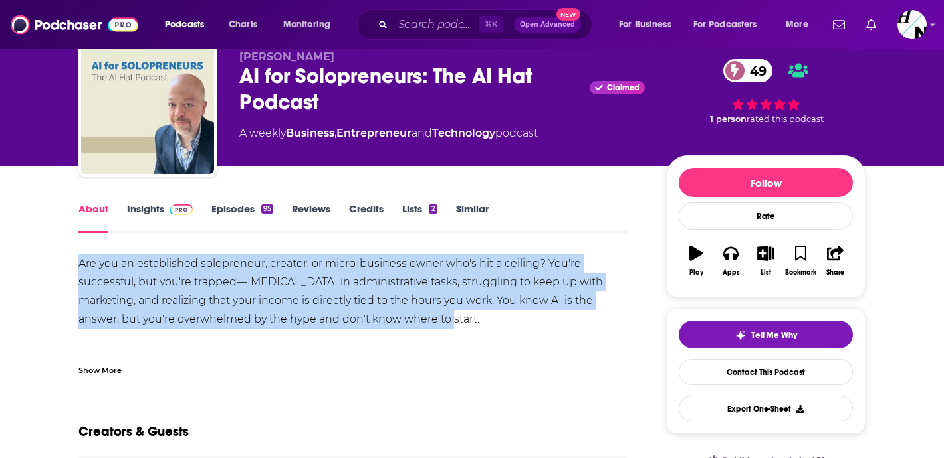
drag, startPoint x: 68, startPoint y: 264, endPoint x: 435, endPoint y: 325, distance: 371.8
copy div "Are you an established solopreneur, creator, or micro-business owner who's hit …"
click at [250, 210] on link "Episodes 95" at bounding box center [242, 218] width 62 height 31
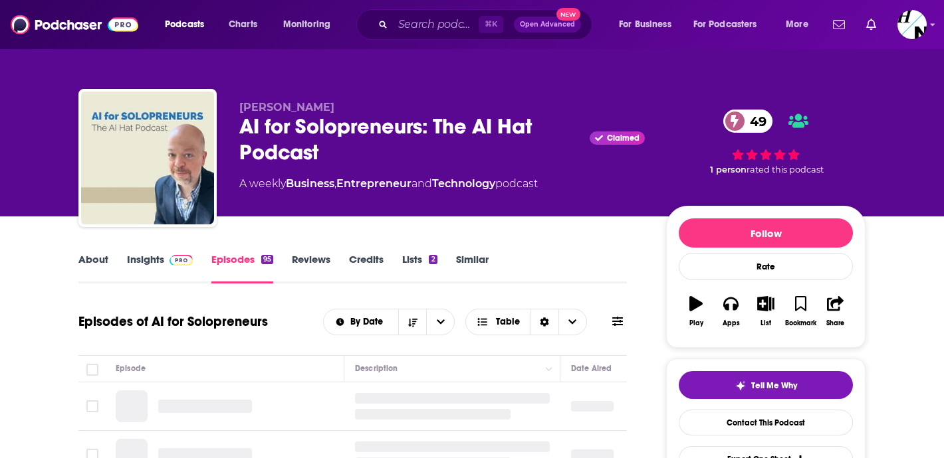
scroll to position [122, 0]
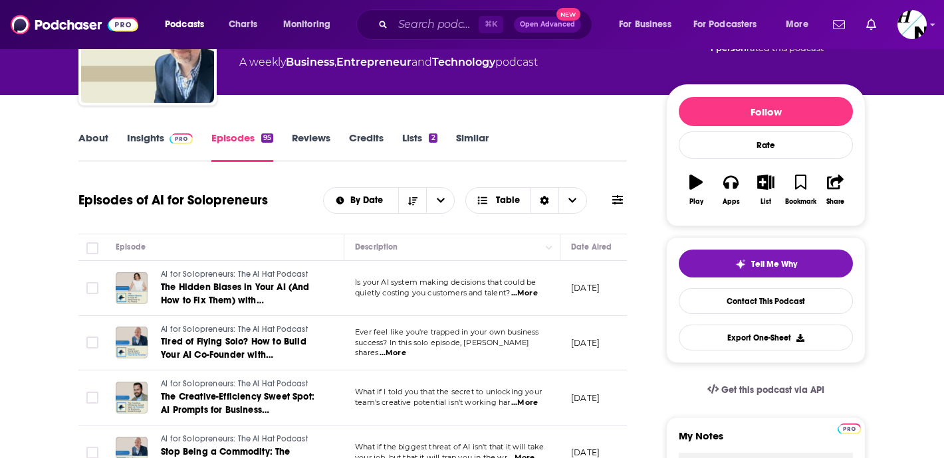
click at [526, 294] on span "...More" at bounding box center [524, 293] width 27 height 11
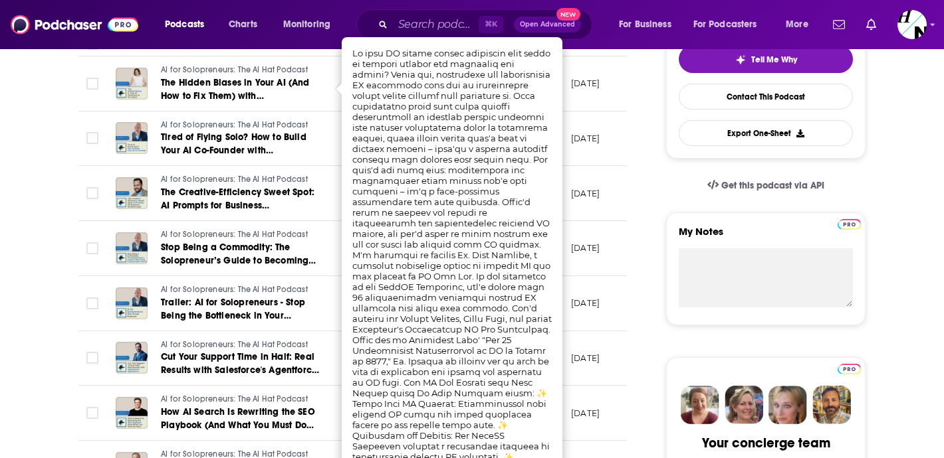
scroll to position [328, 0]
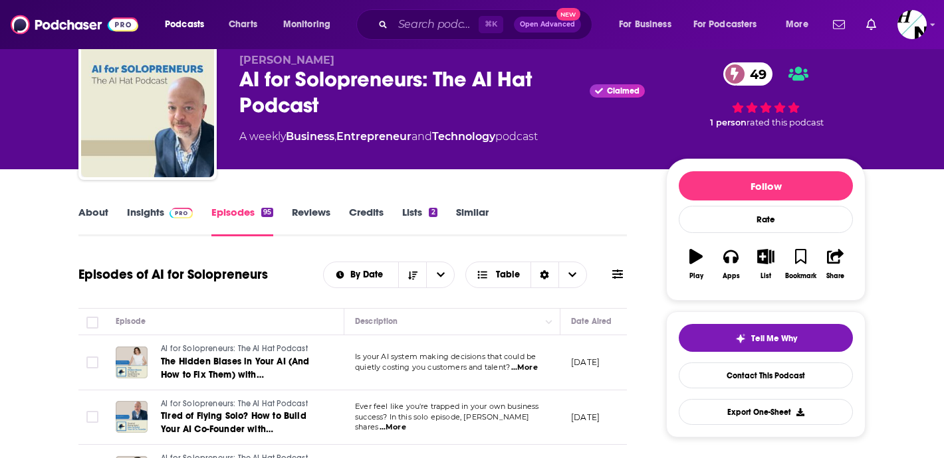
scroll to position [0, 0]
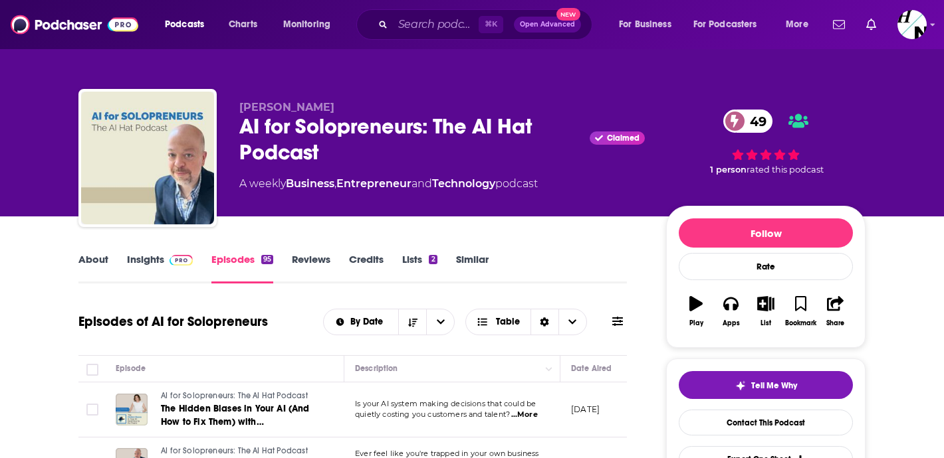
click at [161, 252] on div "About Insights Episodes 95 Reviews Credits Lists 2 Similar" at bounding box center [352, 267] width 548 height 33
click at [162, 256] on link "Insights" at bounding box center [160, 268] width 66 height 31
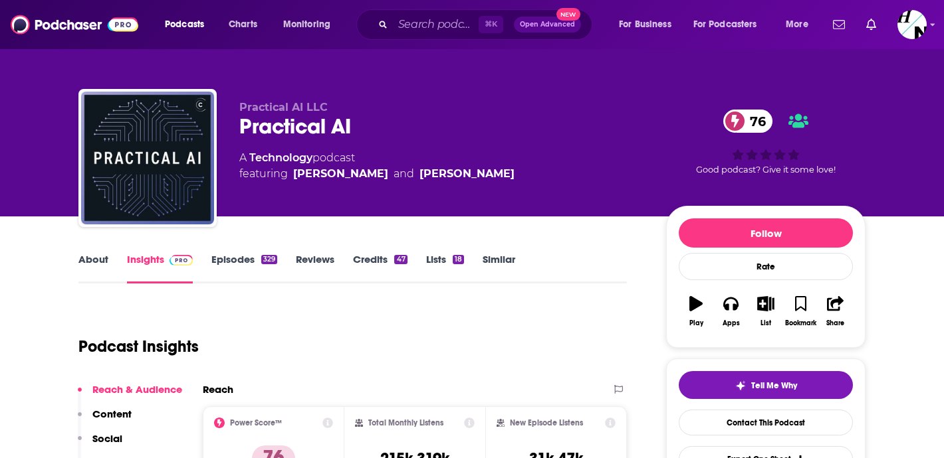
click at [94, 262] on link "About" at bounding box center [93, 268] width 30 height 31
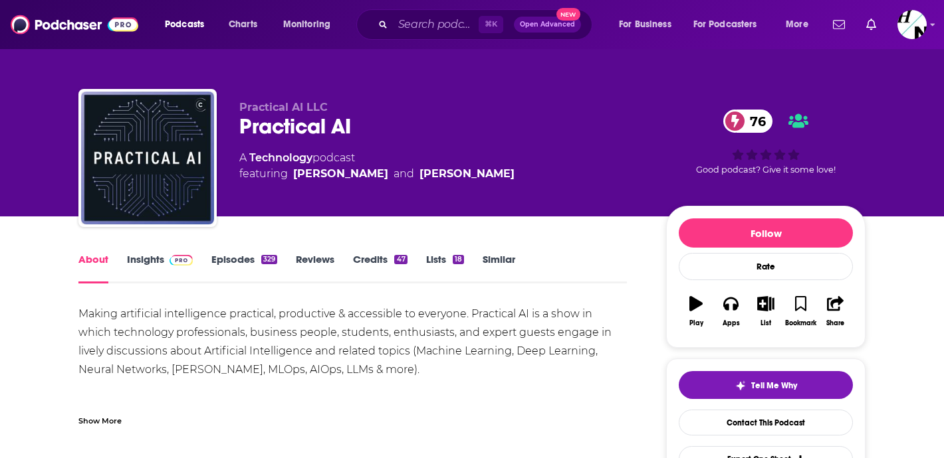
click at [231, 266] on link "Episodes 329" at bounding box center [244, 268] width 66 height 31
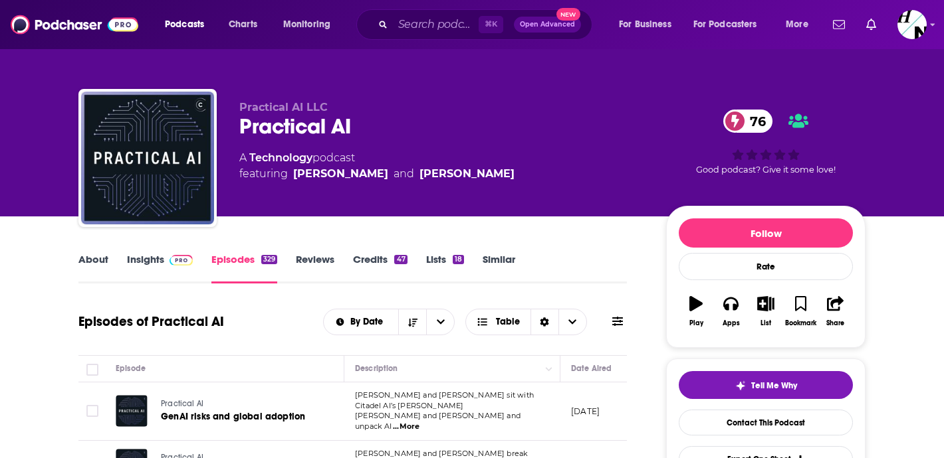
click at [88, 264] on link "About" at bounding box center [93, 268] width 30 height 31
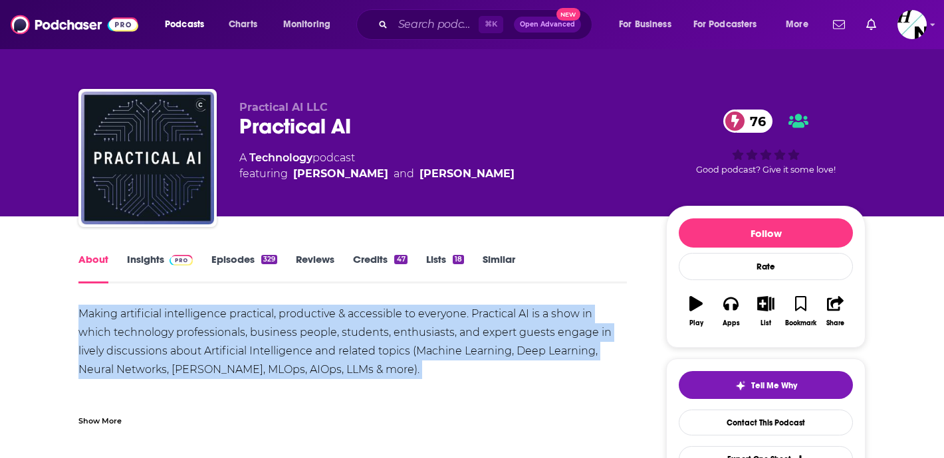
drag, startPoint x: 76, startPoint y: 319, endPoint x: 383, endPoint y: 380, distance: 313.7
copy div "Making artificial intelligence practical, productive & accessible to everyone. …"
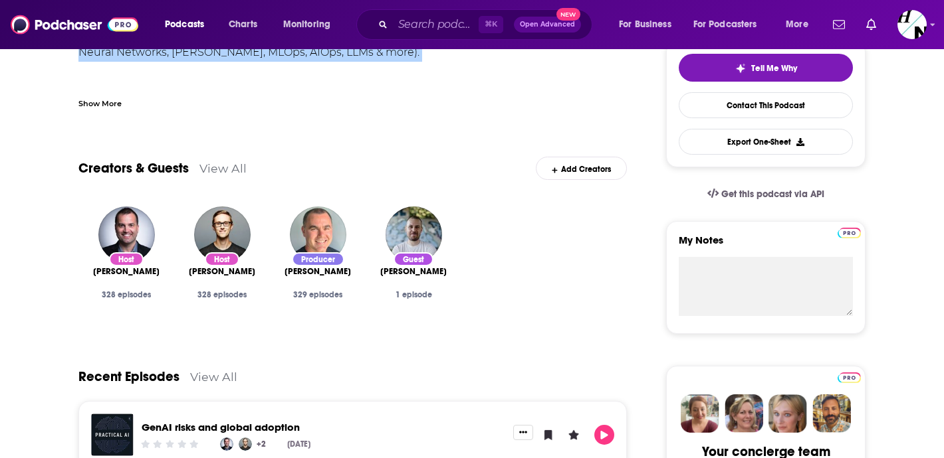
scroll to position [25, 0]
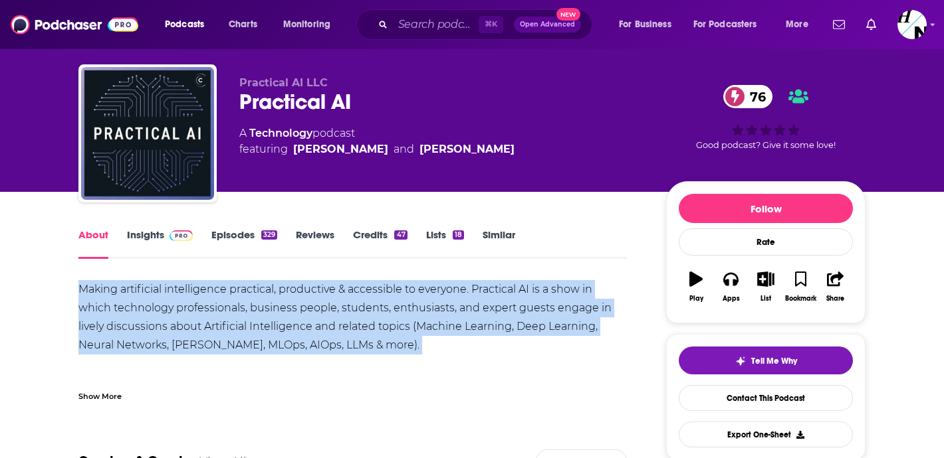
click at [161, 246] on link "Insights" at bounding box center [160, 244] width 66 height 31
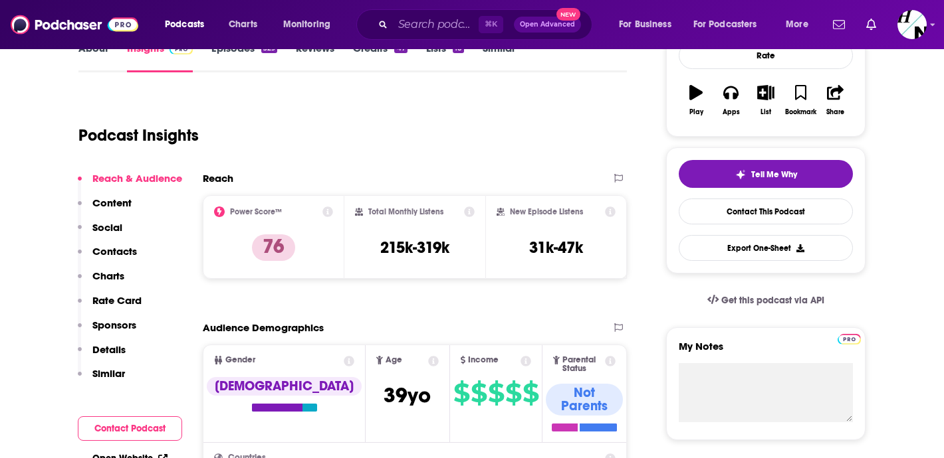
click at [122, 423] on button "Contact Podcast" at bounding box center [130, 429] width 104 height 25
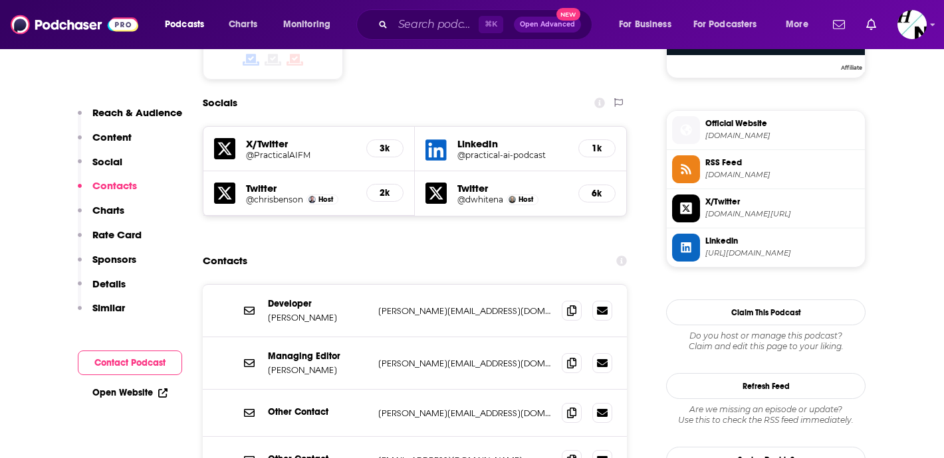
scroll to position [1134, 0]
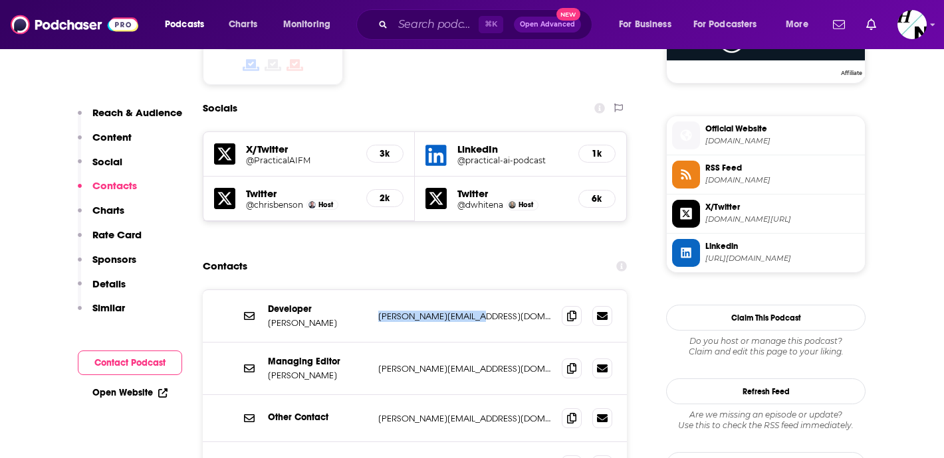
drag, startPoint x: 377, startPoint y: 239, endPoint x: 487, endPoint y: 239, distance: 110.3
click at [487, 290] on div "Developer Gerhard Lazu gerhard@changelog.com gerhard@changelog.com" at bounding box center [415, 316] width 424 height 52
copy p "gerhard@changelog.com"
drag, startPoint x: 269, startPoint y: 252, endPoint x: 332, endPoint y: 252, distance: 62.5
click at [332, 318] on p "Gerhard Lazu" at bounding box center [318, 323] width 100 height 11
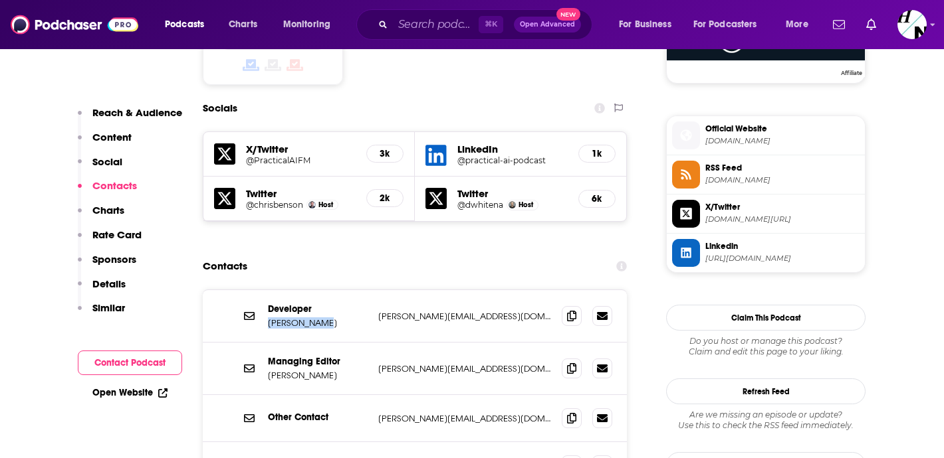
copy p "Gerhard Lazu"
drag, startPoint x: 267, startPoint y: 300, endPoint x: 332, endPoint y: 300, distance: 65.1
click at [332, 343] on div "Managing Editor Jerod Santo jerod@changelog.com jerod@changelog.com" at bounding box center [415, 369] width 424 height 52
copy p "Jerod Santo"
drag, startPoint x: 375, startPoint y: 291, endPoint x: 486, endPoint y: 298, distance: 111.2
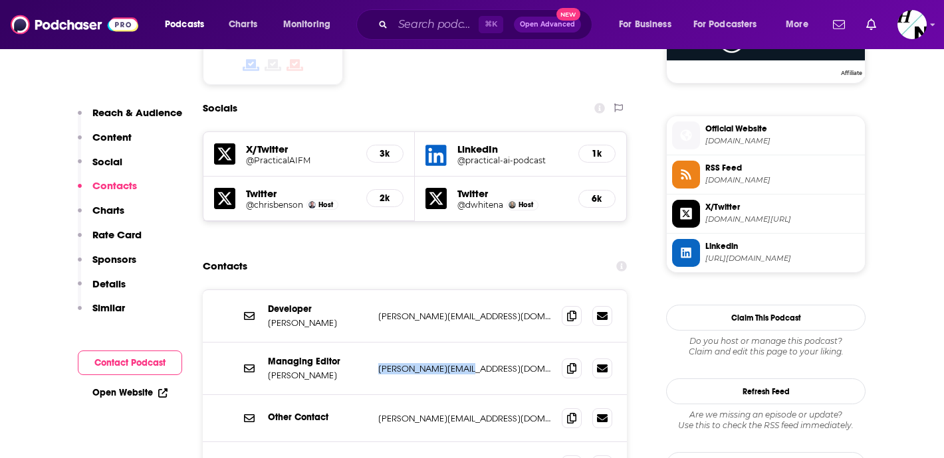
click at [486, 343] on div "Managing Editor Jerod Santo jerod@changelog.com jerod@changelog.com" at bounding box center [415, 369] width 424 height 52
copy p "jerod@changelog.com"
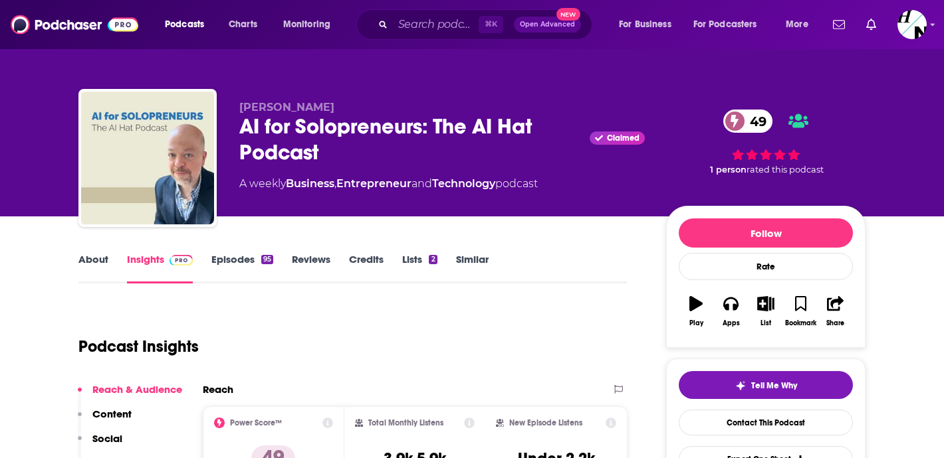
scroll to position [314, 0]
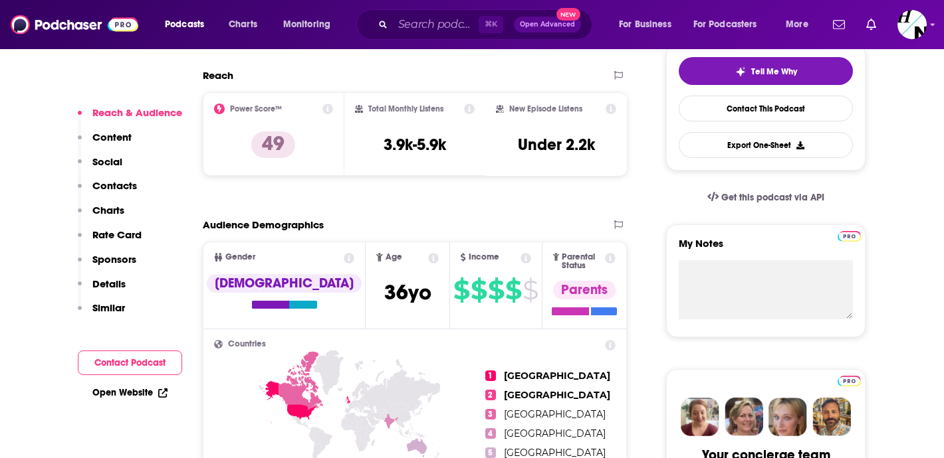
click at [112, 322] on button "Similar" at bounding box center [101, 314] width 47 height 25
click at [118, 350] on div "Reach & Audience Content Social Contacts Charts Rate Card Sponsors Details Simi…" at bounding box center [130, 255] width 104 height 299
click at [122, 360] on button "Contact Podcast" at bounding box center [130, 363] width 104 height 25
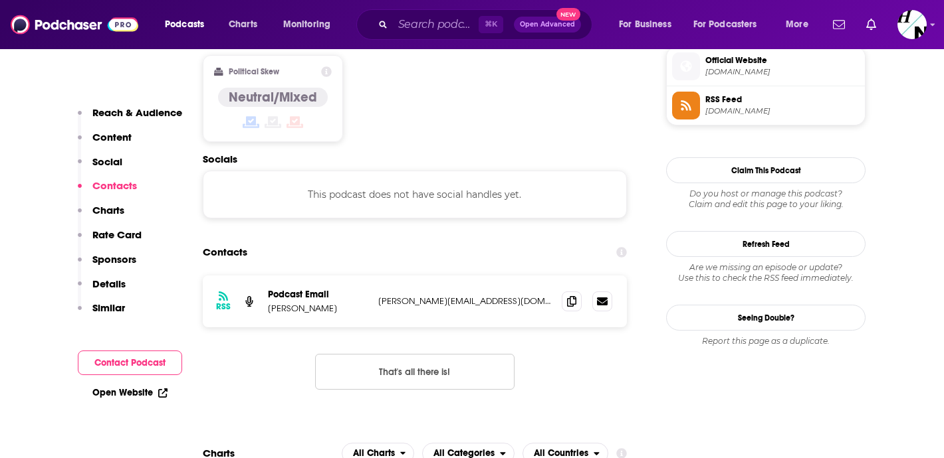
scroll to position [1070, 0]
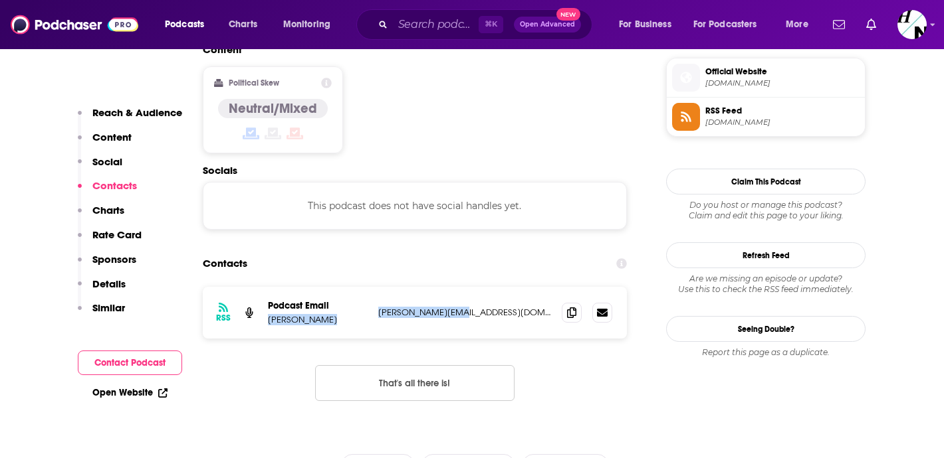
drag, startPoint x: 365, startPoint y: 245, endPoint x: 504, endPoint y: 252, distance: 139.7
click at [0, 0] on div "Podcast Email [PERSON_NAME] [PERSON_NAME][EMAIL_ADDRESS][DOMAIN_NAME] [PERSON_N…" at bounding box center [0, 0] width 0 height 0
copy div "[PERSON_NAME] [PERSON_NAME][EMAIL_ADDRESS][DOMAIN_NAME]"
click at [425, 20] on input "Search podcasts, credits, & more..." at bounding box center [436, 24] width 86 height 21
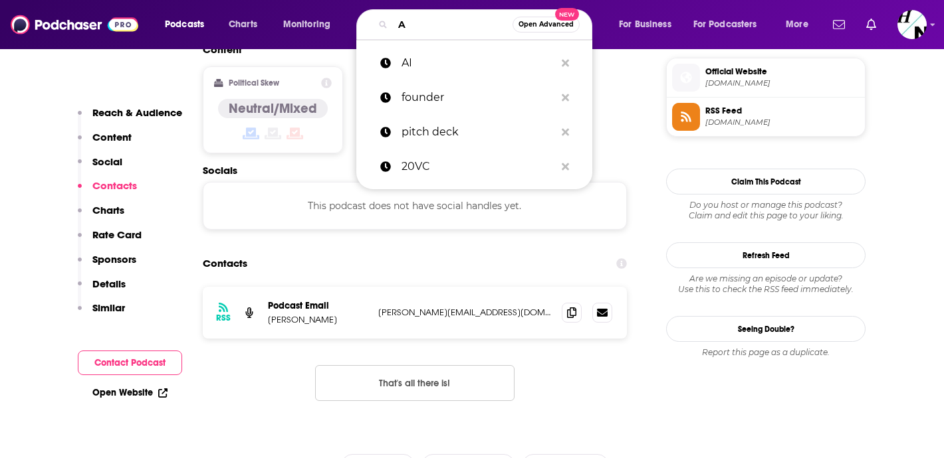
type input "AI"
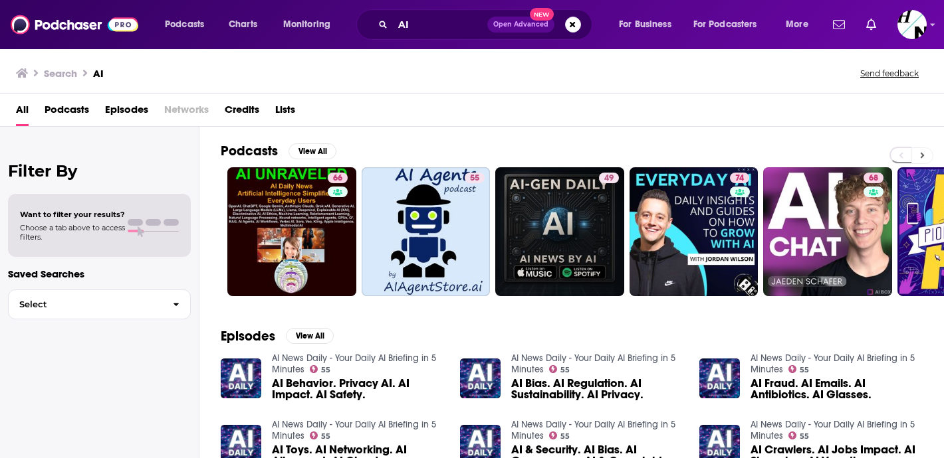
click at [929, 151] on button at bounding box center [922, 156] width 22 height 17
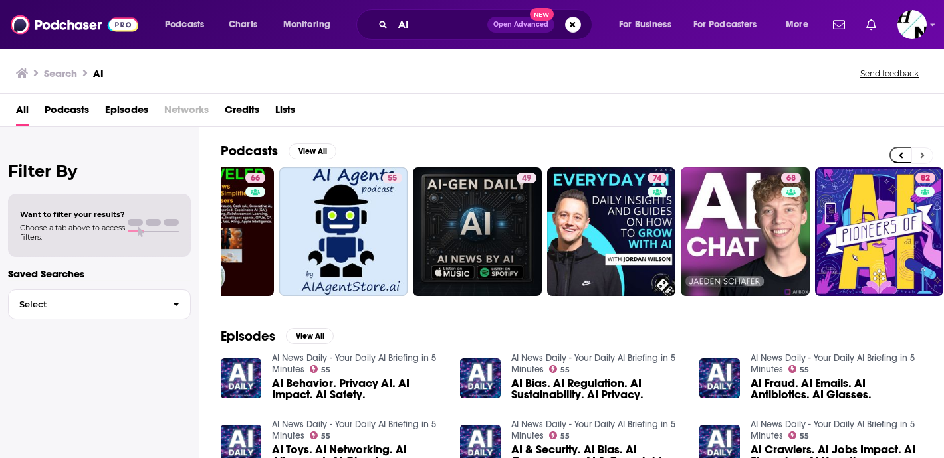
click at [929, 151] on button at bounding box center [922, 156] width 22 height 17
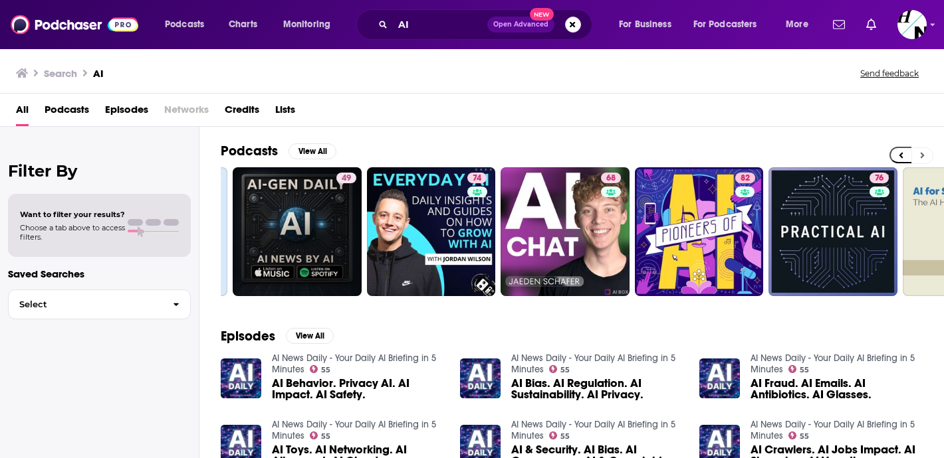
click at [929, 151] on button at bounding box center [922, 156] width 22 height 17
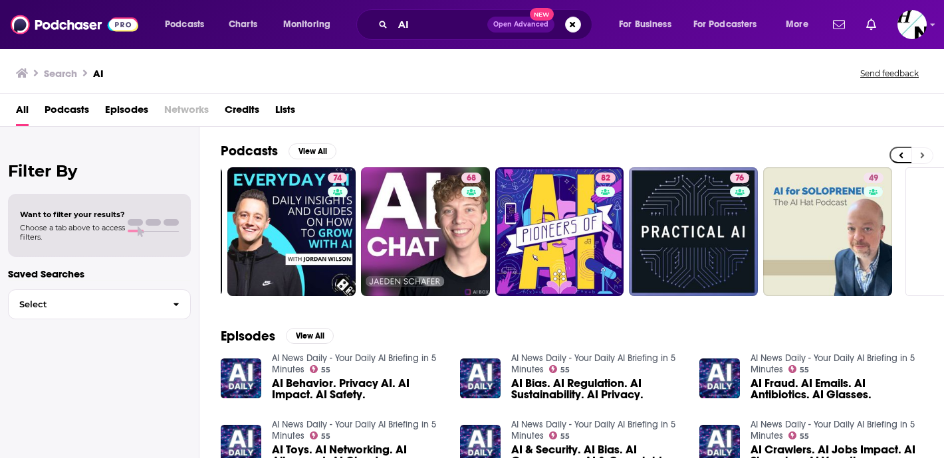
click at [929, 151] on button at bounding box center [922, 156] width 22 height 17
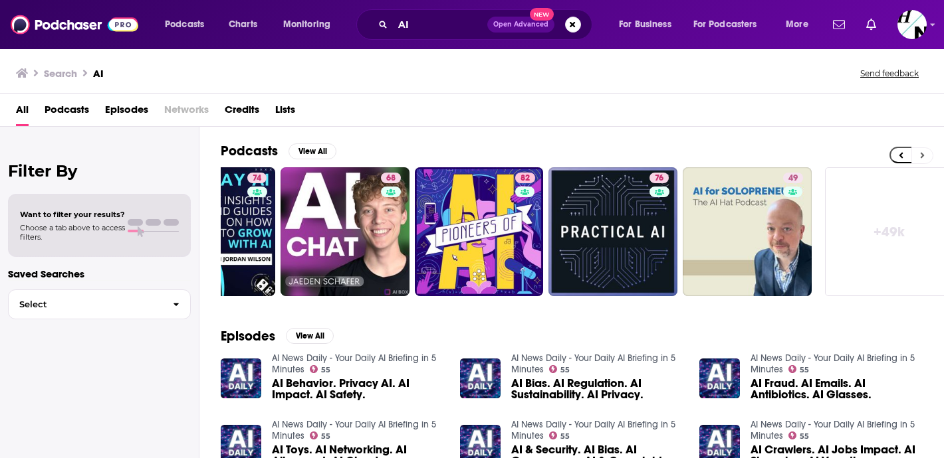
scroll to position [0, 498]
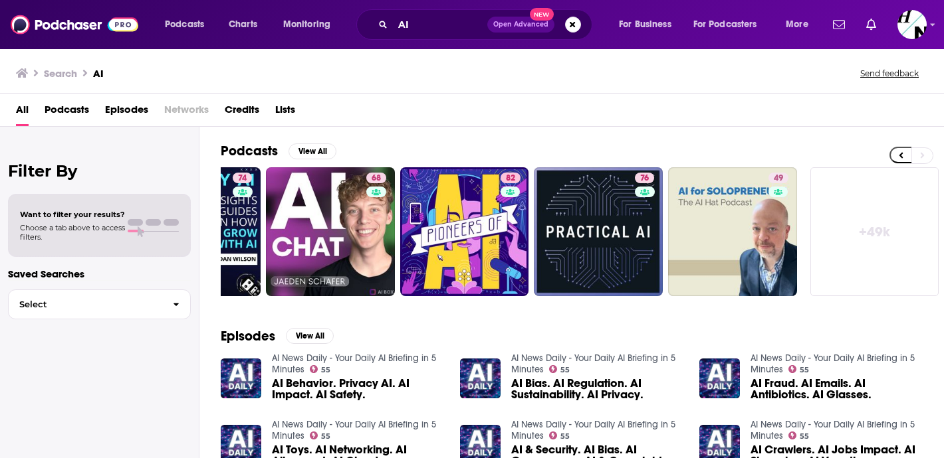
click at [882, 229] on link "+ 49k" at bounding box center [874, 231] width 129 height 129
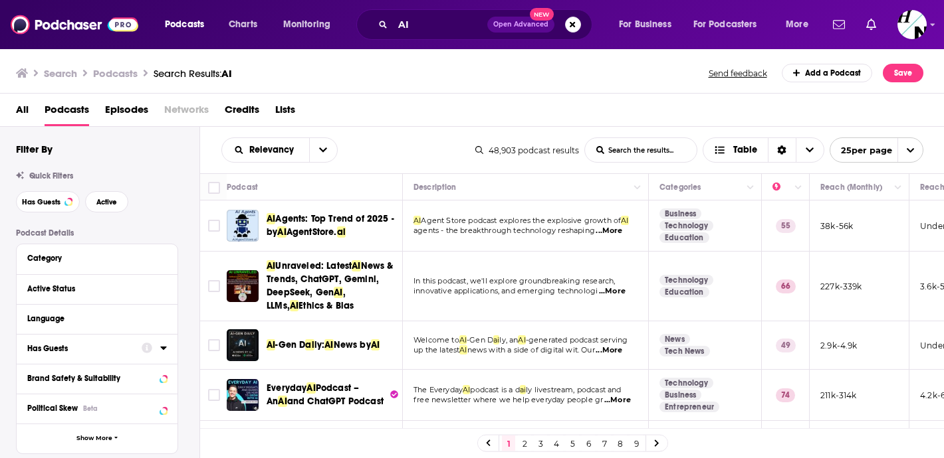
click at [165, 347] on icon at bounding box center [163, 348] width 7 height 11
click at [154, 367] on button "All" at bounding box center [97, 373] width 140 height 21
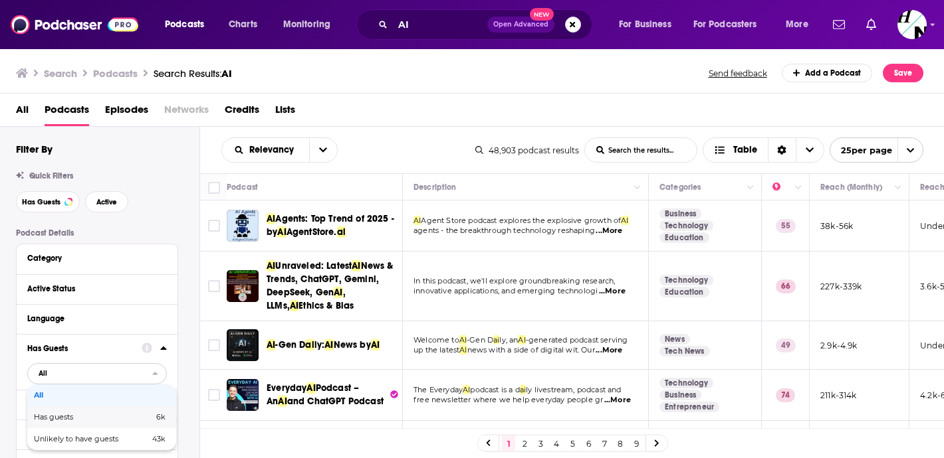
click at [140, 417] on span "6k" at bounding box center [139, 417] width 52 height 7
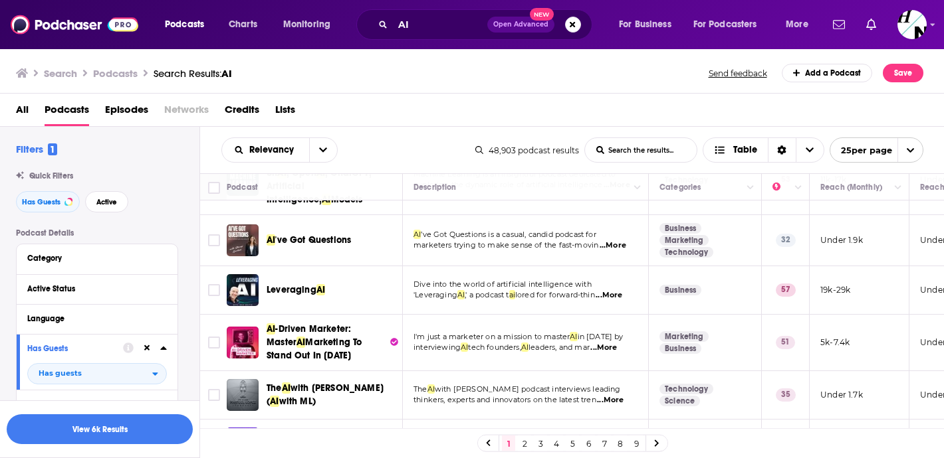
scroll to position [1127, 0]
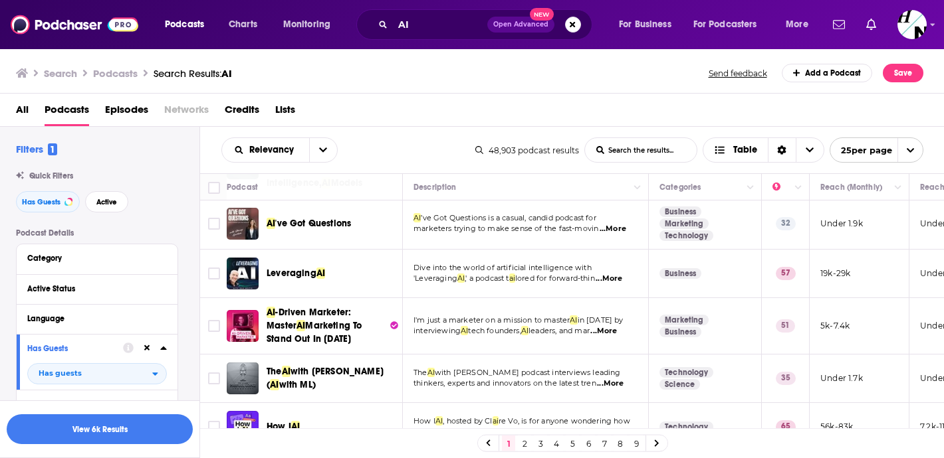
click at [523, 446] on link "2" at bounding box center [524, 444] width 13 height 16
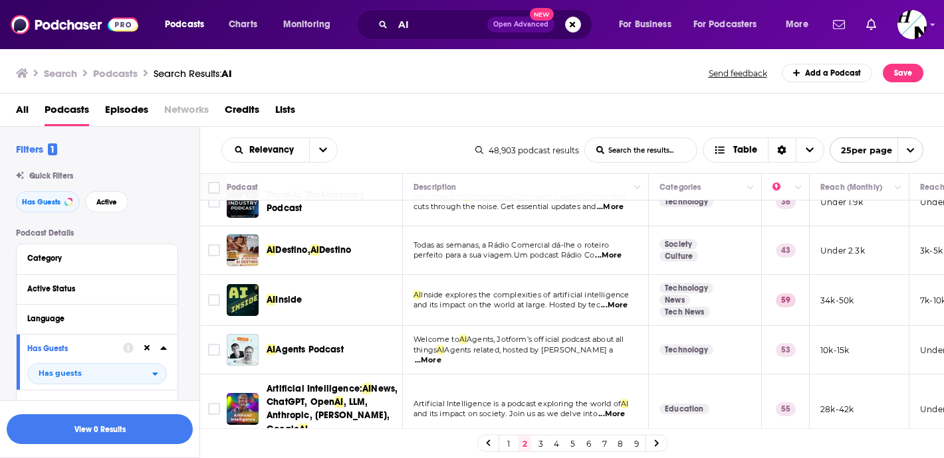
scroll to position [298, 0]
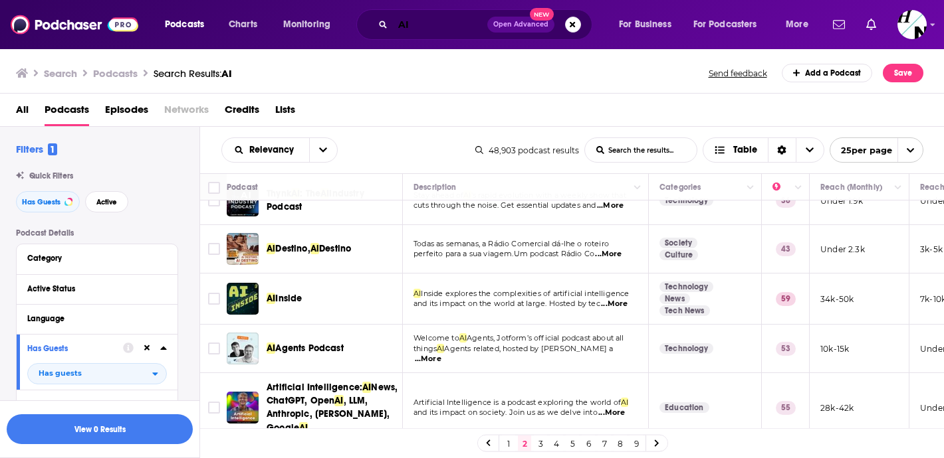
click at [448, 19] on input "AI" at bounding box center [440, 24] width 94 height 21
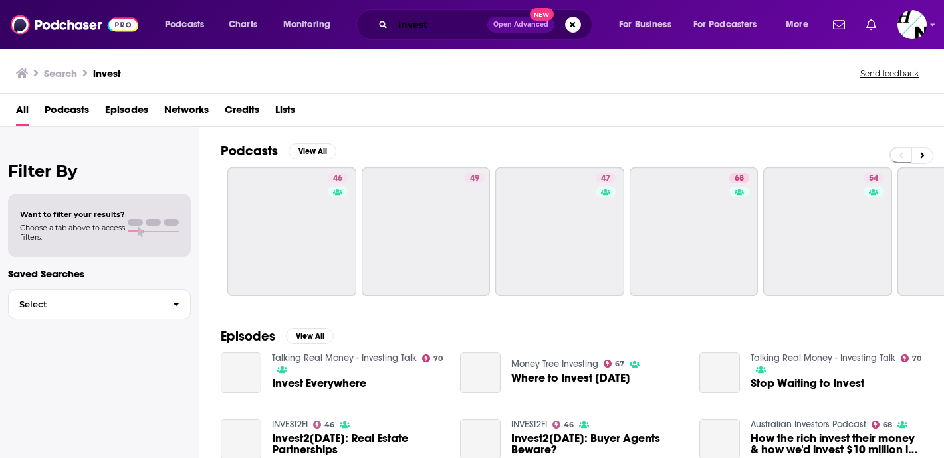
click at [449, 21] on input "invest" at bounding box center [440, 24] width 94 height 21
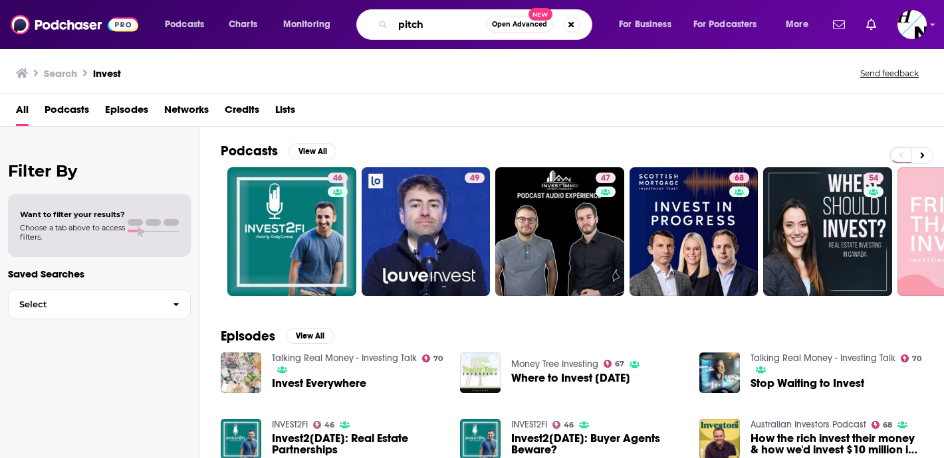
type input "pitch"
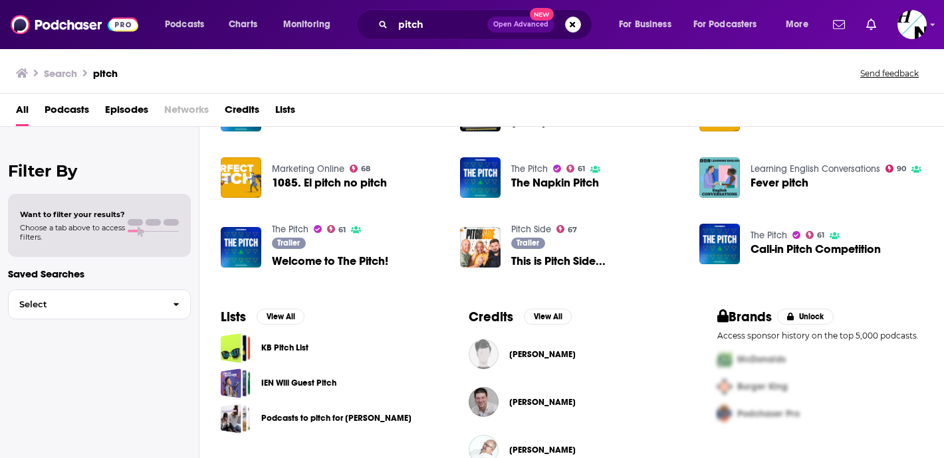
scroll to position [260, 0]
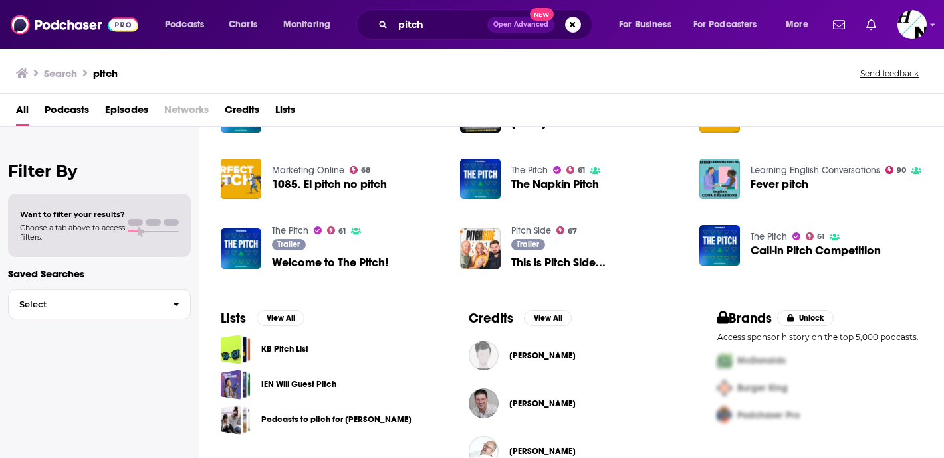
click at [761, 251] on span "Call-in Pitch Competition" at bounding box center [815, 250] width 130 height 11
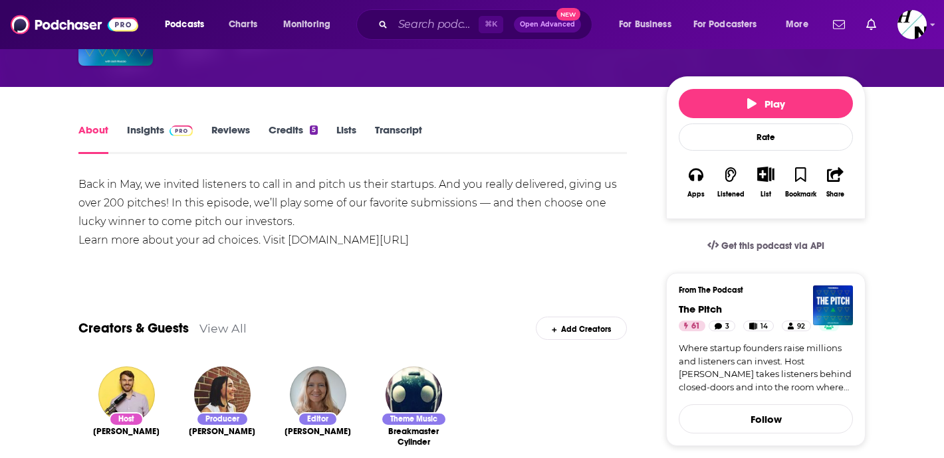
scroll to position [120, 0]
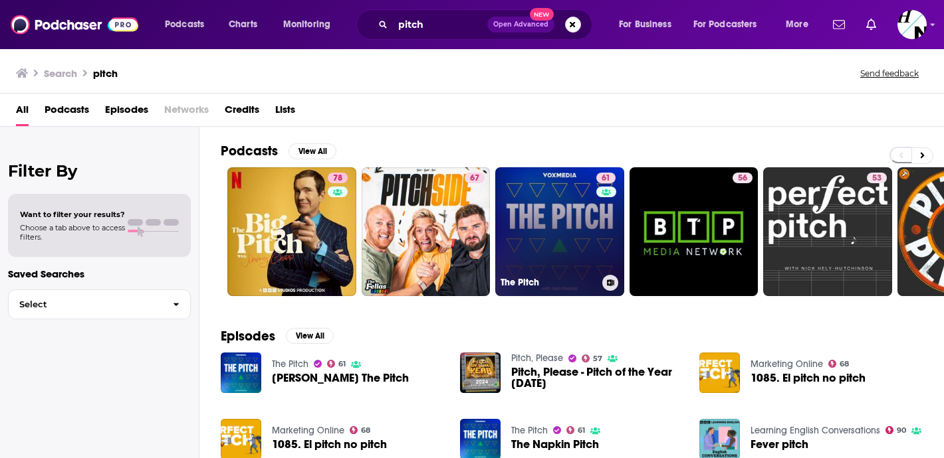
click at [554, 201] on link "61 The Pitch" at bounding box center [559, 231] width 129 height 129
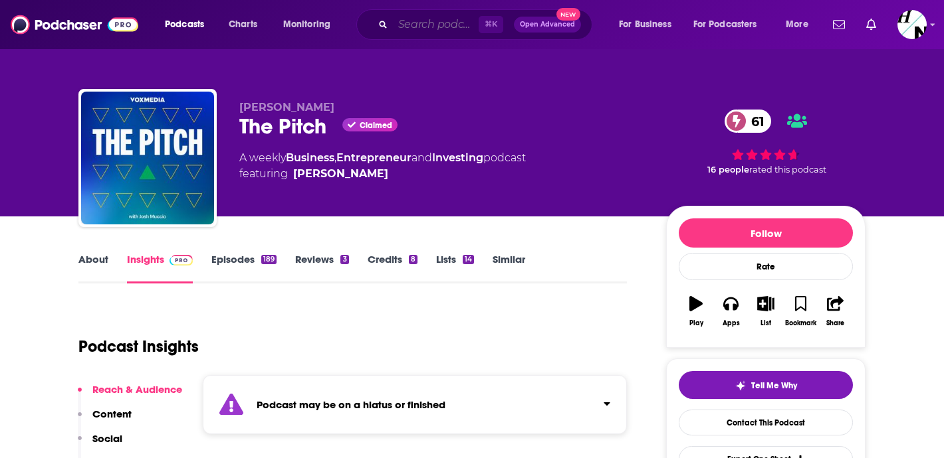
click at [429, 21] on input "Search podcasts, credits, & more..." at bounding box center [436, 24] width 86 height 21
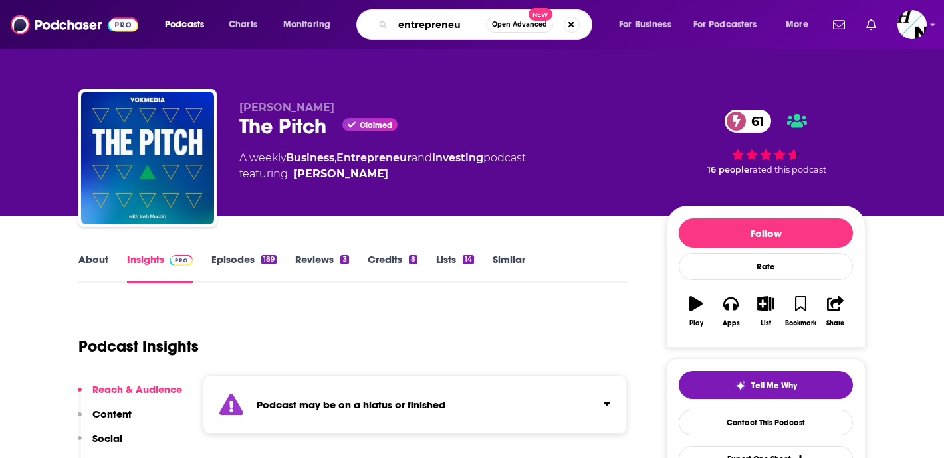
type input "entrepreneur"
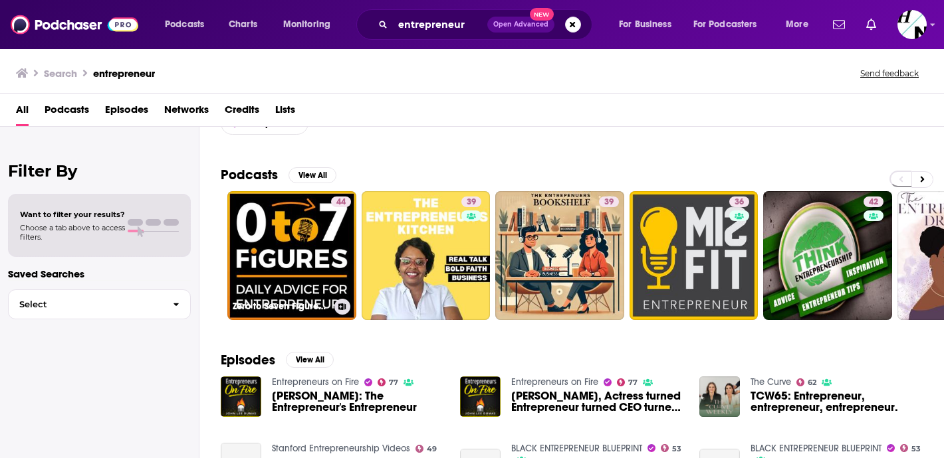
scroll to position [61, 0]
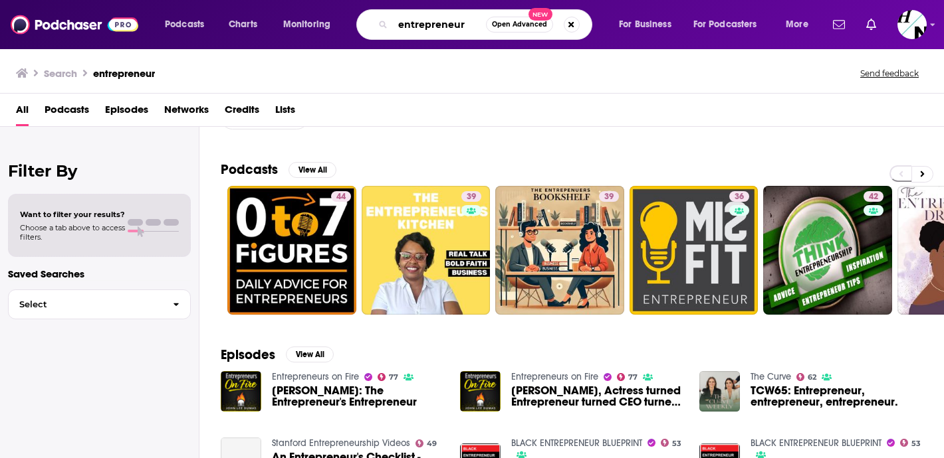
click at [399, 25] on input "entrepreneur" at bounding box center [439, 24] width 93 height 21
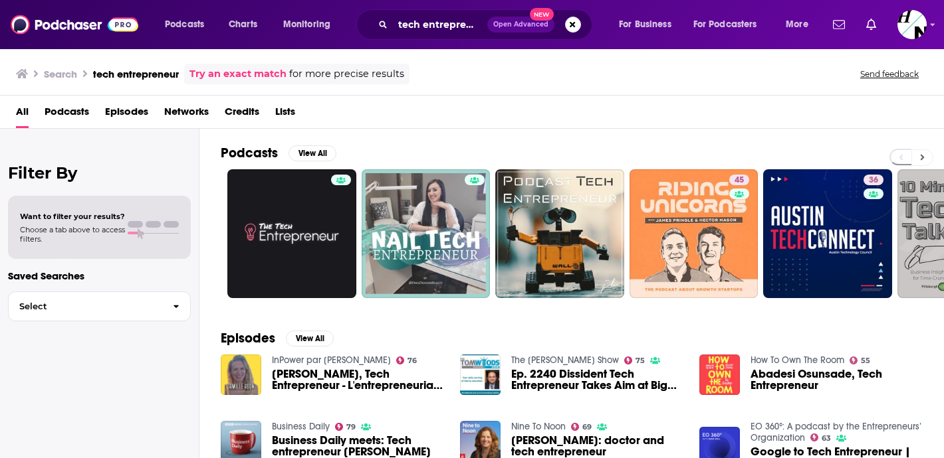
click at [922, 153] on icon at bounding box center [922, 157] width 5 height 9
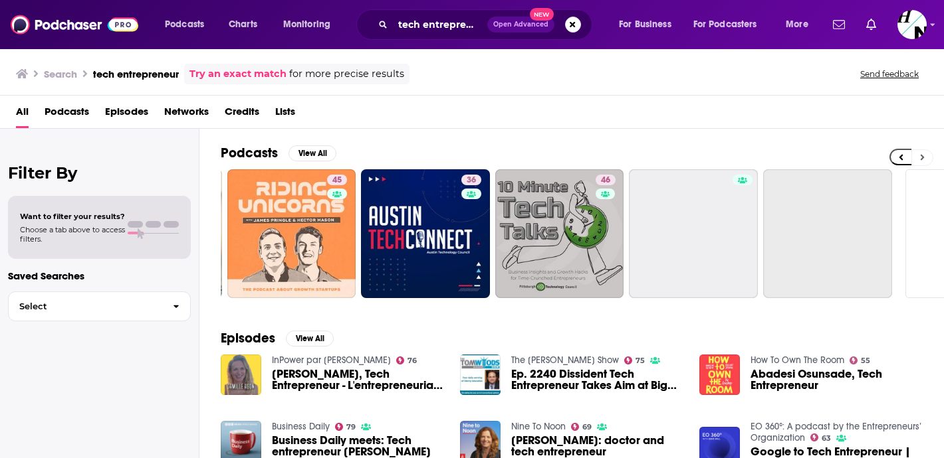
click at [922, 153] on icon at bounding box center [922, 157] width 5 height 9
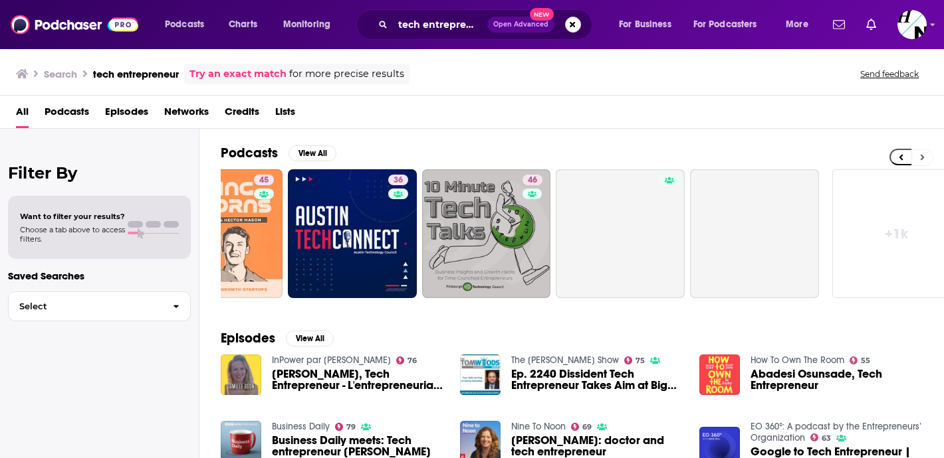
scroll to position [0, 498]
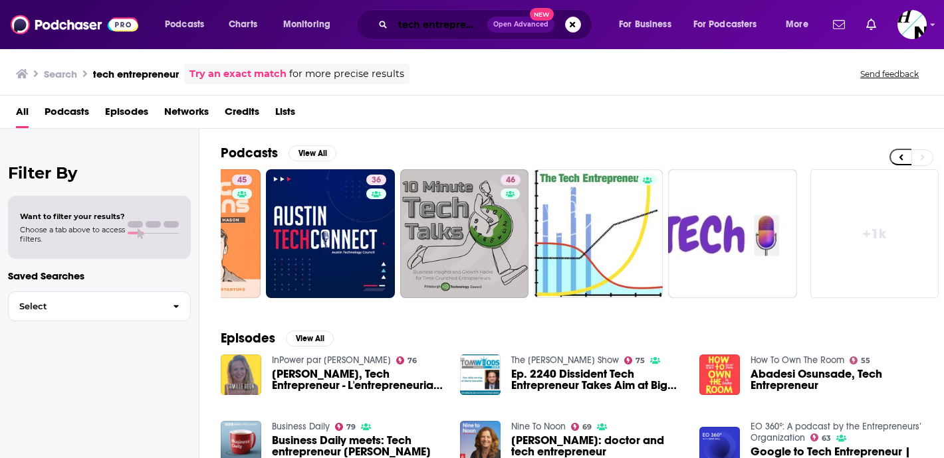
click at [458, 18] on input "tech entrepreneur" at bounding box center [440, 24] width 94 height 21
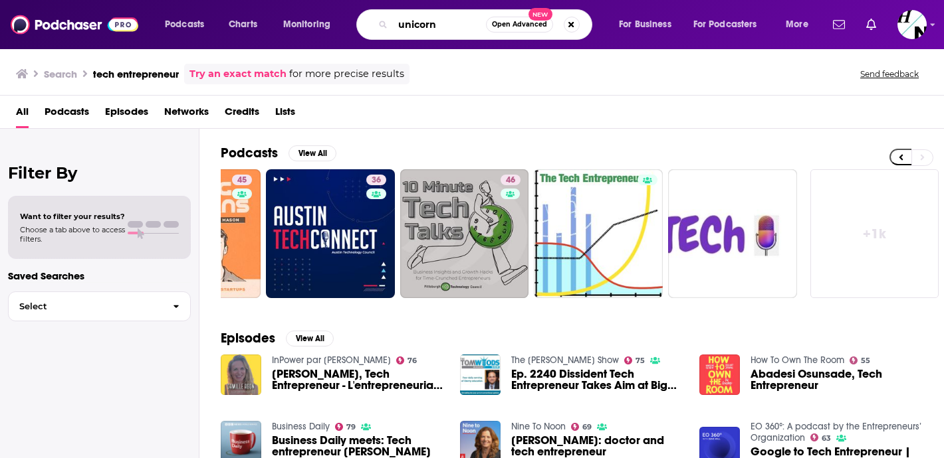
type input "unicorn"
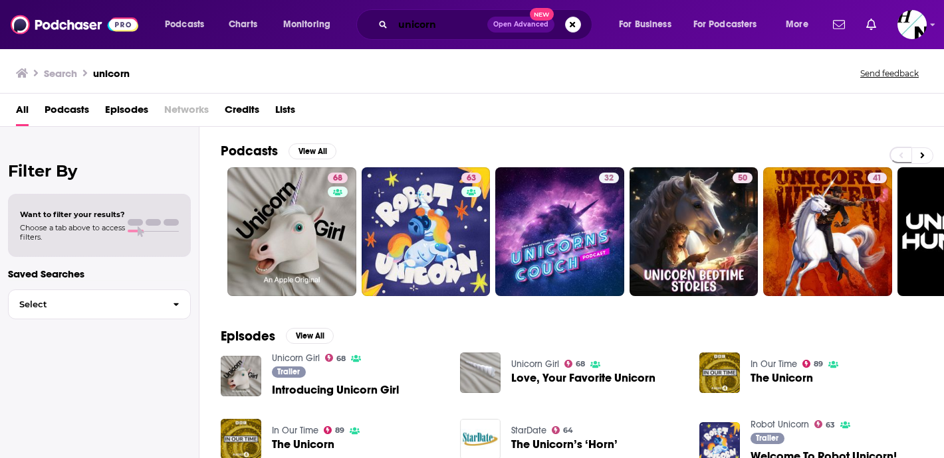
click at [443, 27] on input "unicorn" at bounding box center [440, 24] width 94 height 21
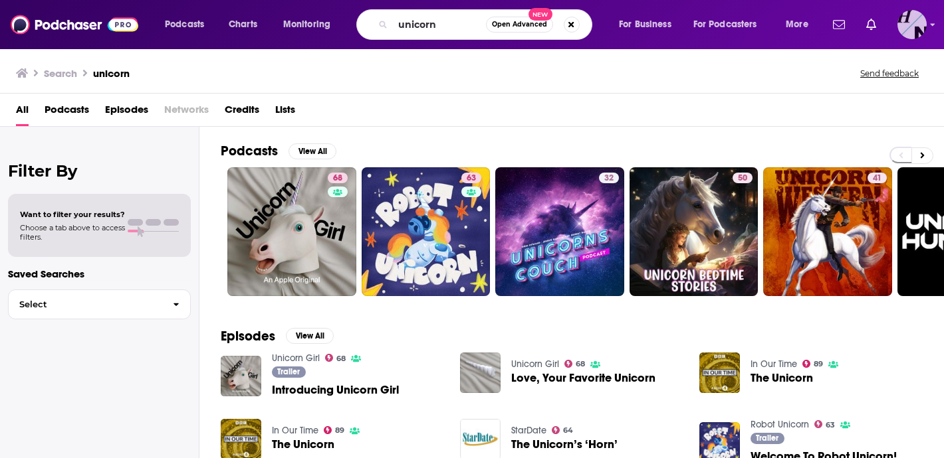
click at [905, 35] on img "Logged in as HardNumber5" at bounding box center [911, 24] width 29 height 29
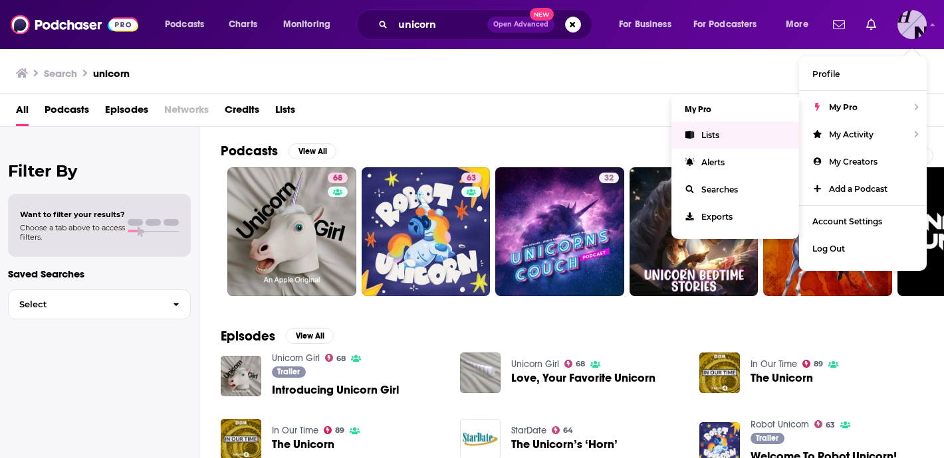
click at [747, 133] on link "Lists" at bounding box center [735, 135] width 128 height 27
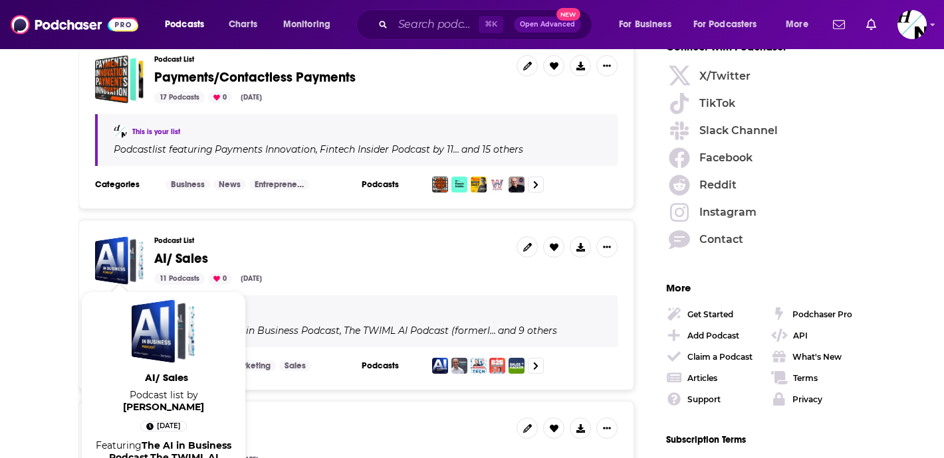
scroll to position [1888, 0]
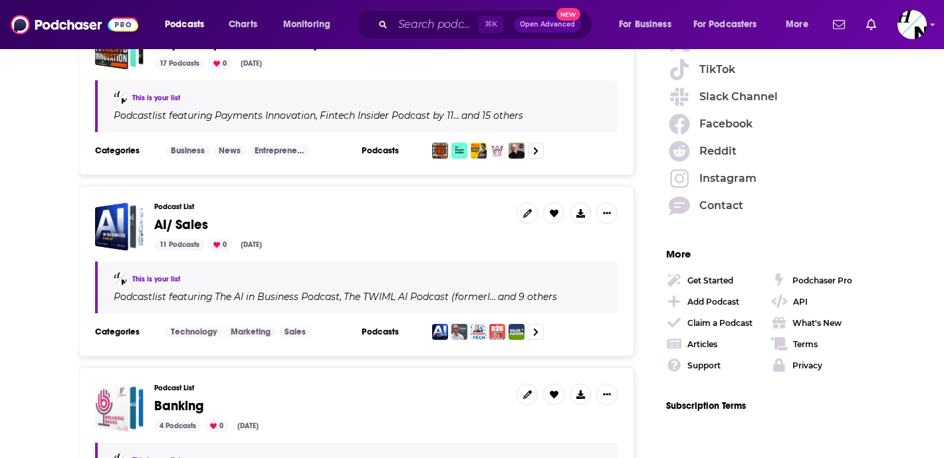
click at [171, 217] on span "AI/ Sales" at bounding box center [181, 225] width 54 height 17
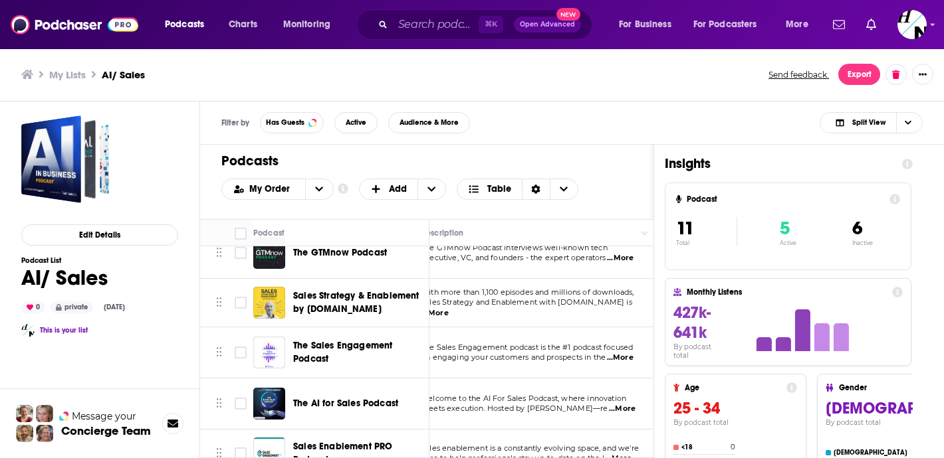
scroll to position [242, 21]
click at [441, 26] on input "Search podcasts, credits, & more..." at bounding box center [436, 24] width 86 height 21
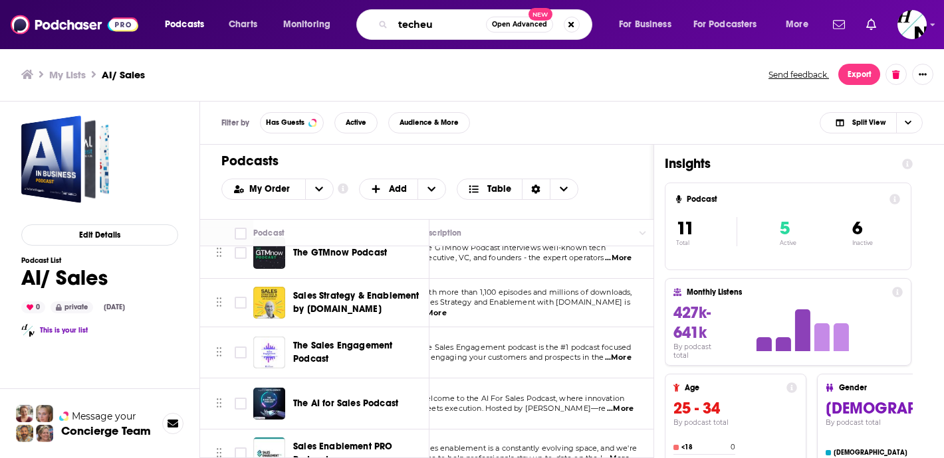
type input "techeu"
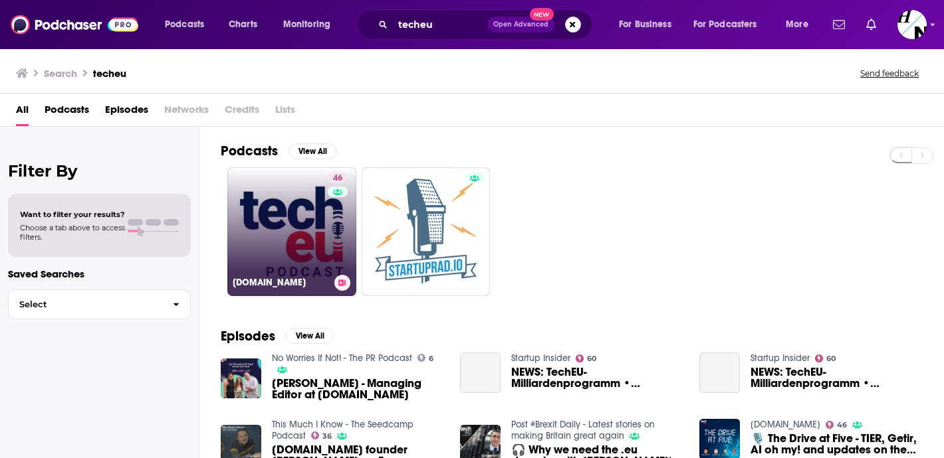
click at [300, 215] on link "46 Tech.eu" at bounding box center [291, 231] width 129 height 129
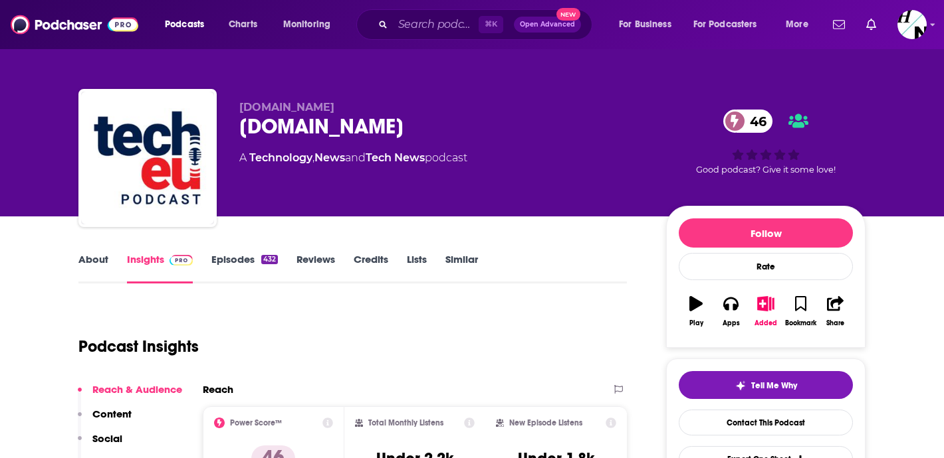
scroll to position [78, 0]
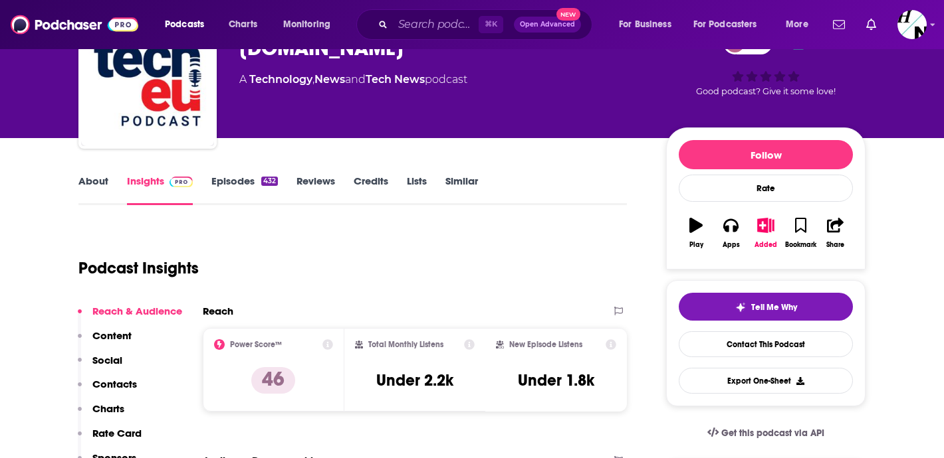
click at [225, 181] on link "Episodes 432" at bounding box center [244, 190] width 66 height 31
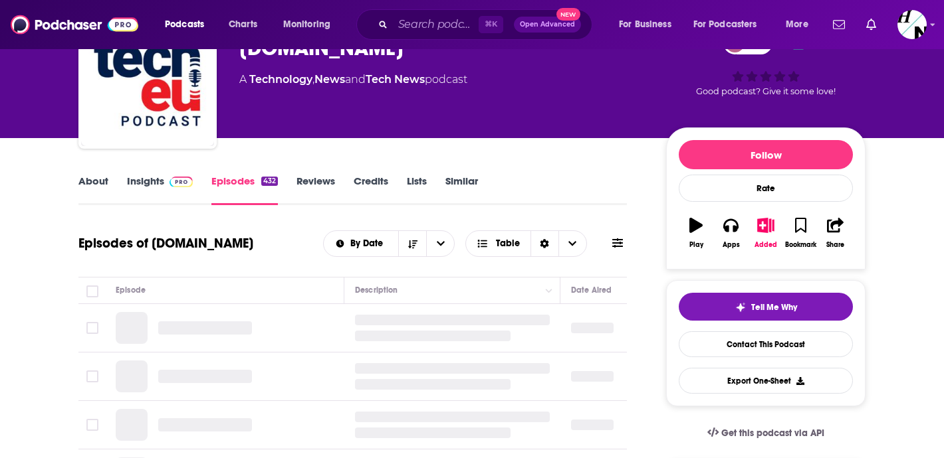
scroll to position [121, 0]
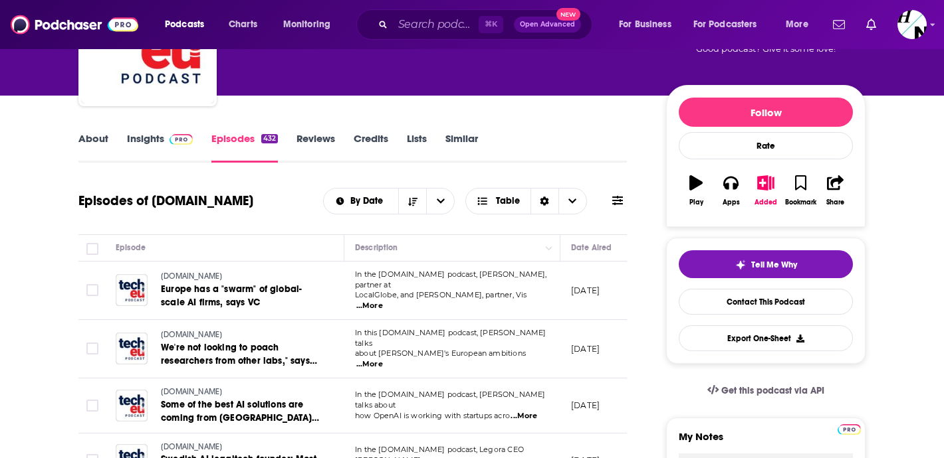
click at [383, 301] on span "...More" at bounding box center [369, 306] width 27 height 11
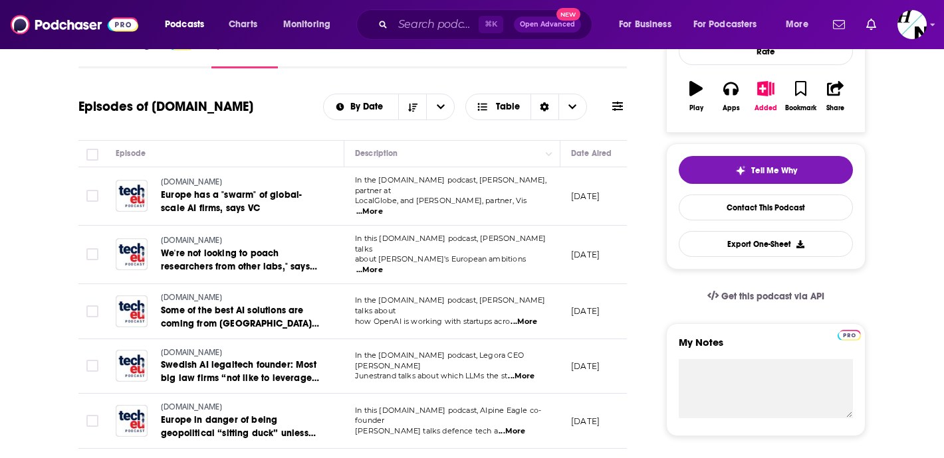
scroll to position [222, 0]
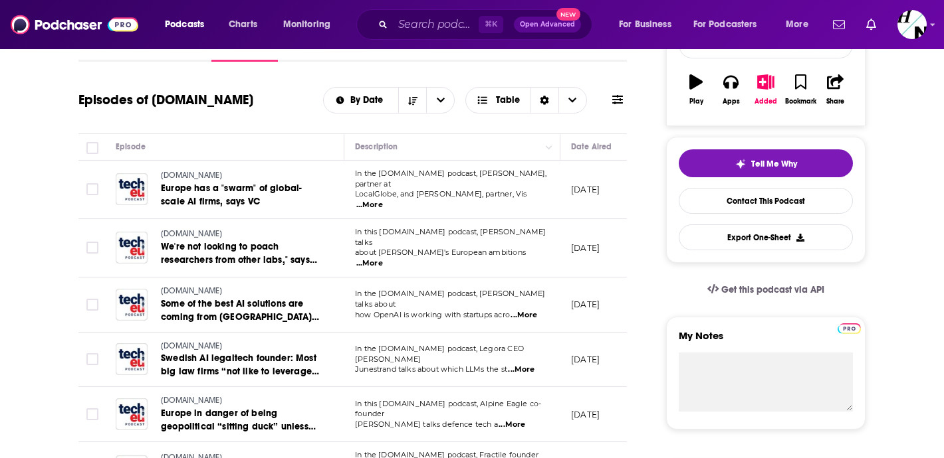
click at [383, 258] on span "...More" at bounding box center [369, 263] width 27 height 11
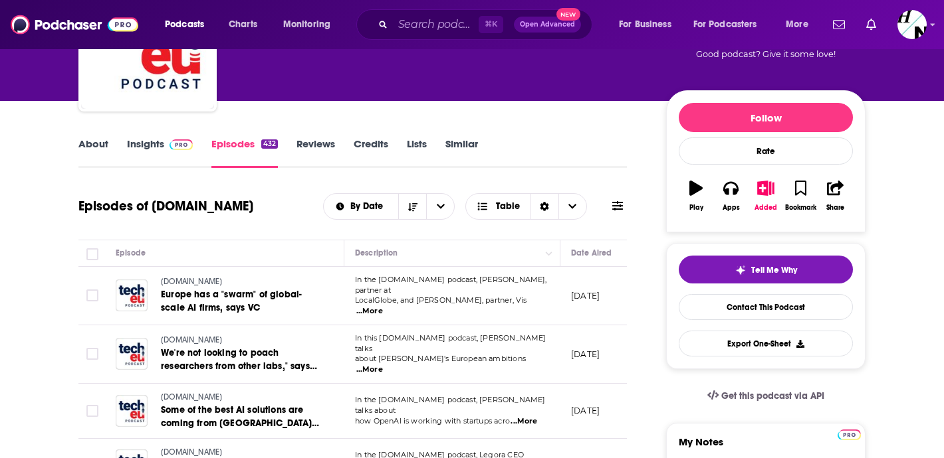
scroll to position [0, 0]
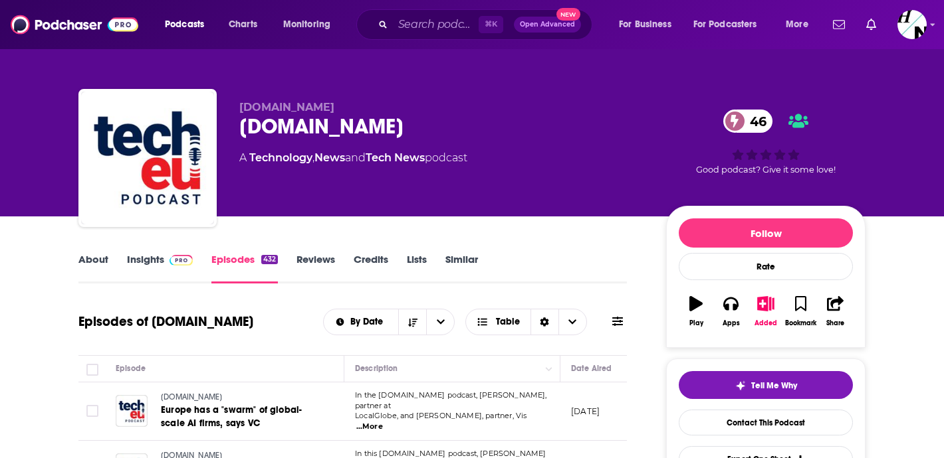
click at [91, 254] on link "About" at bounding box center [93, 268] width 30 height 31
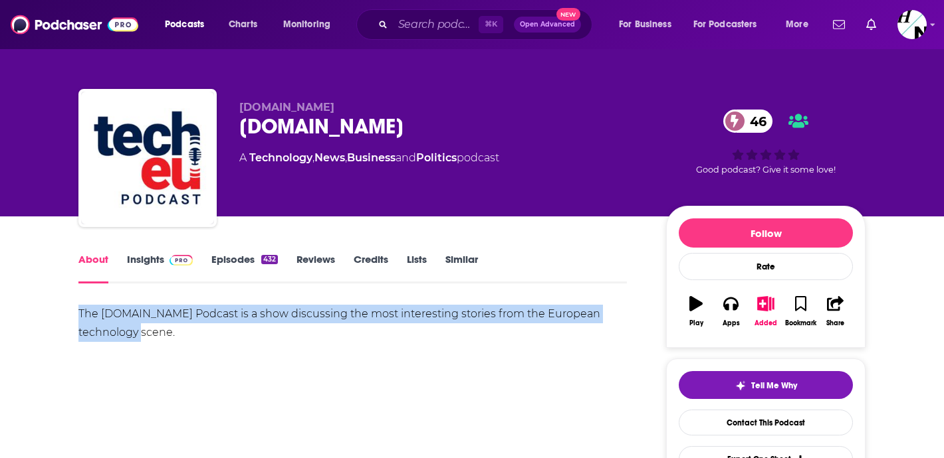
drag, startPoint x: 62, startPoint y: 312, endPoint x: 137, endPoint y: 341, distance: 79.7
copy div "The Tech.eu Podcast is a show discussing the most interesting stories from the …"
click at [141, 342] on div "The Tech.eu Podcast is a show discussing the most interesting stories from the …" at bounding box center [352, 323] width 548 height 37
drag, startPoint x: 124, startPoint y: 329, endPoint x: 80, endPoint y: 316, distance: 45.6
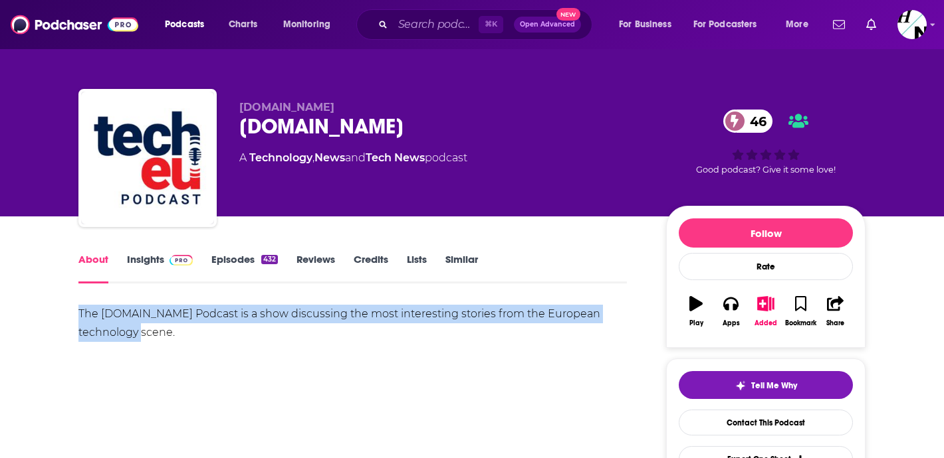
click at [80, 316] on div "The Tech.eu Podcast is a show discussing the most interesting stories from the …" at bounding box center [352, 323] width 548 height 37
copy div "The Tech.eu Podcast is a show discussing the most interesting stories from the …"
click at [320, 344] on div "The Tech.eu Podcast is a show discussing the most interesting stories from the …" at bounding box center [352, 351] width 548 height 93
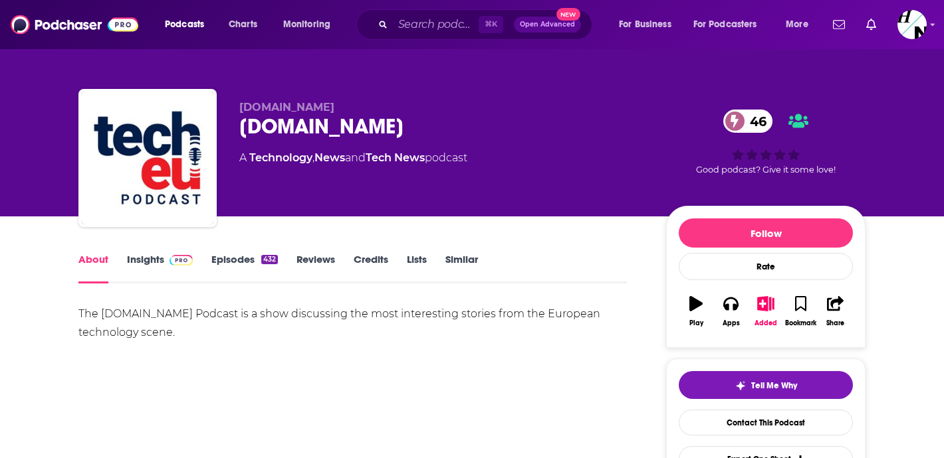
click at [165, 253] on span at bounding box center [178, 259] width 29 height 13
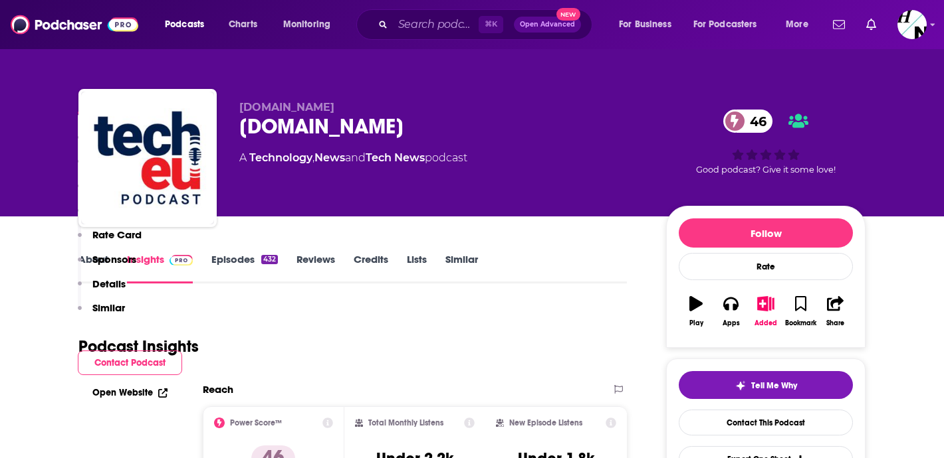
click at [144, 353] on button "Contact Podcast" at bounding box center [130, 363] width 104 height 25
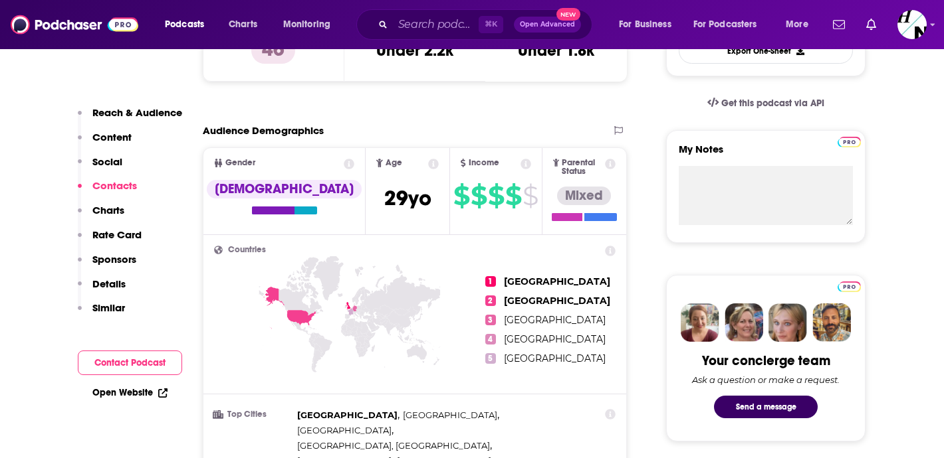
scroll to position [1154, 0]
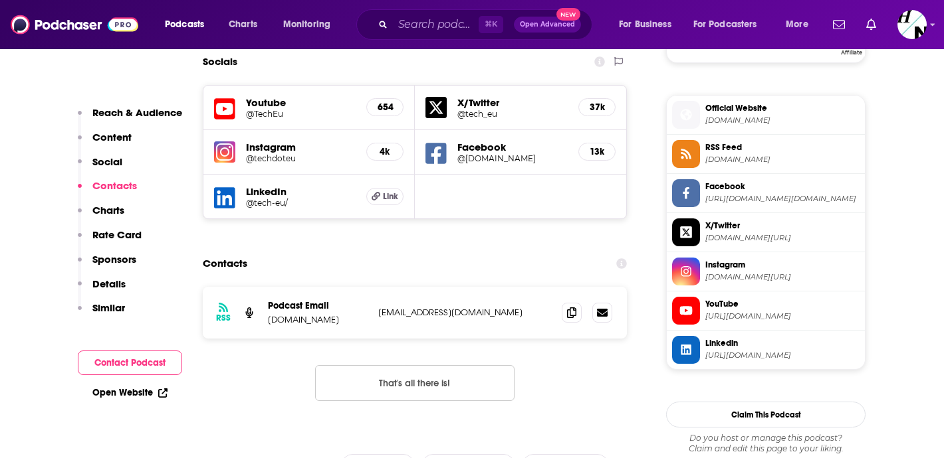
drag, startPoint x: 374, startPoint y: 249, endPoint x: 448, endPoint y: 248, distance: 73.8
drag, startPoint x: 450, startPoint y: 248, endPoint x: 365, endPoint y: 247, distance: 85.1
click at [0, 0] on div "Podcast Email Tech.eu podcast@tech.eu podcast@tech.eu" at bounding box center [0, 0] width 0 height 0
click at [365, 300] on div "Podcast Email Tech.eu" at bounding box center [318, 312] width 100 height 25
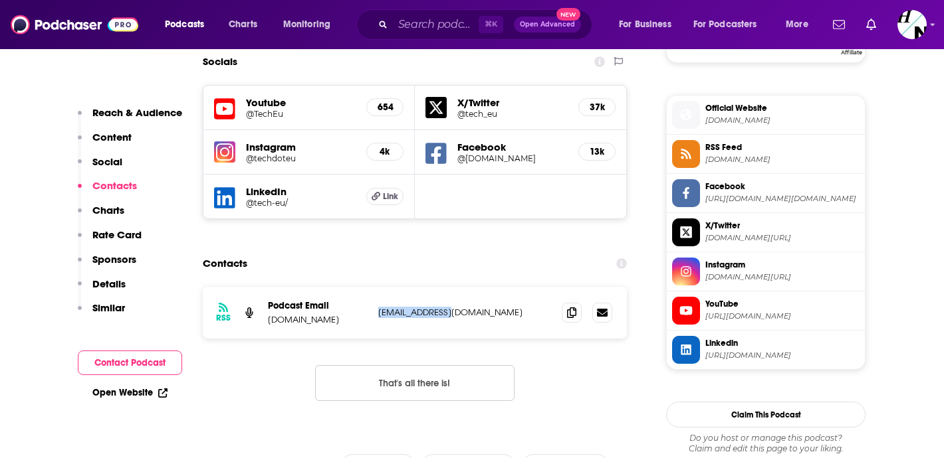
drag, startPoint x: 378, startPoint y: 246, endPoint x: 453, endPoint y: 243, distance: 75.1
click at [453, 307] on p "podcast@tech.eu" at bounding box center [464, 312] width 173 height 11
copy p "podcast@tech.eu"
click at [410, 23] on input "Search podcasts, credits, & more..." at bounding box center [436, 24] width 86 height 21
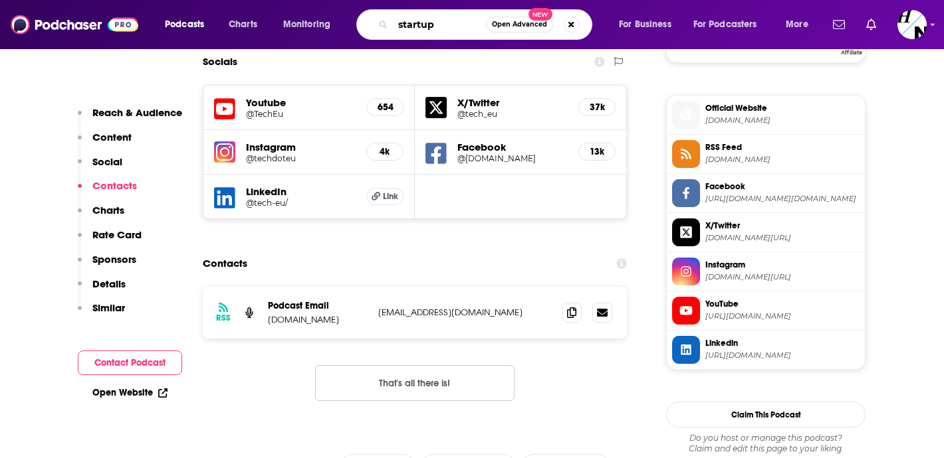
type input "startups"
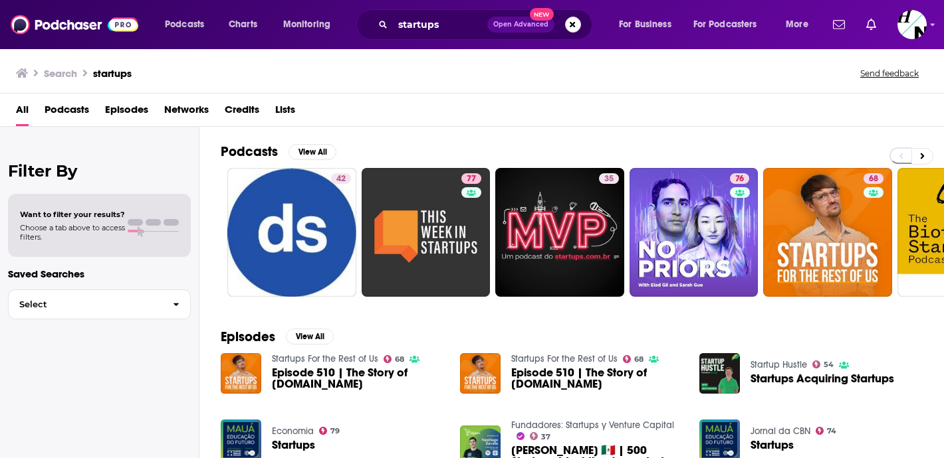
scroll to position [85, 0]
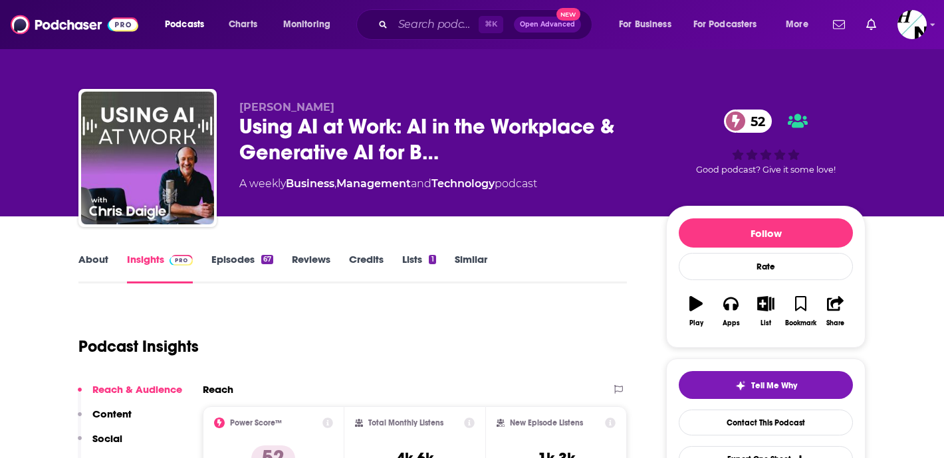
click at [101, 259] on link "About" at bounding box center [93, 268] width 30 height 31
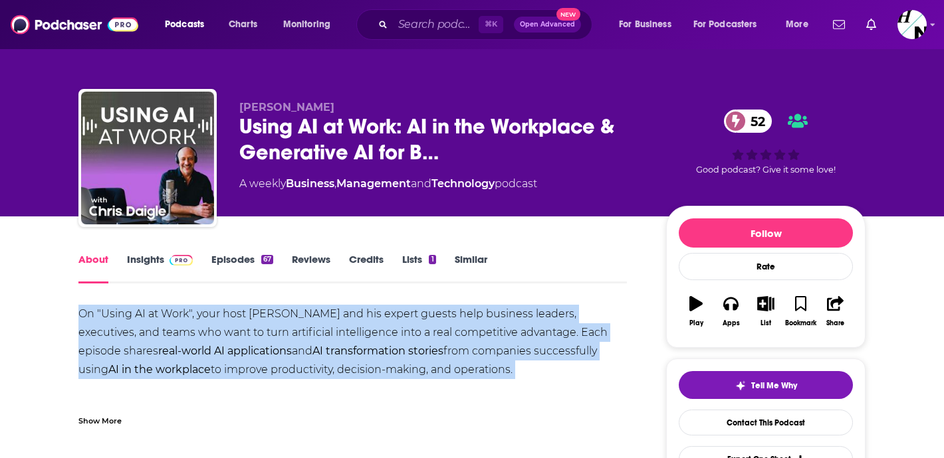
drag, startPoint x: 76, startPoint y: 312, endPoint x: 542, endPoint y: 383, distance: 471.3
copy div "On "Using AI at Work", your host [PERSON_NAME] and his expert guests help busin…"
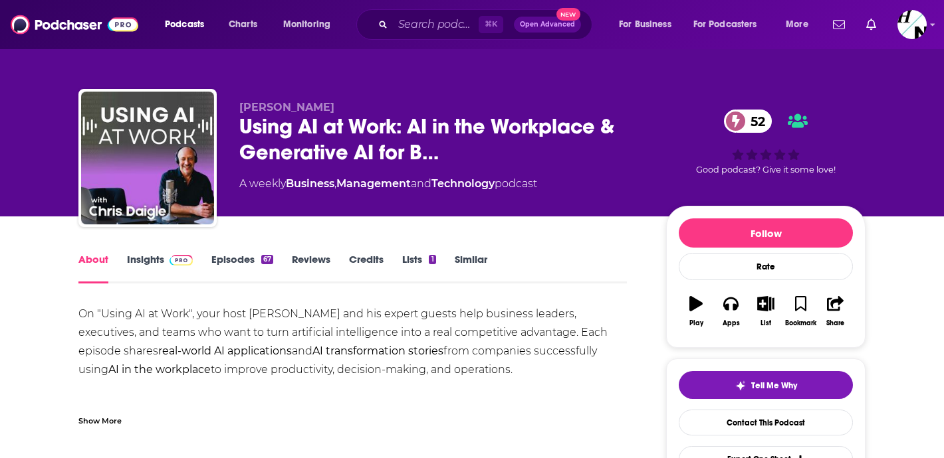
click at [165, 265] on span at bounding box center [178, 259] width 29 height 13
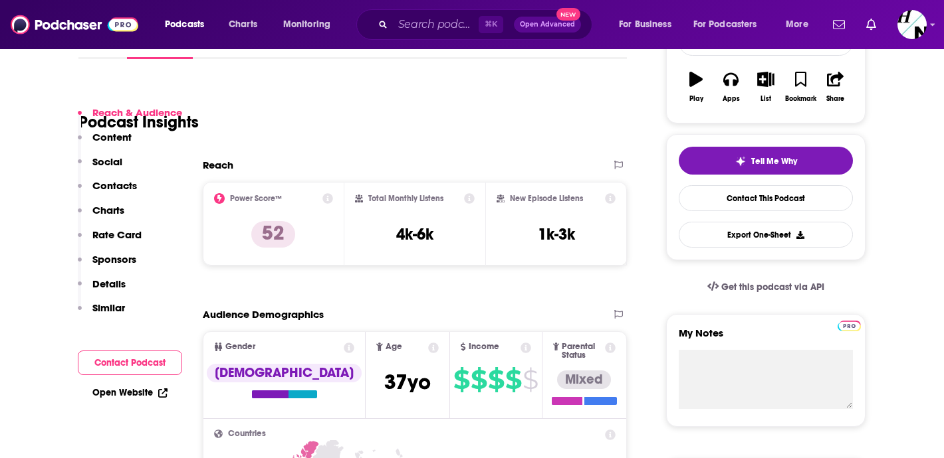
scroll to position [259, 0]
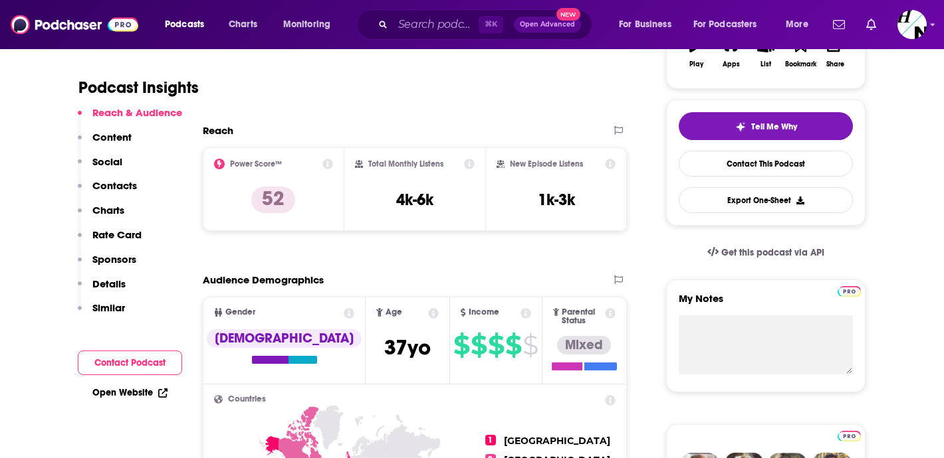
click at [116, 363] on button "Contact Podcast" at bounding box center [130, 363] width 104 height 25
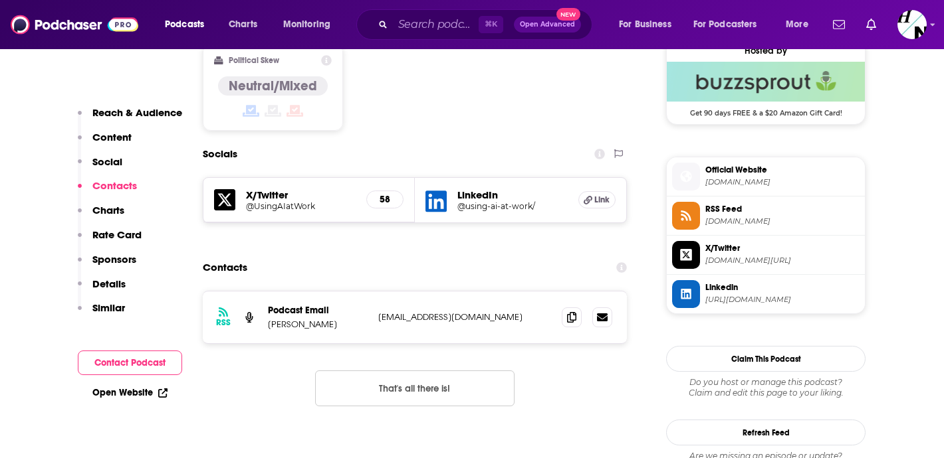
scroll to position [1096, 0]
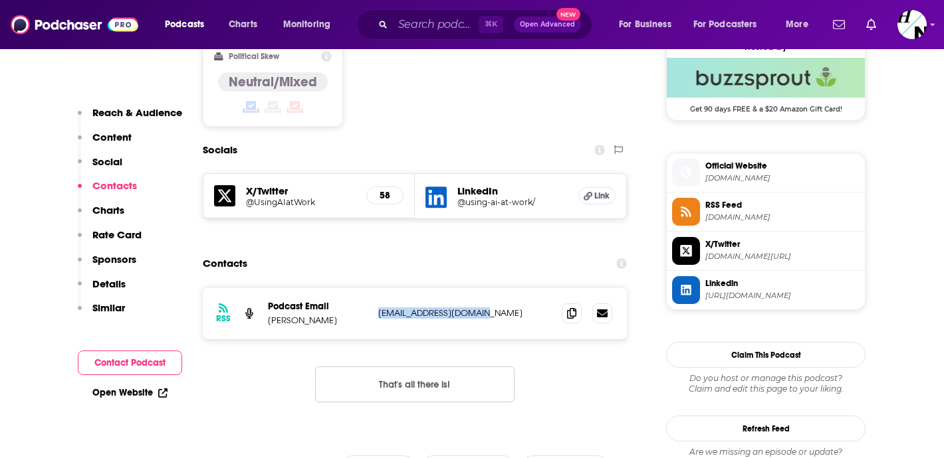
drag, startPoint x: 373, startPoint y: 242, endPoint x: 480, endPoint y: 242, distance: 107.0
click at [480, 288] on div "RSS Podcast Email [PERSON_NAME] [EMAIL_ADDRESS][DOMAIN_NAME] [EMAIL_ADDRESS][DO…" at bounding box center [415, 314] width 424 height 52
copy p "[EMAIL_ADDRESS][DOMAIN_NAME]"
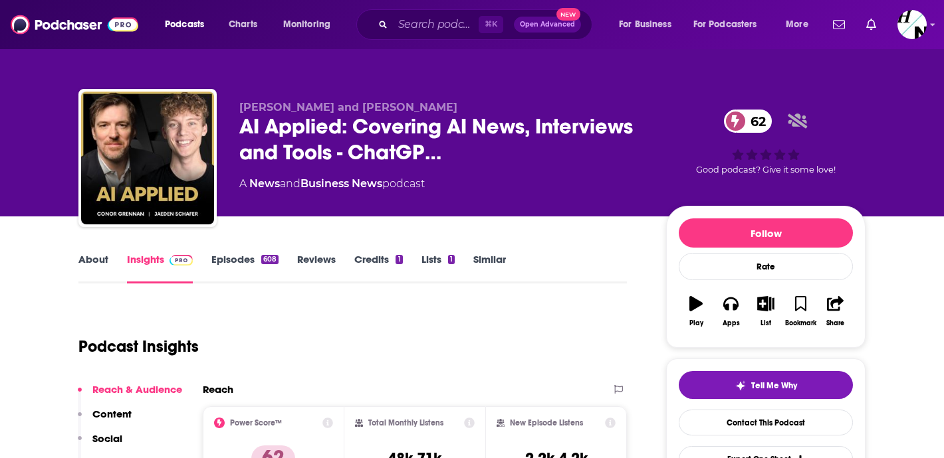
click at [81, 263] on link "About" at bounding box center [93, 268] width 30 height 31
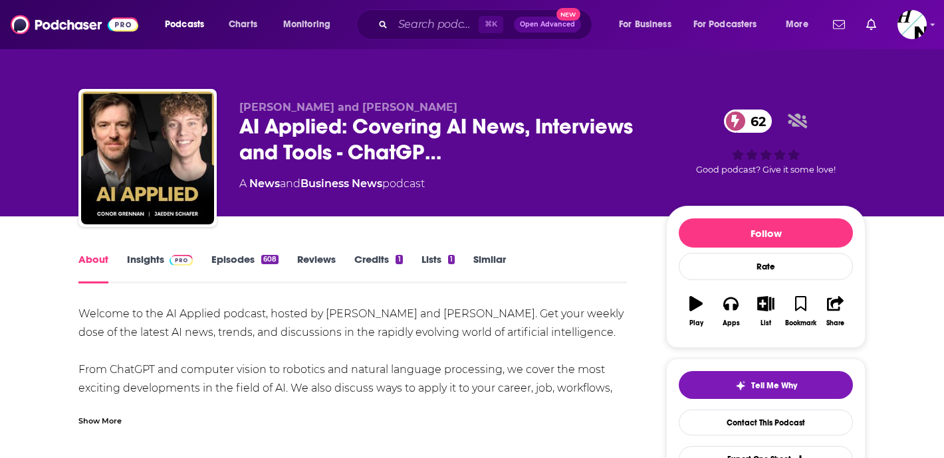
scroll to position [21, 0]
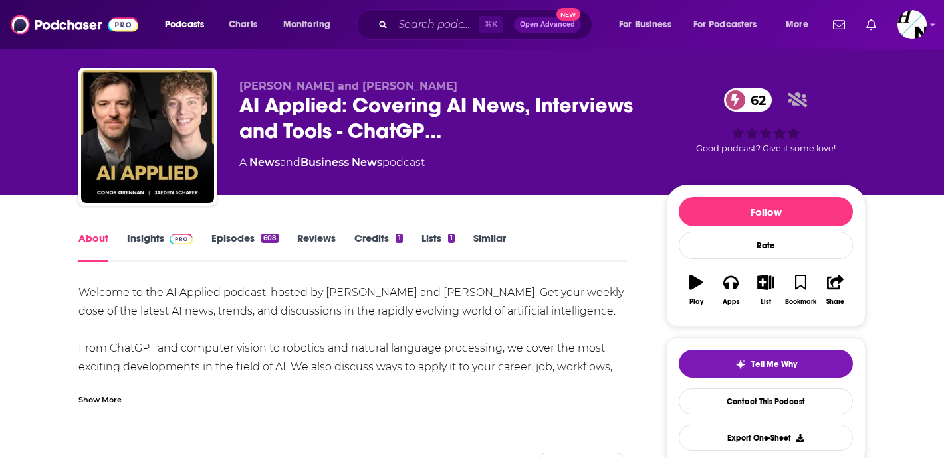
click at [163, 235] on link "Insights" at bounding box center [160, 247] width 66 height 31
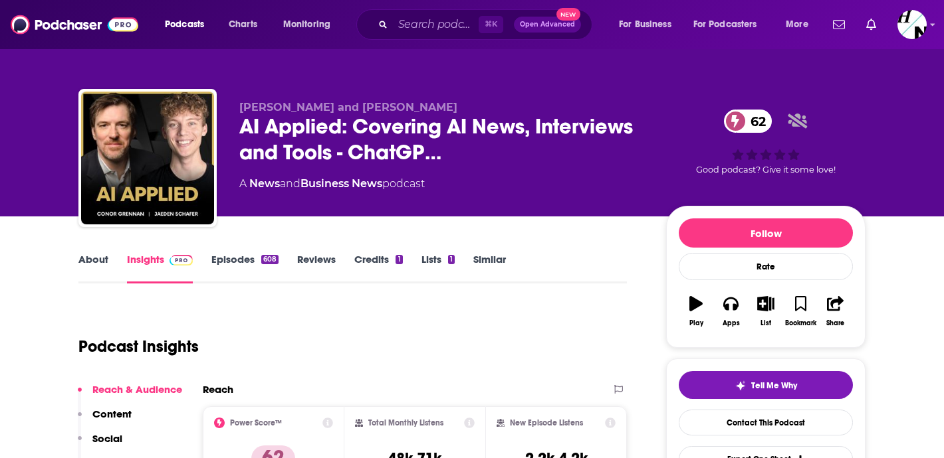
click at [256, 266] on link "Episodes 608" at bounding box center [244, 268] width 67 height 31
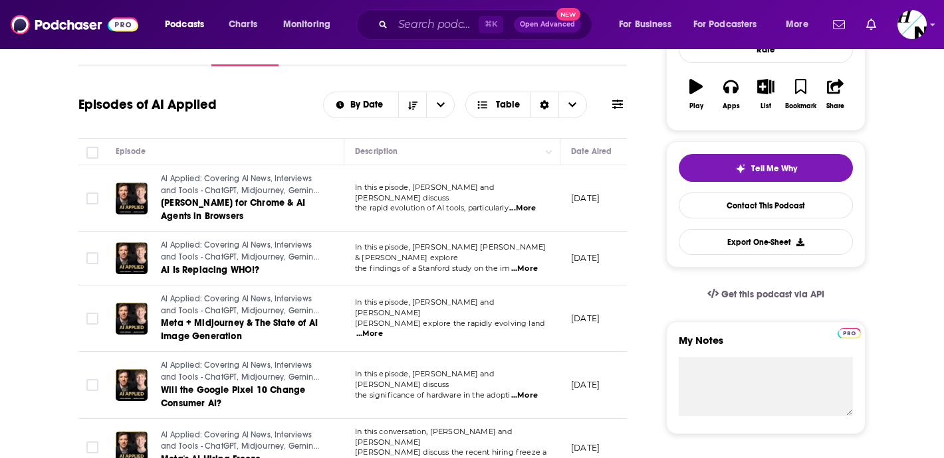
scroll to position [223, 0]
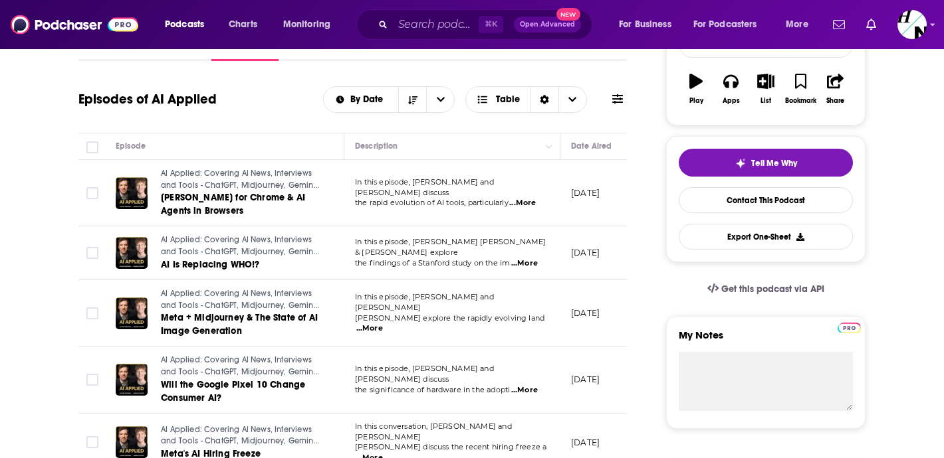
click at [529, 199] on span "...More" at bounding box center [522, 203] width 27 height 11
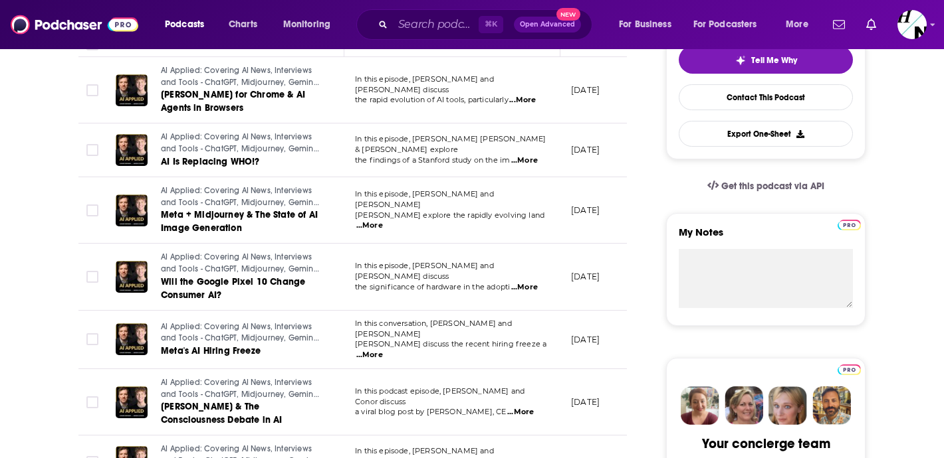
scroll to position [327, 0]
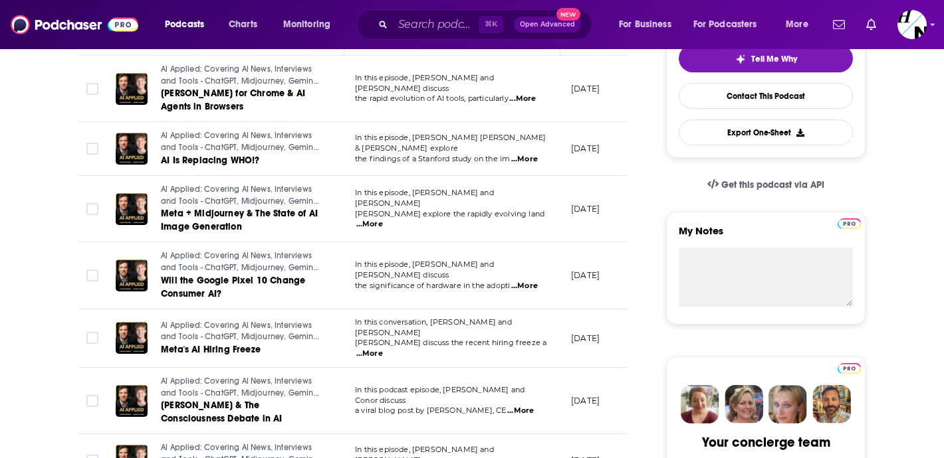
click at [383, 349] on span "...More" at bounding box center [369, 354] width 27 height 11
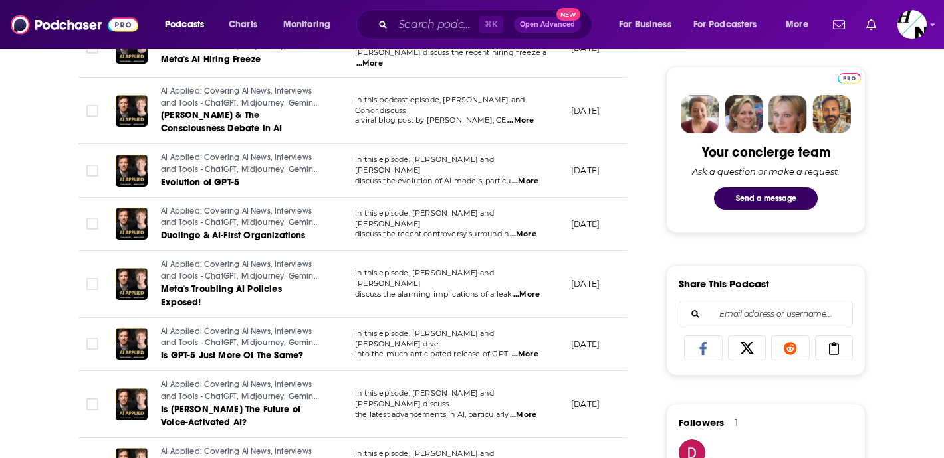
scroll to position [0, 0]
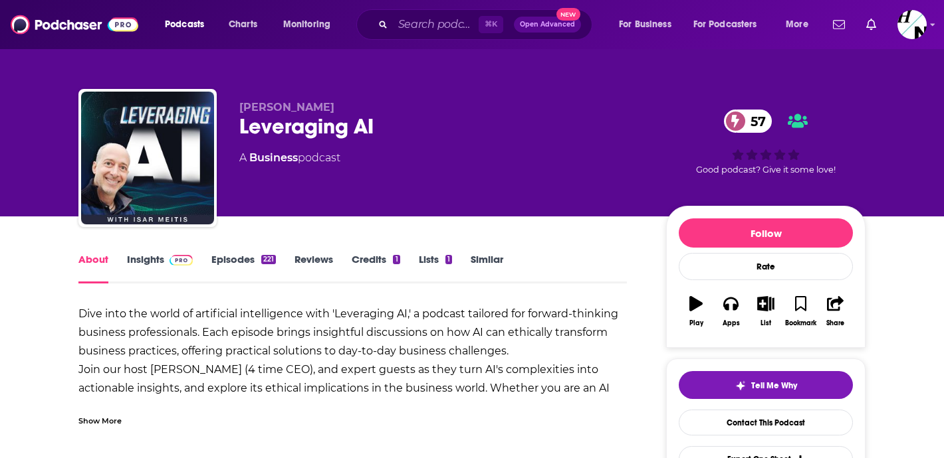
click at [228, 254] on link "Episodes 221" at bounding box center [243, 268] width 64 height 31
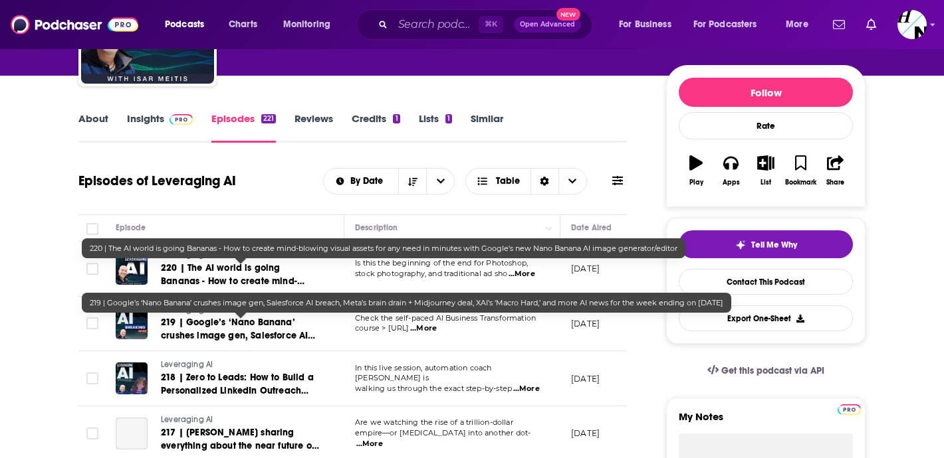
scroll to position [148, 0]
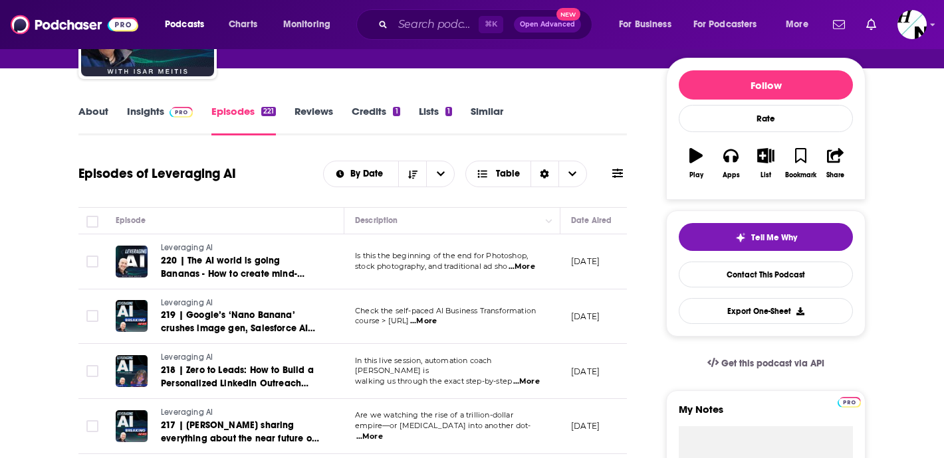
click at [528, 268] on span "...More" at bounding box center [521, 267] width 27 height 11
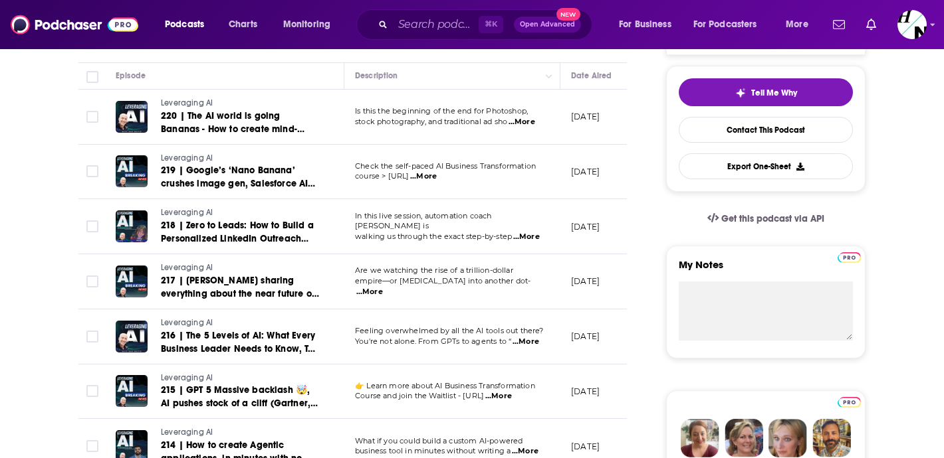
scroll to position [296, 0]
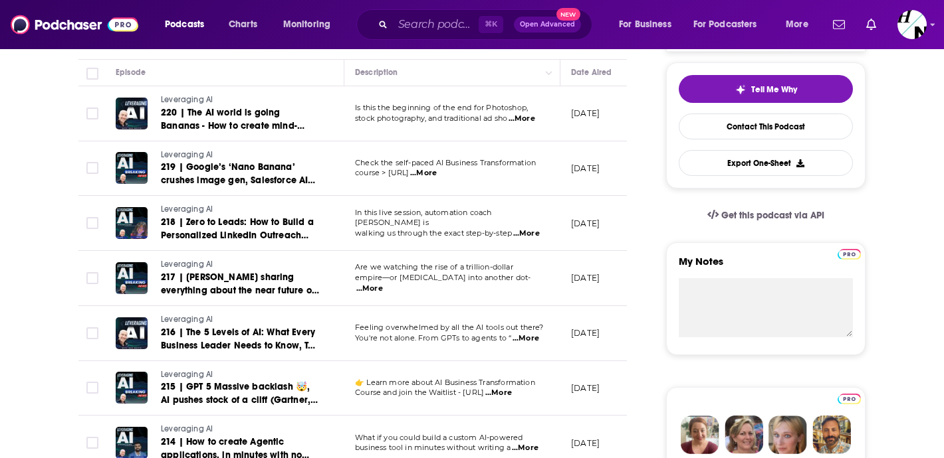
click at [383, 284] on span "...More" at bounding box center [369, 289] width 27 height 11
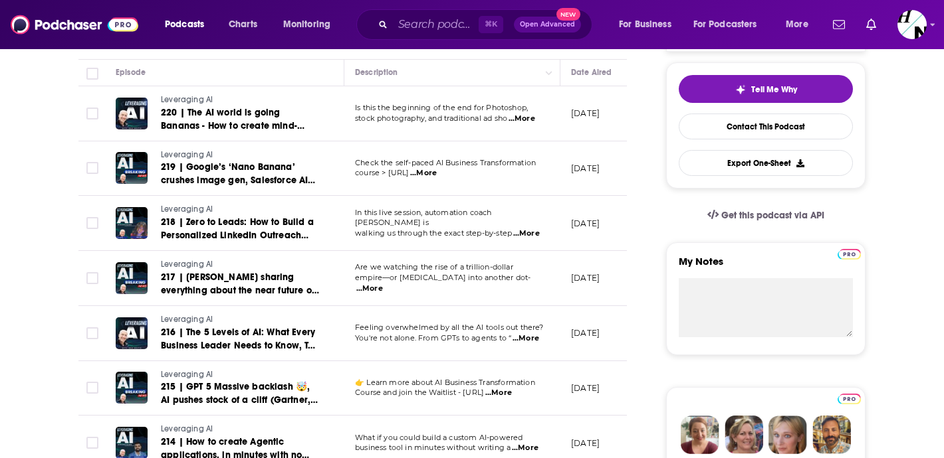
click at [527, 341] on span "...More" at bounding box center [525, 339] width 27 height 11
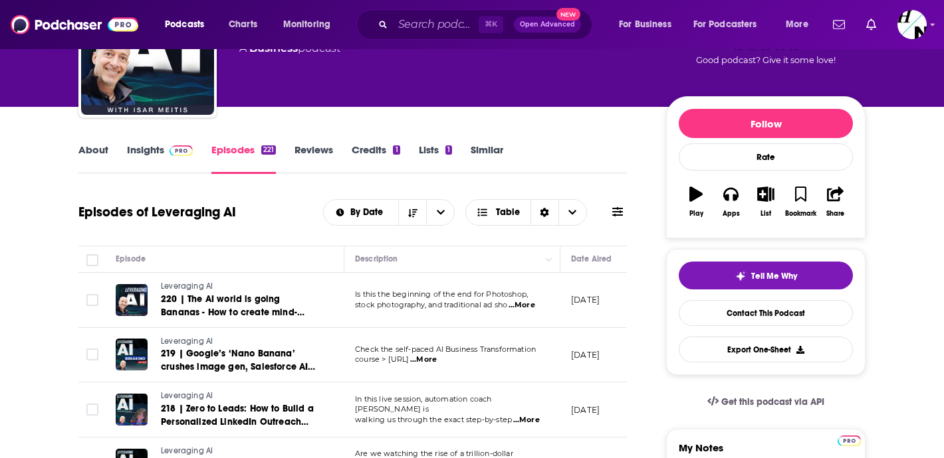
scroll to position [27, 0]
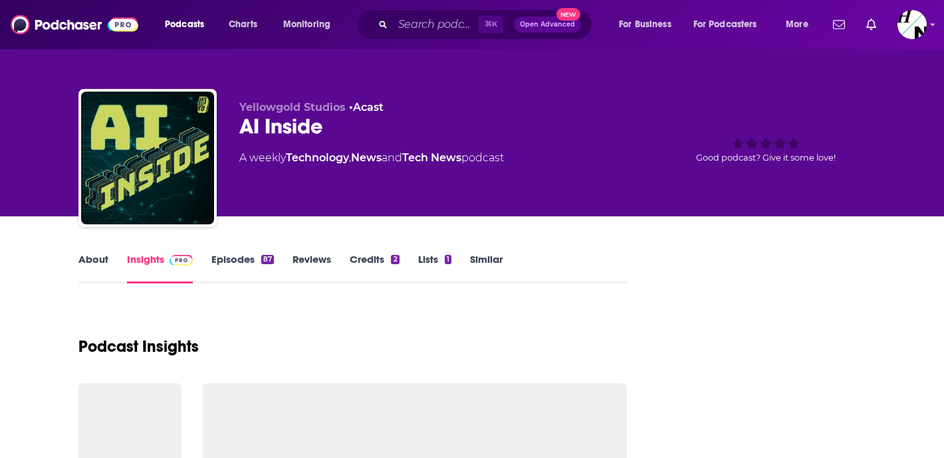
click at [102, 262] on link "About" at bounding box center [93, 268] width 30 height 31
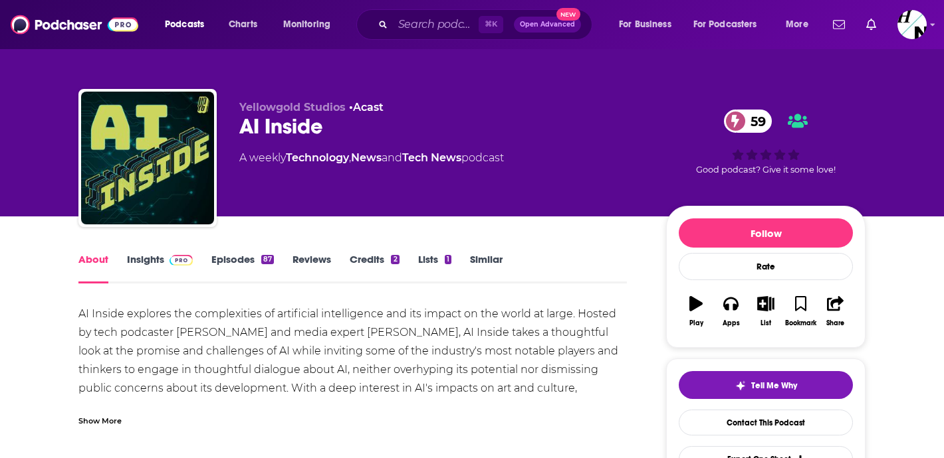
click at [232, 264] on link "Episodes 87" at bounding box center [242, 268] width 62 height 31
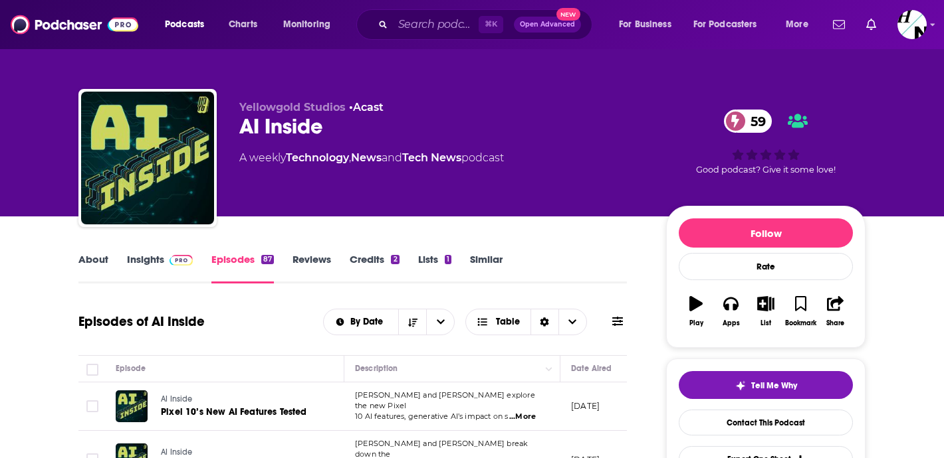
click at [99, 278] on link "About" at bounding box center [93, 268] width 30 height 31
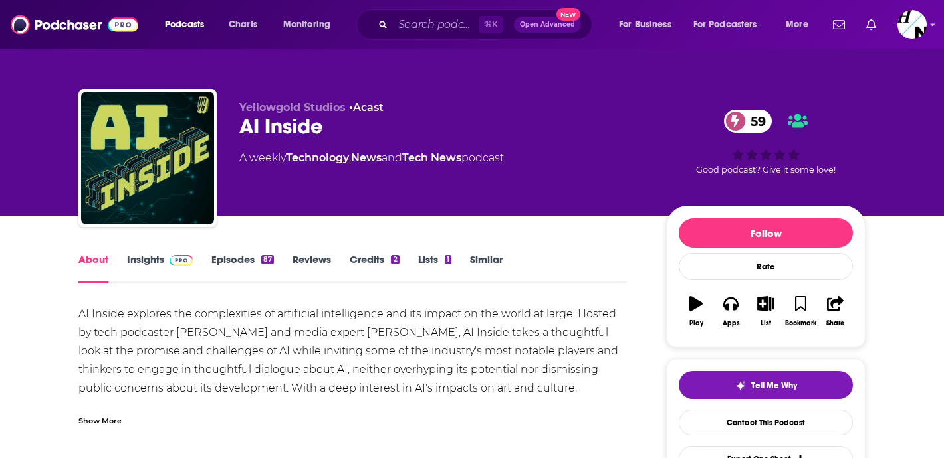
click at [110, 416] on div "Show More" at bounding box center [99, 420] width 43 height 13
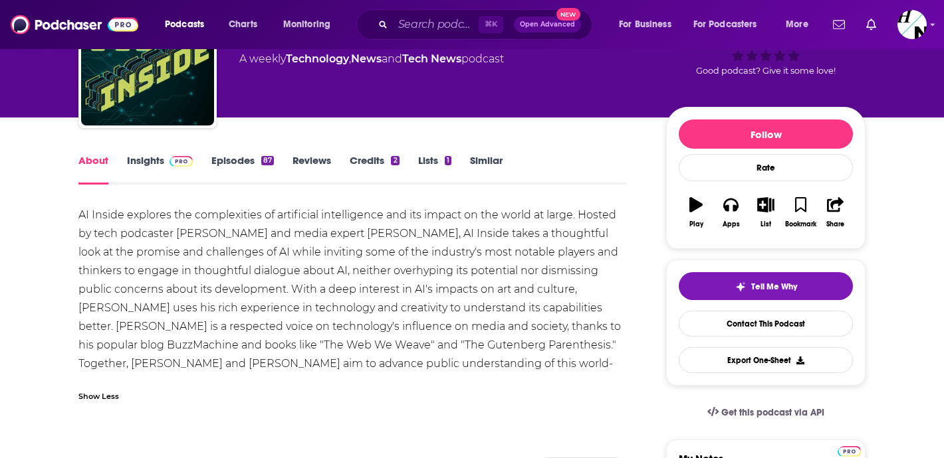
scroll to position [100, 0]
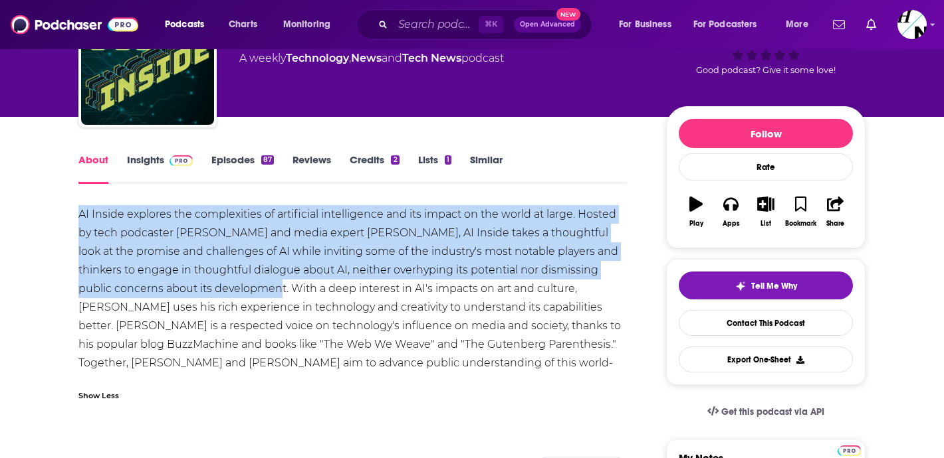
drag, startPoint x: 204, startPoint y: 290, endPoint x: 72, endPoint y: 223, distance: 147.7
copy div "AI Inside explores the complexities of artificial intelligence and its impact o…"
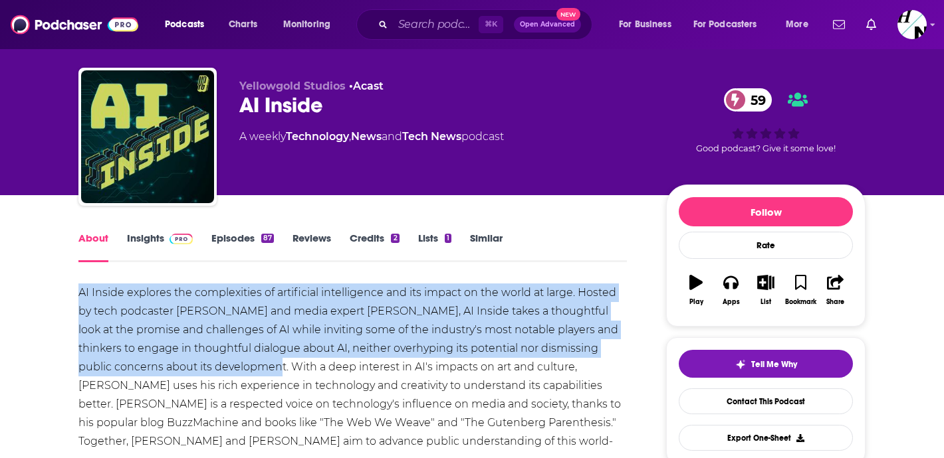
scroll to position [0, 0]
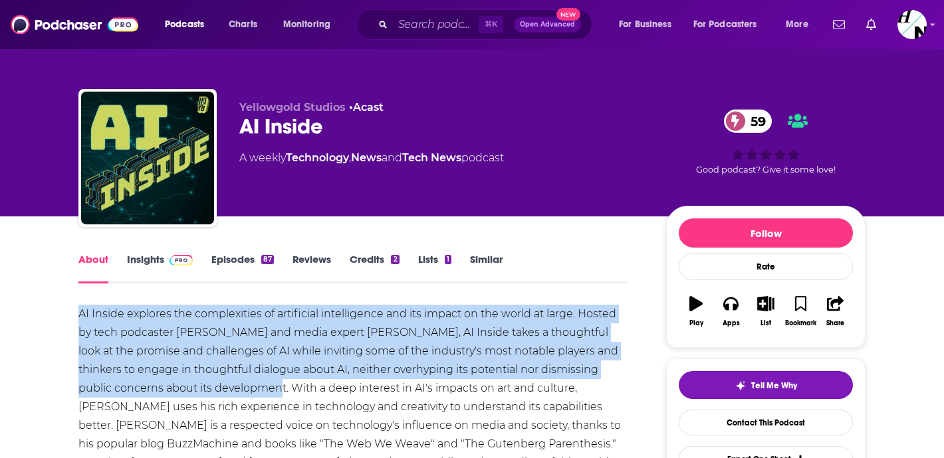
click at [140, 260] on link "Insights" at bounding box center [160, 268] width 66 height 31
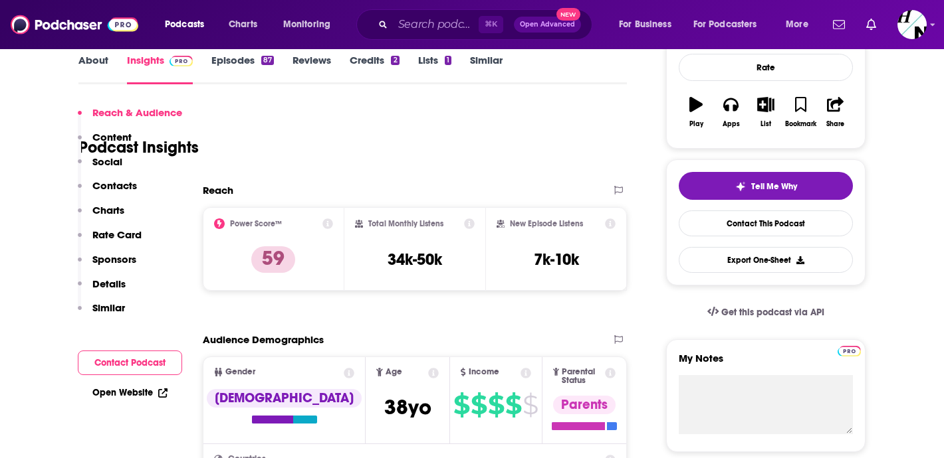
scroll to position [507, 0]
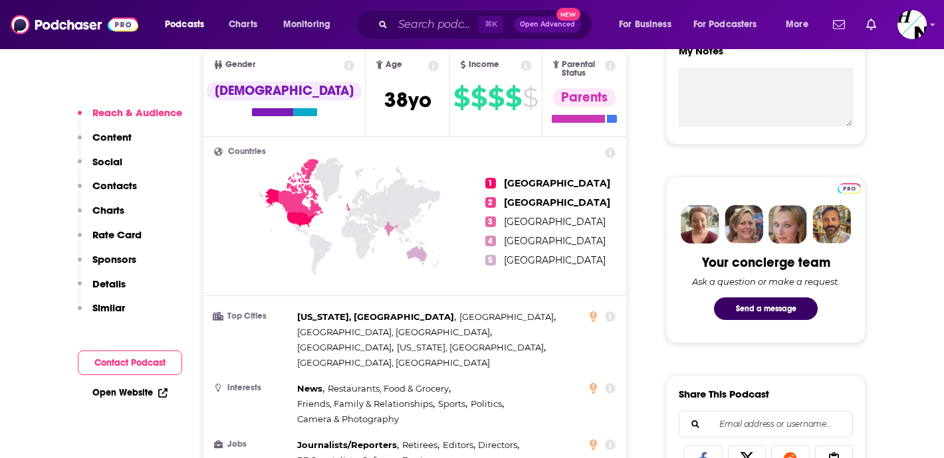
click at [122, 351] on button "Contact Podcast" at bounding box center [130, 363] width 104 height 25
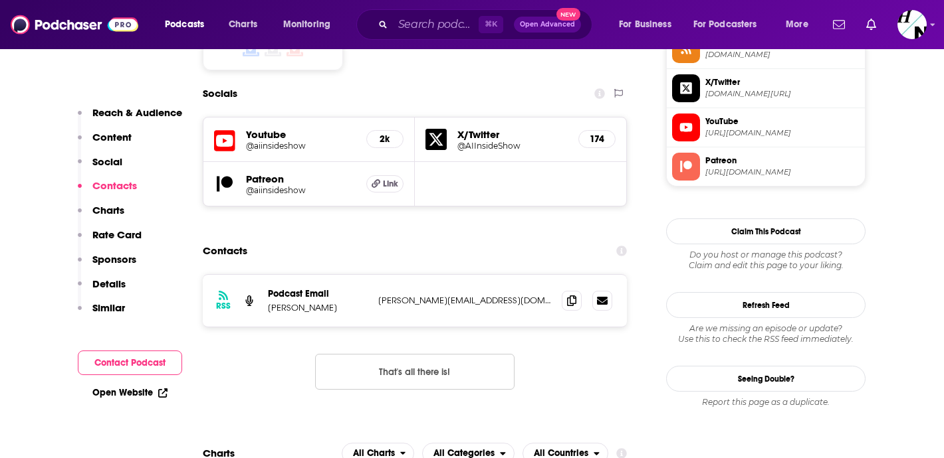
scroll to position [1140, 0]
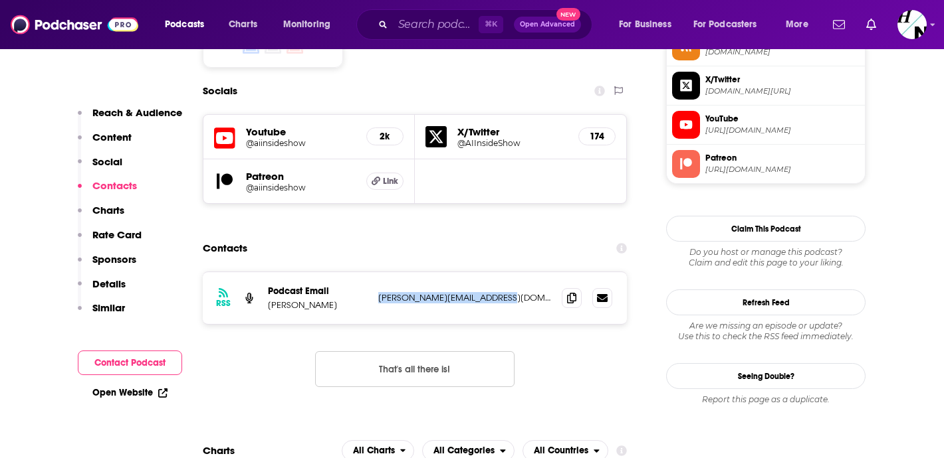
drag, startPoint x: 373, startPoint y: 246, endPoint x: 510, endPoint y: 246, distance: 137.5
click at [510, 272] on div "RSS Podcast Email Jason Howell jason@yellowgoldstudios.com jason@yellowgoldstud…" at bounding box center [415, 298] width 424 height 52
copy p "jason@yellowgoldstudios.com"
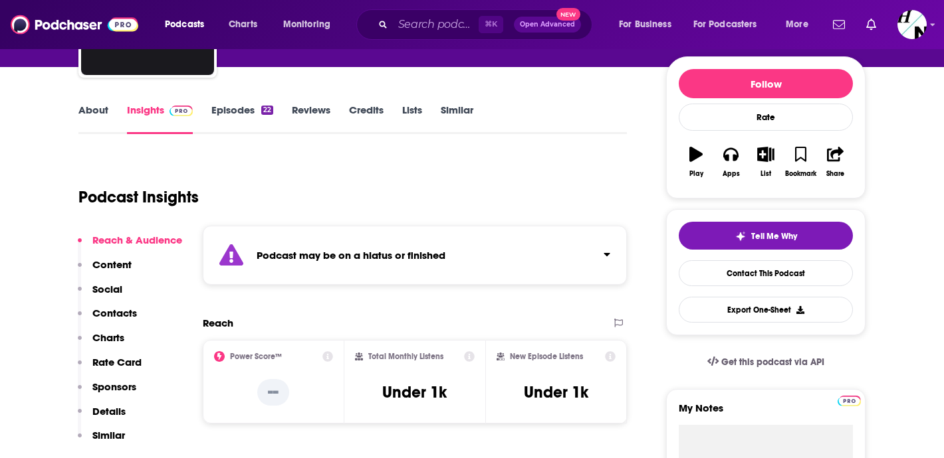
scroll to position [190, 0]
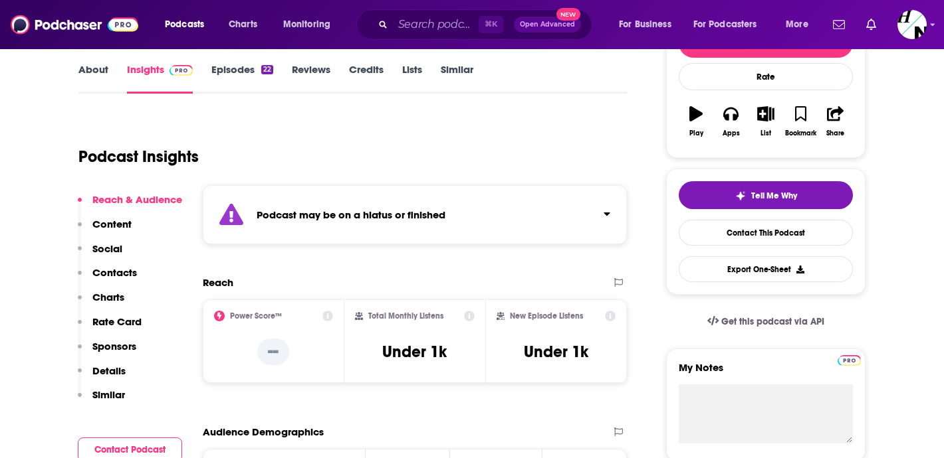
click at [524, 211] on div "Podcast may be on a hiatus or finished" at bounding box center [415, 214] width 424 height 59
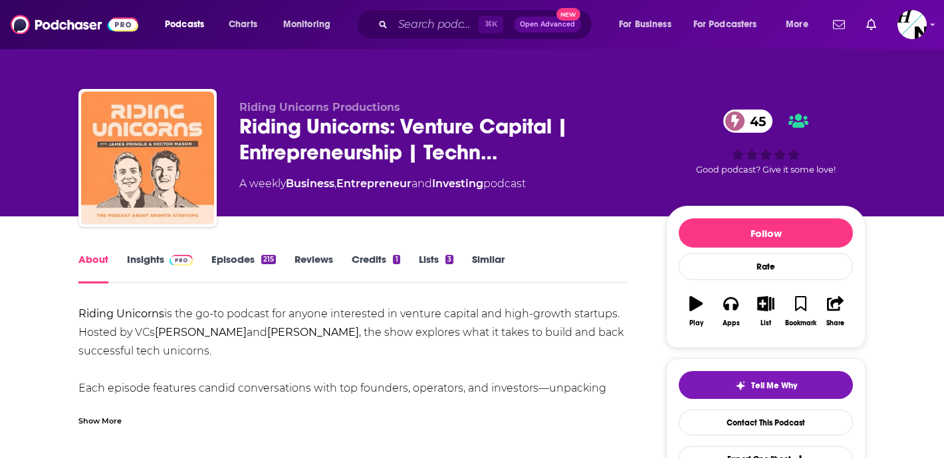
click at [141, 273] on link "Insights" at bounding box center [160, 268] width 66 height 31
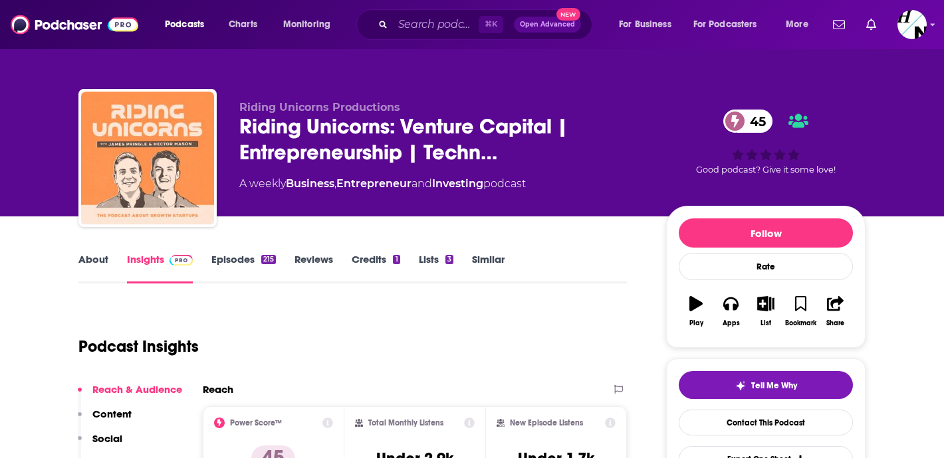
scroll to position [111, 0]
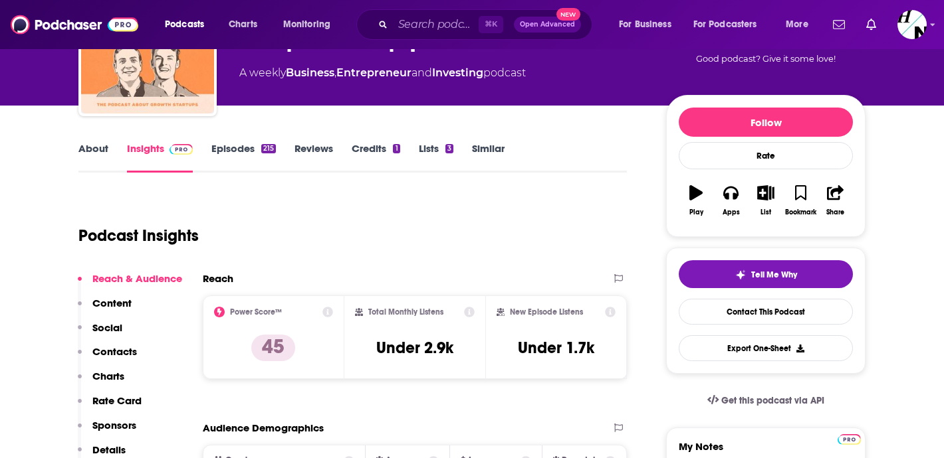
click at [230, 150] on link "Episodes 215" at bounding box center [243, 157] width 64 height 31
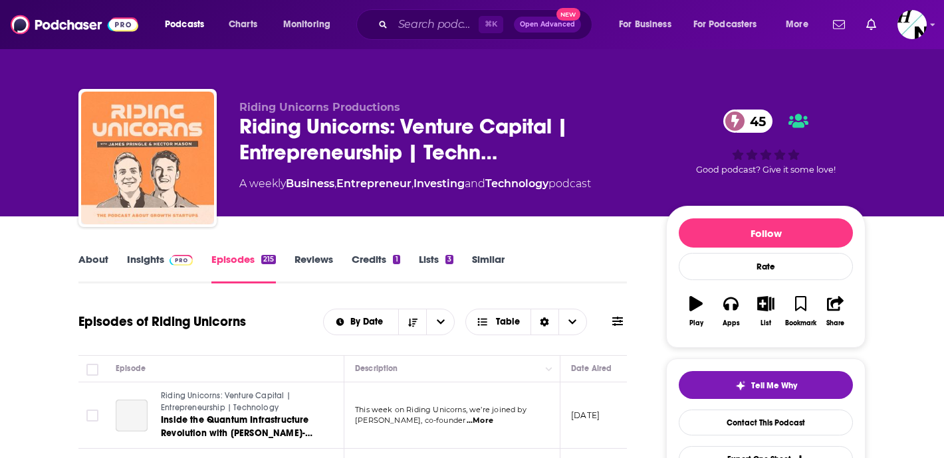
scroll to position [110, 0]
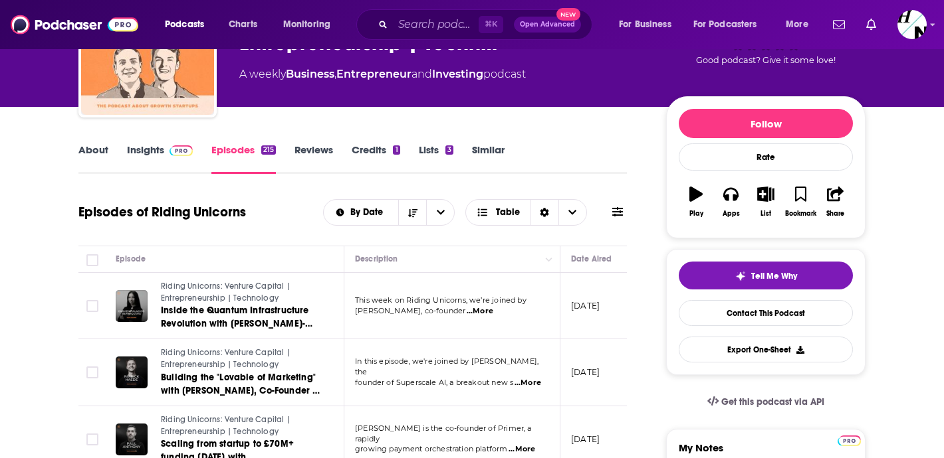
click at [493, 309] on span "...More" at bounding box center [479, 311] width 27 height 11
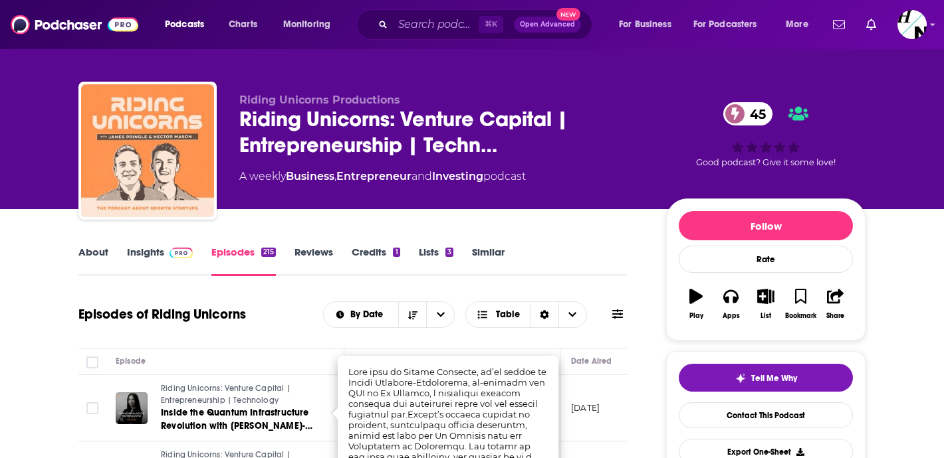
scroll to position [7, 0]
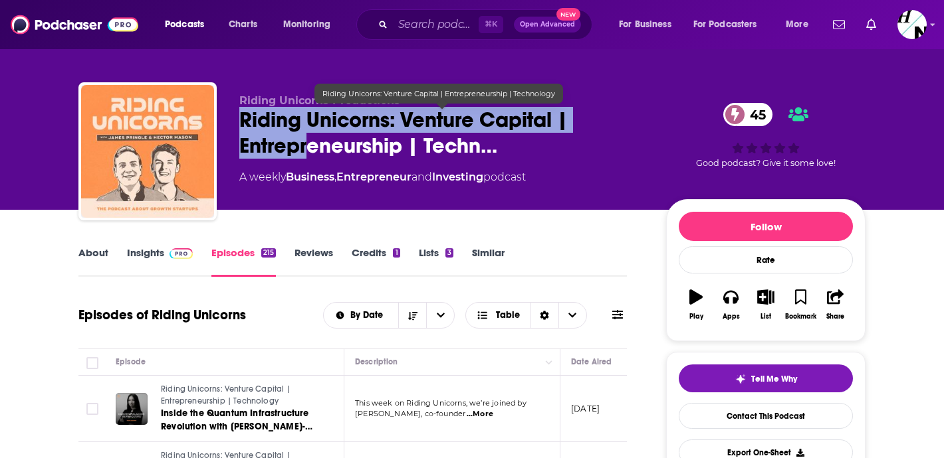
drag, startPoint x: 240, startPoint y: 121, endPoint x: 308, endPoint y: 145, distance: 71.9
click at [308, 145] on span "Riding Unicorns: Venture Capital | Entrepreneurship | Techn…" at bounding box center [441, 133] width 405 height 52
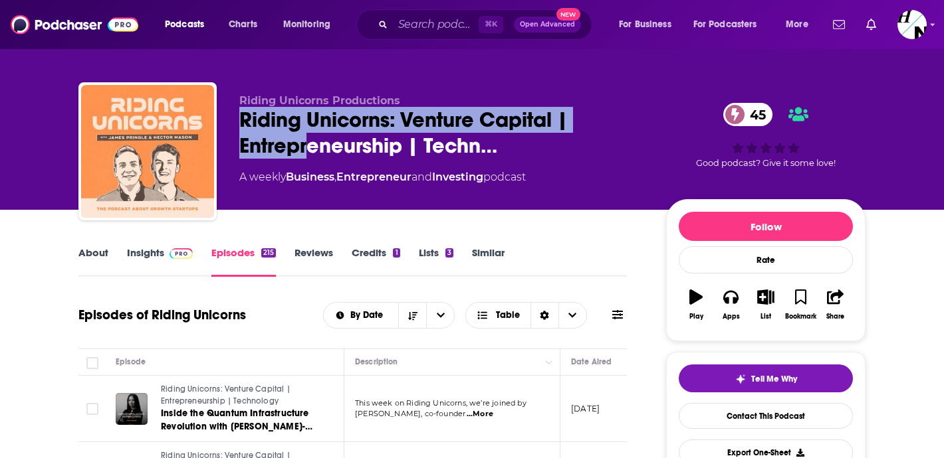
click at [100, 259] on link "About" at bounding box center [93, 262] width 30 height 31
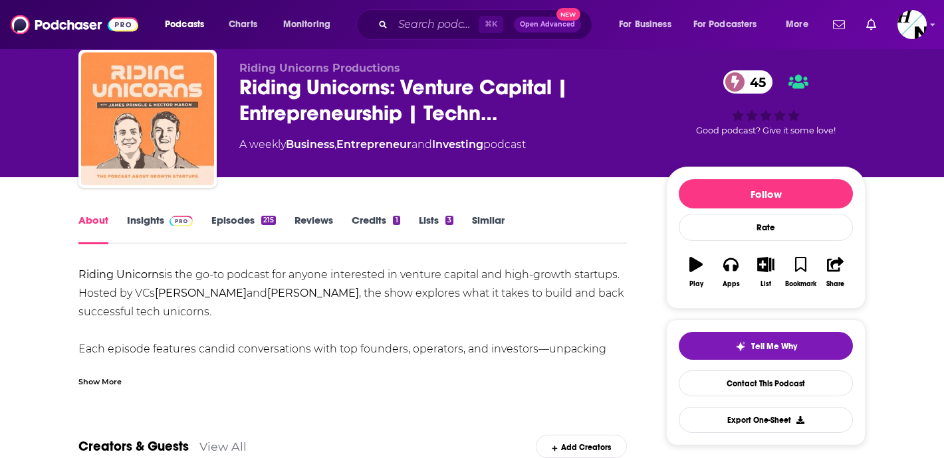
scroll to position [50, 0]
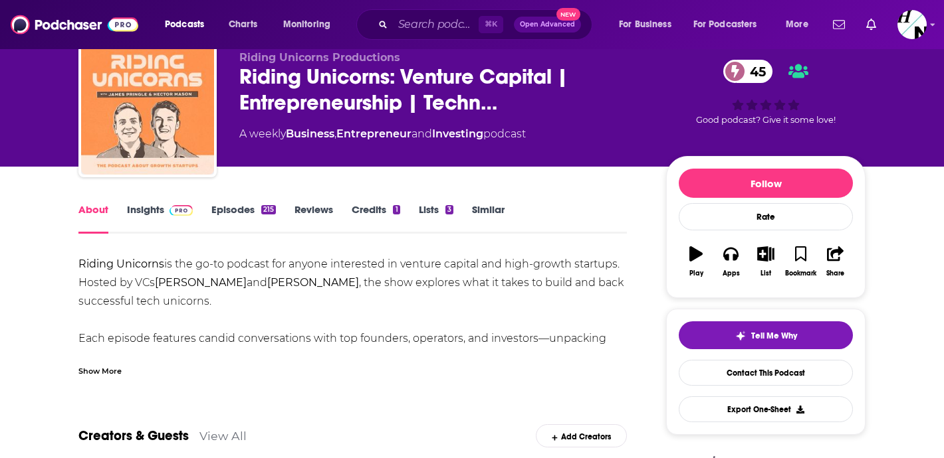
click at [110, 375] on div "Show More" at bounding box center [99, 370] width 43 height 13
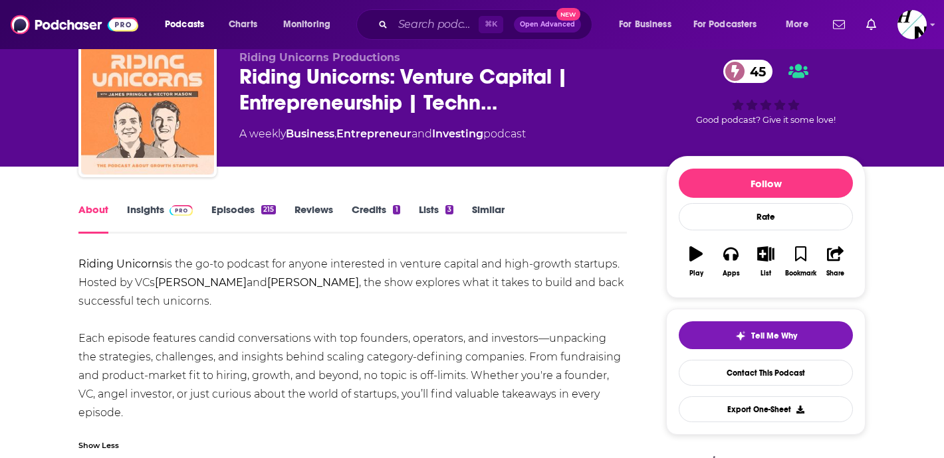
drag, startPoint x: 72, startPoint y: 270, endPoint x: 159, endPoint y: 418, distance: 172.2
copy div "Riding Unicorns is the go-to podcast for anyone interested in venture capital a…"
click at [178, 216] on link "Insights" at bounding box center [160, 218] width 66 height 31
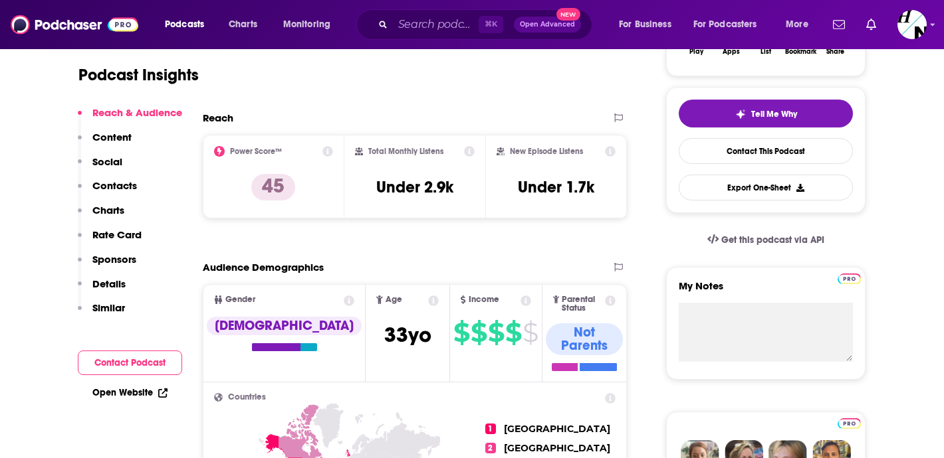
click at [140, 356] on button "Contact Podcast" at bounding box center [130, 363] width 104 height 25
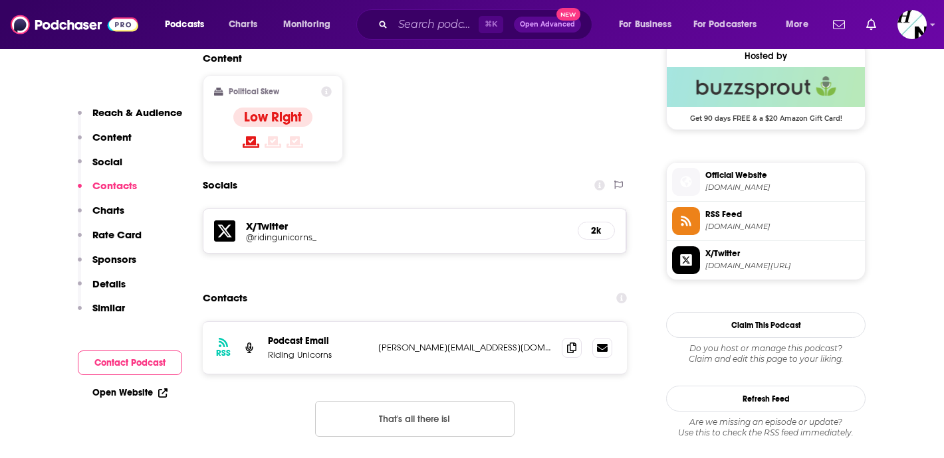
scroll to position [1111, 0]
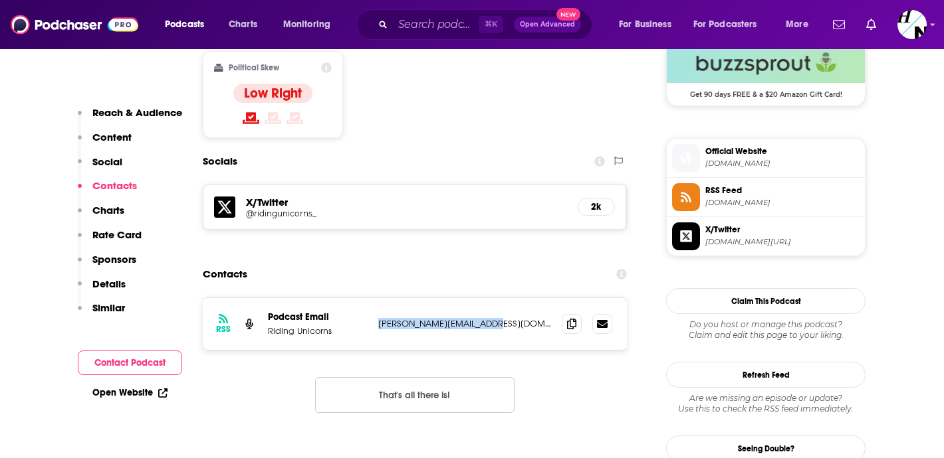
drag, startPoint x: 373, startPoint y: 247, endPoint x: 491, endPoint y: 249, distance: 117.6
click at [491, 298] on div "RSS Podcast Email Riding Unicorns james@pringlecapital.com james@pringlecapital…" at bounding box center [415, 324] width 424 height 52
copy p "james@pringlecapital.com"
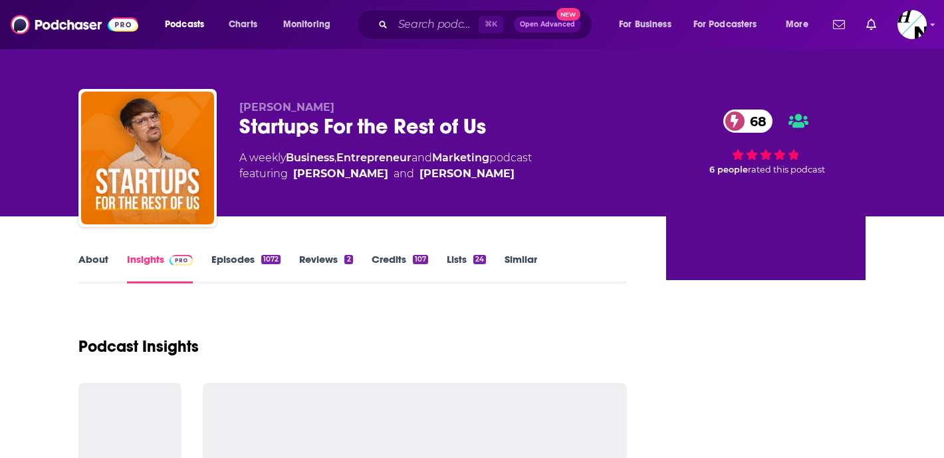
click at [90, 261] on link "About" at bounding box center [93, 268] width 30 height 31
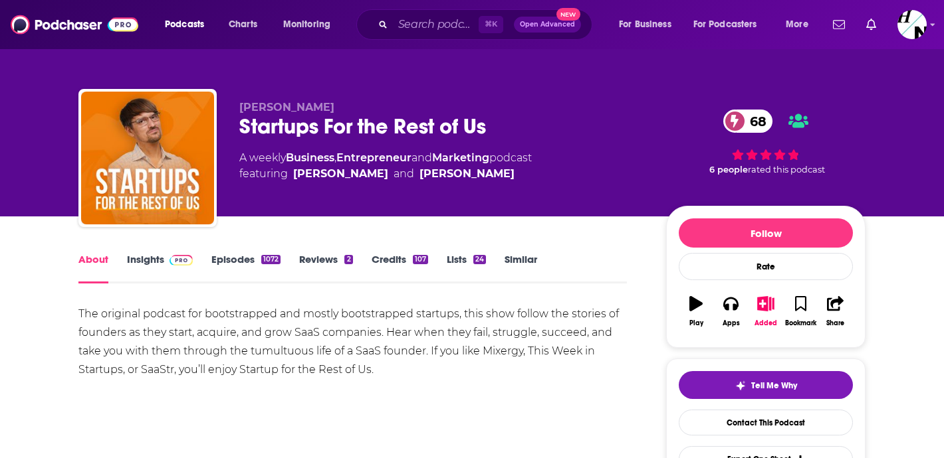
click at [237, 262] on link "Episodes 1072" at bounding box center [245, 268] width 69 height 31
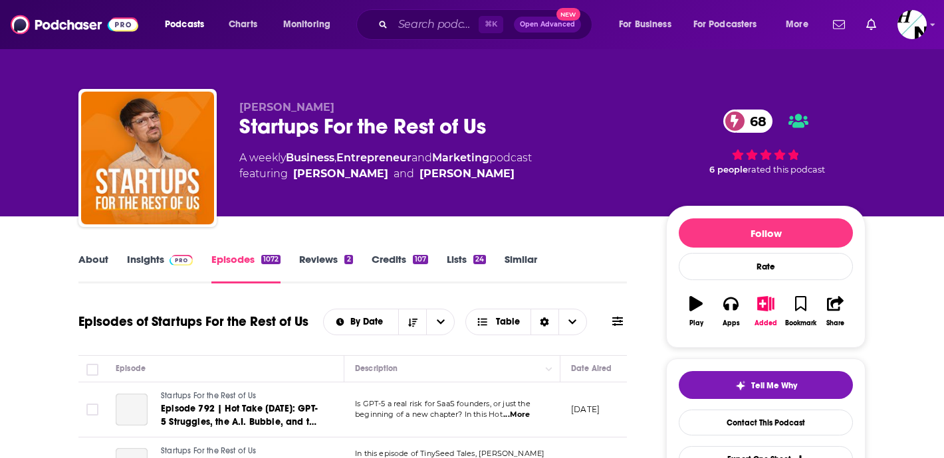
scroll to position [171, 0]
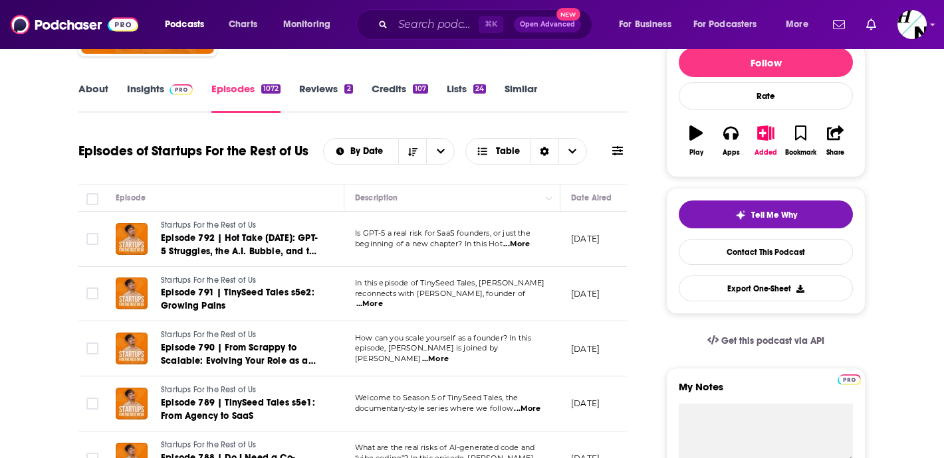
click at [524, 245] on span "...More" at bounding box center [516, 244] width 27 height 11
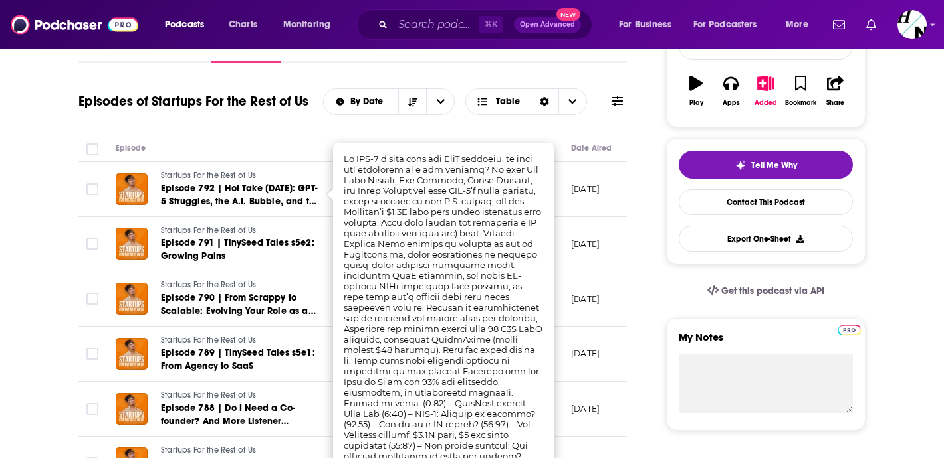
scroll to position [224, 0]
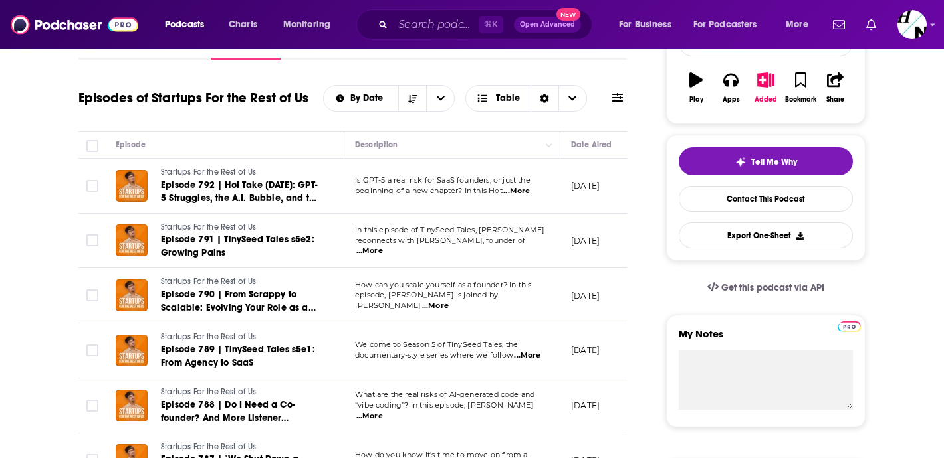
click at [449, 304] on span "...More" at bounding box center [435, 306] width 27 height 11
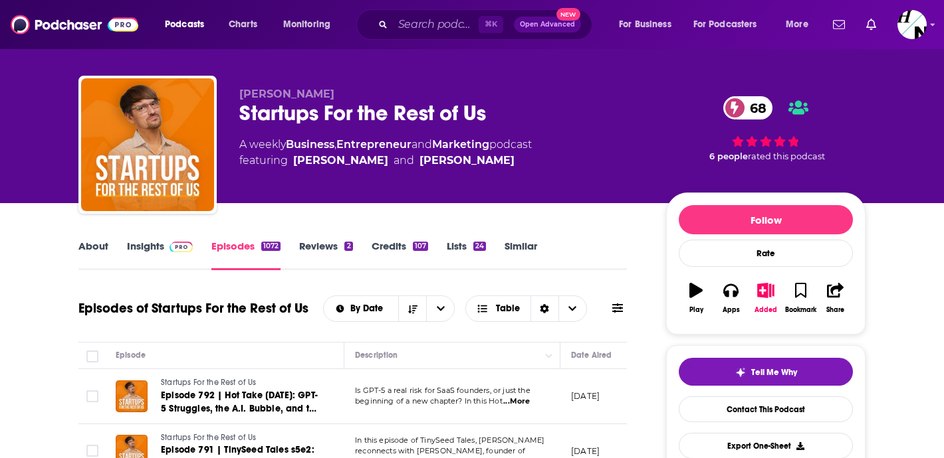
scroll to position [0, 0]
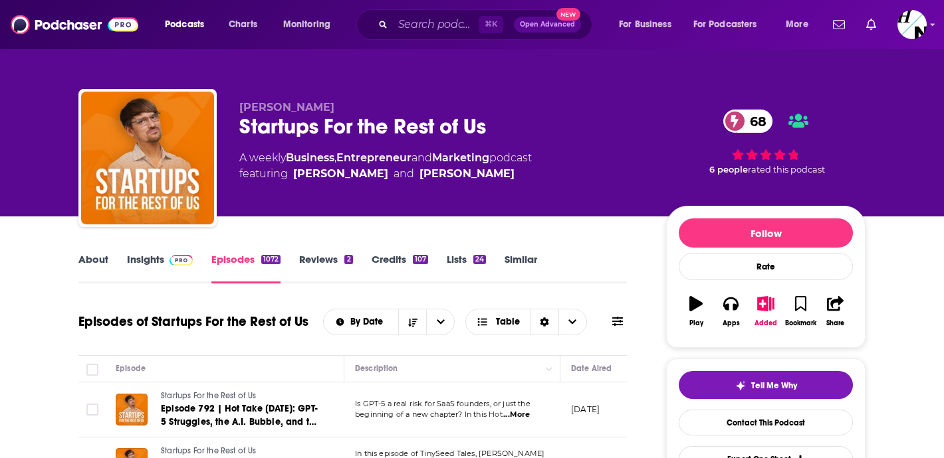
click at [100, 269] on link "About" at bounding box center [93, 268] width 30 height 31
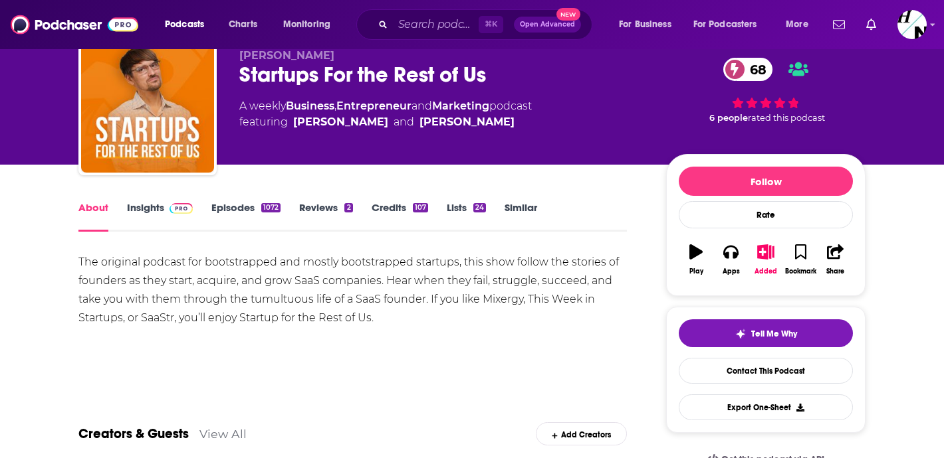
scroll to position [53, 0]
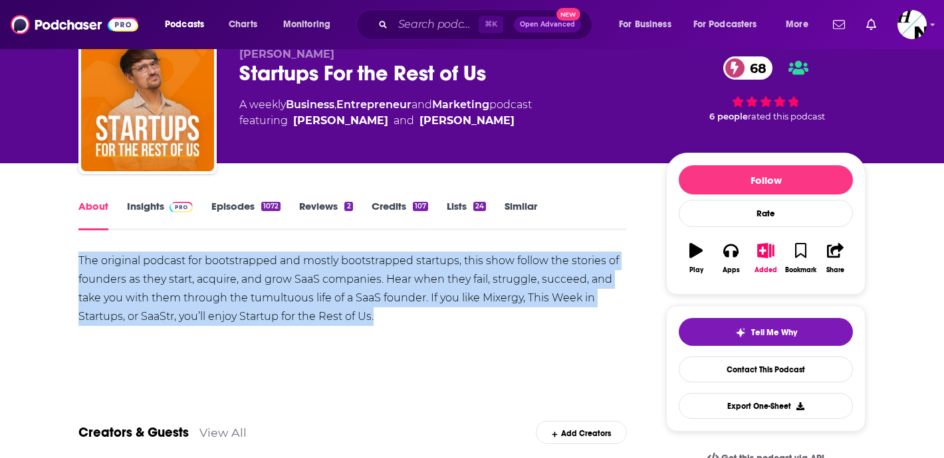
drag, startPoint x: 67, startPoint y: 261, endPoint x: 405, endPoint y: 319, distance: 343.1
click at [152, 213] on link "Insights" at bounding box center [160, 215] width 66 height 31
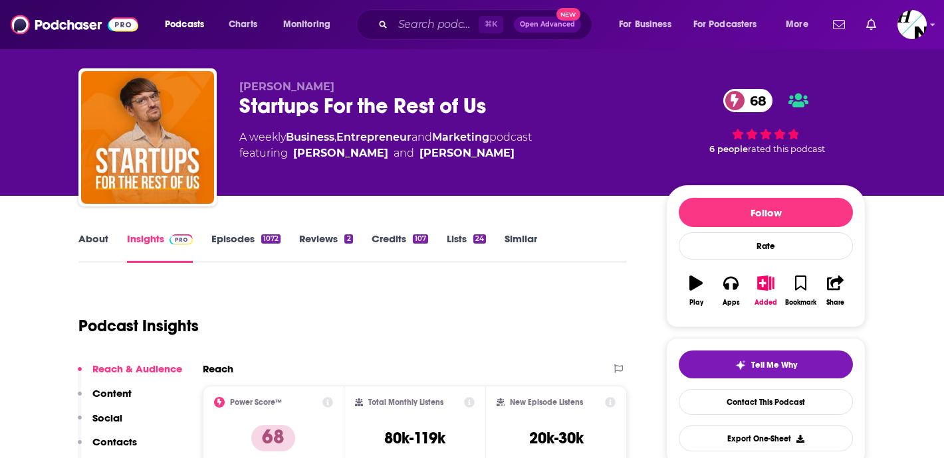
scroll to position [262, 0]
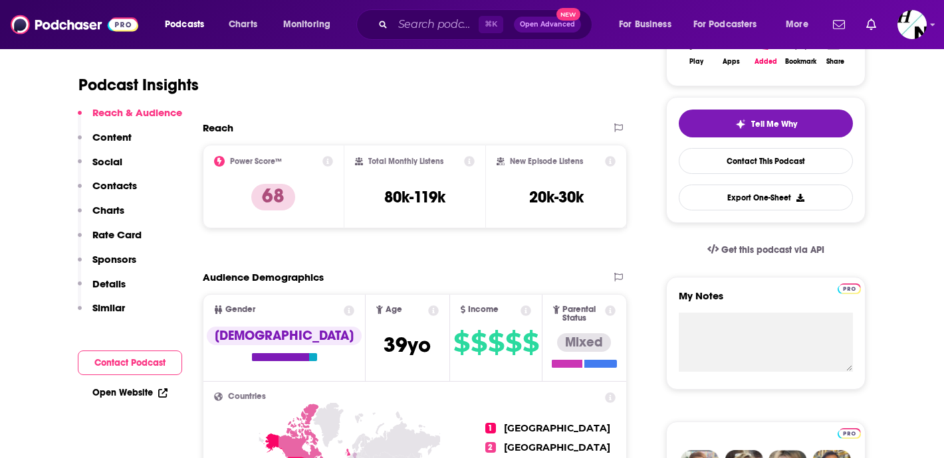
click at [116, 375] on div "Reach & Audience Content Social Contacts Charts Rate Card Sponsors Details Simi…" at bounding box center [130, 255] width 104 height 299
click at [129, 362] on button "Contact Podcast" at bounding box center [130, 363] width 104 height 25
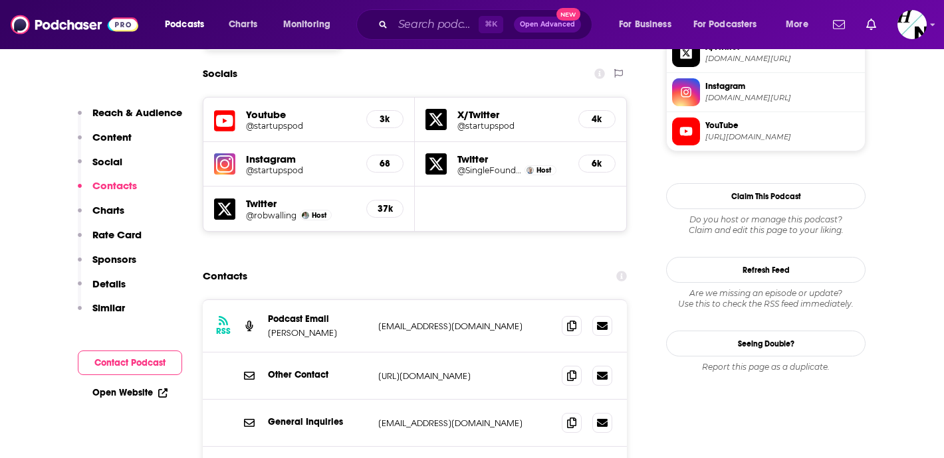
scroll to position [1214, 0]
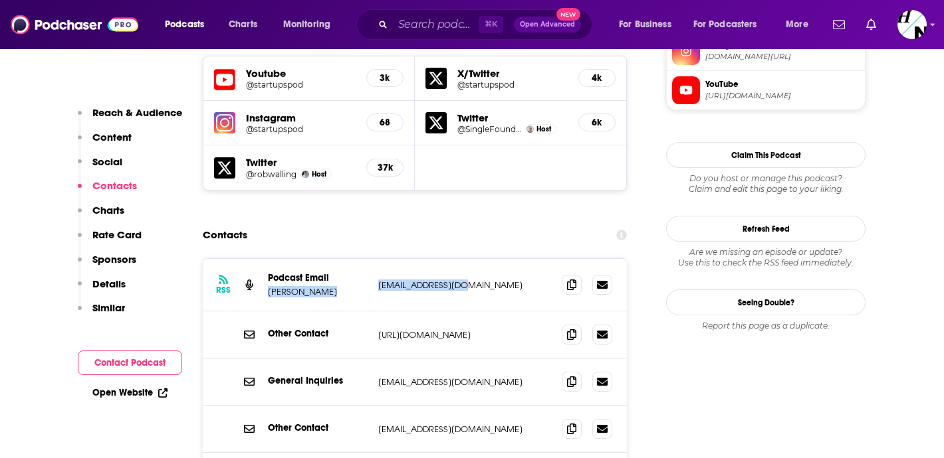
drag, startPoint x: 371, startPoint y: 204, endPoint x: 468, endPoint y: 201, distance: 96.4
click at [468, 259] on div "RSS Podcast Email [PERSON_NAME] [EMAIL_ADDRESS][DOMAIN_NAME] [EMAIL_ADDRESS][DO…" at bounding box center [415, 285] width 424 height 52
copy div "[PERSON_NAME] [EMAIL_ADDRESS][DOMAIN_NAME]"
